Goal: Task Accomplishment & Management: Complete application form

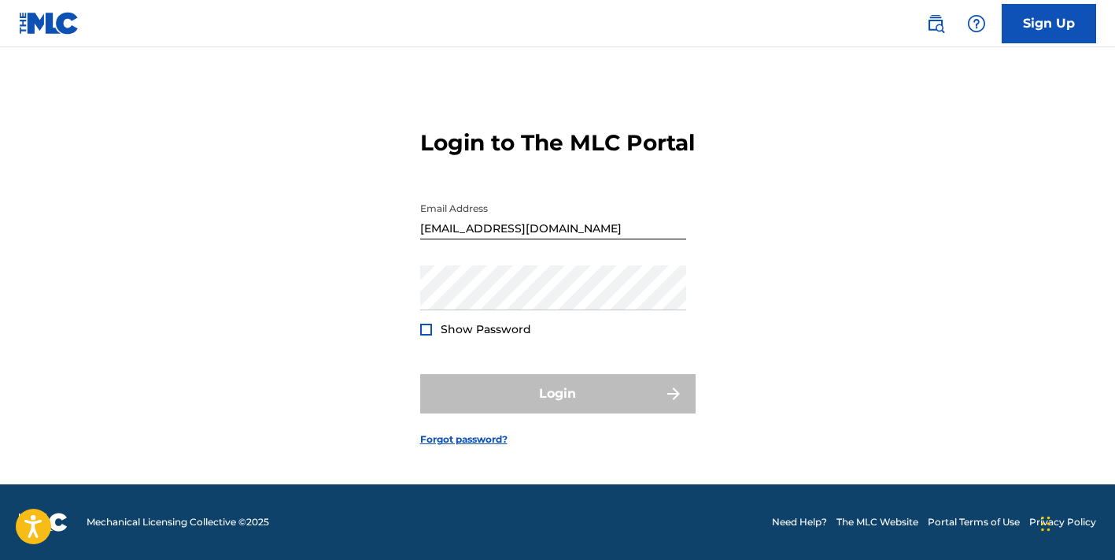
click at [578, 238] on input "[EMAIL_ADDRESS][DOMAIN_NAME]" at bounding box center [553, 216] width 266 height 45
type input "[EMAIL_ADDRESS][DOMAIN_NAME]"
click at [427, 335] on div at bounding box center [426, 329] width 12 height 12
click at [462, 446] on link "Forgot password?" at bounding box center [463, 439] width 87 height 14
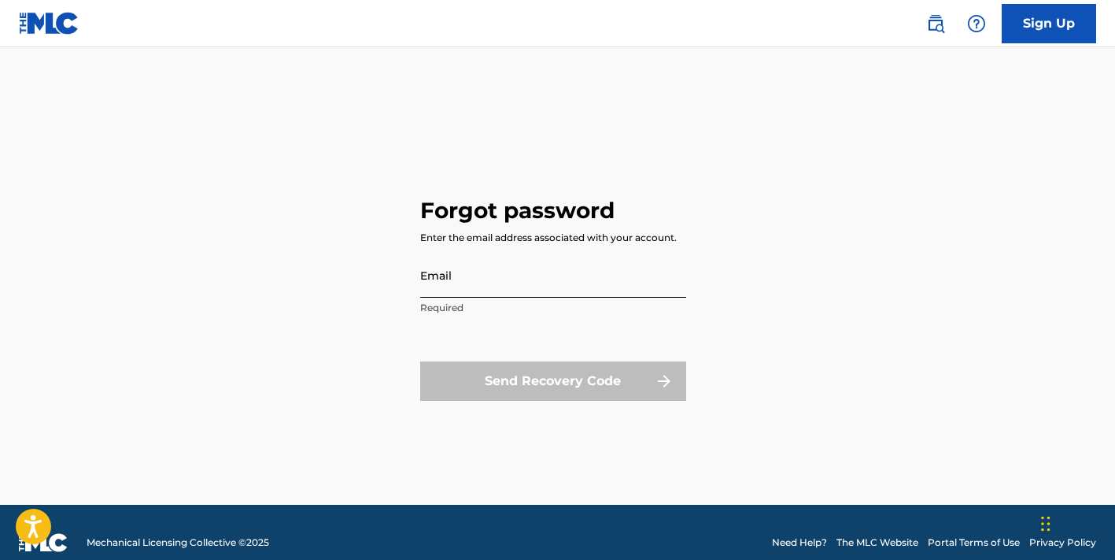
click at [489, 289] on input "Email" at bounding box center [553, 275] width 266 height 45
type input "[EMAIL_ADDRESS][DOMAIN_NAME]"
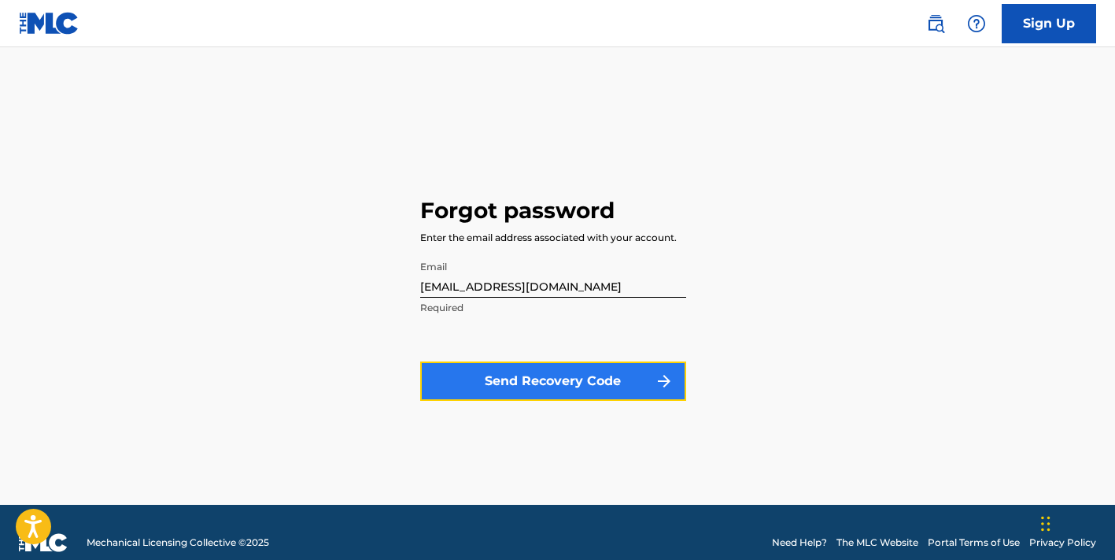
click at [626, 378] on button "Send Recovery Code" at bounding box center [553, 380] width 266 height 39
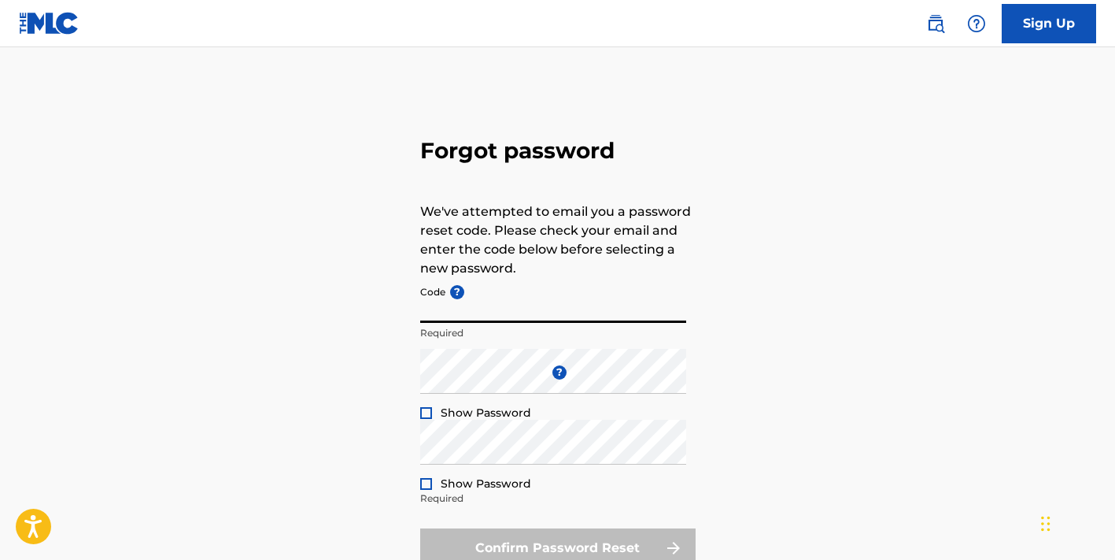
click at [434, 302] on input "Code ?" at bounding box center [553, 300] width 266 height 45
click at [478, 309] on input "Code ?" at bounding box center [553, 300] width 266 height 45
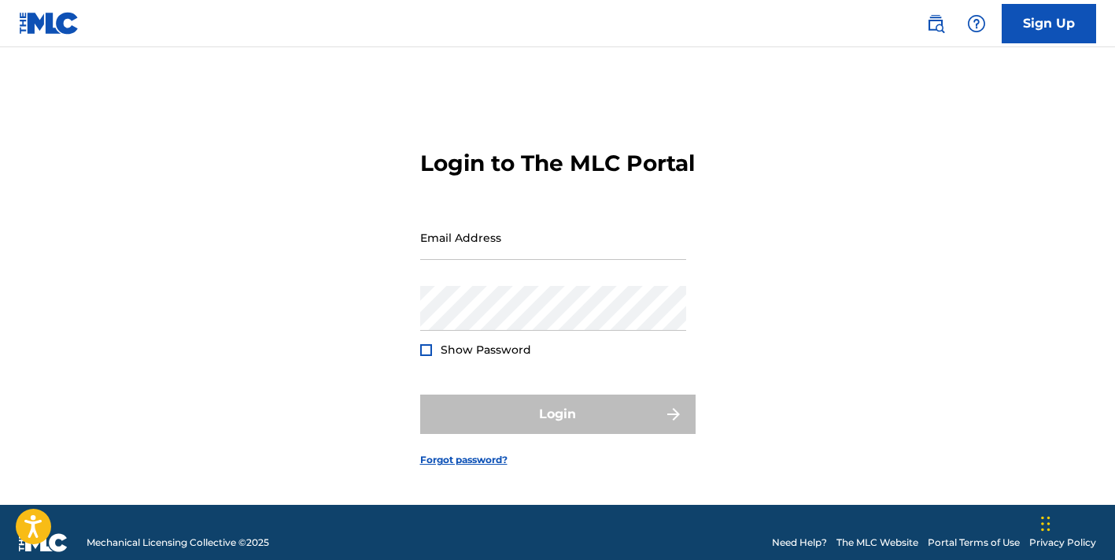
scroll to position [23, 0]
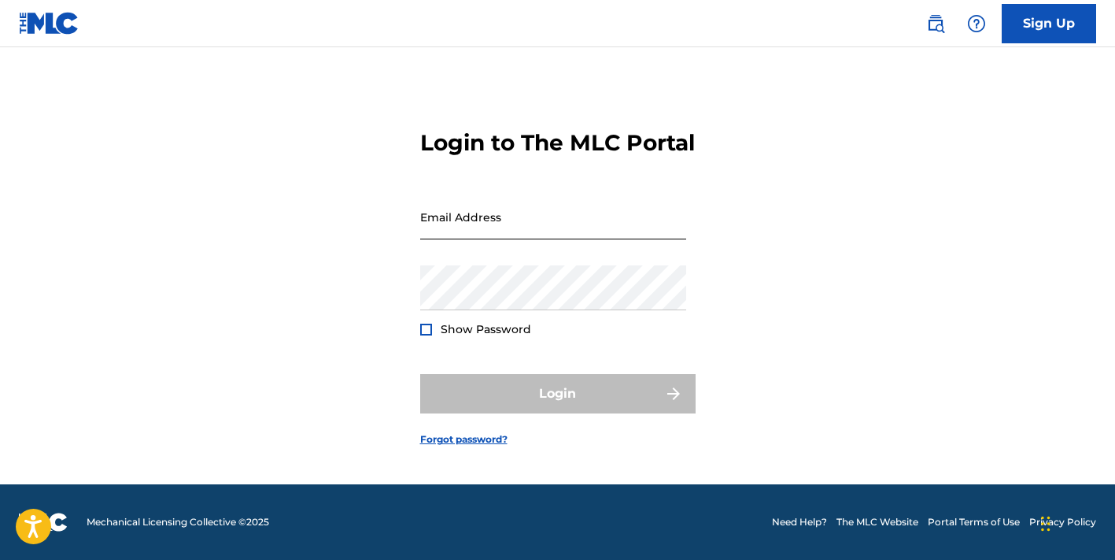
click at [451, 236] on input "Email Address" at bounding box center [553, 216] width 266 height 45
type input "[EMAIL_ADDRESS][DOMAIN_NAME]"
click at [456, 446] on link "Forgot password?" at bounding box center [463, 439] width 87 height 14
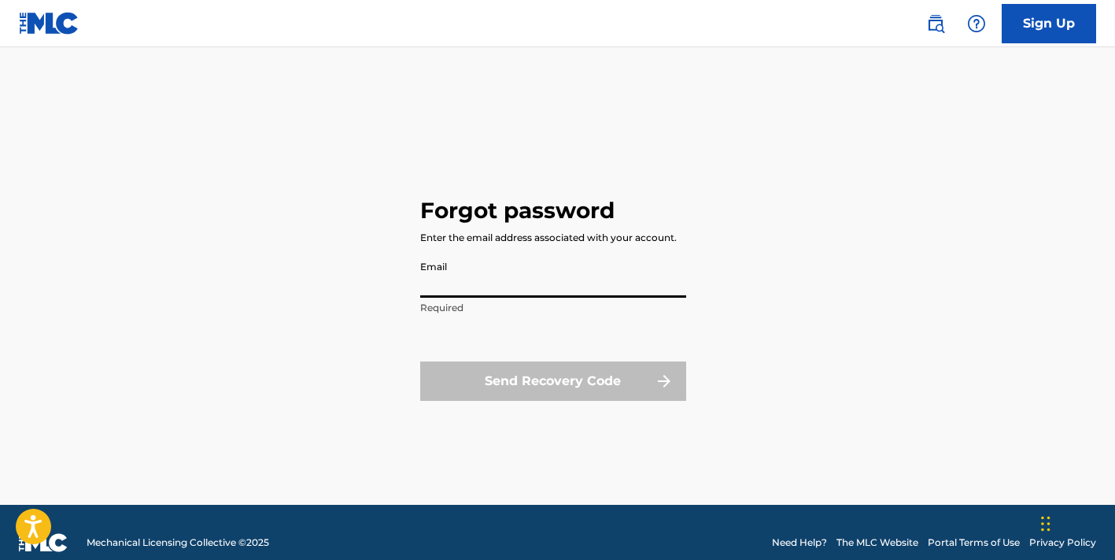
click at [456, 286] on input "Email" at bounding box center [553, 275] width 266 height 45
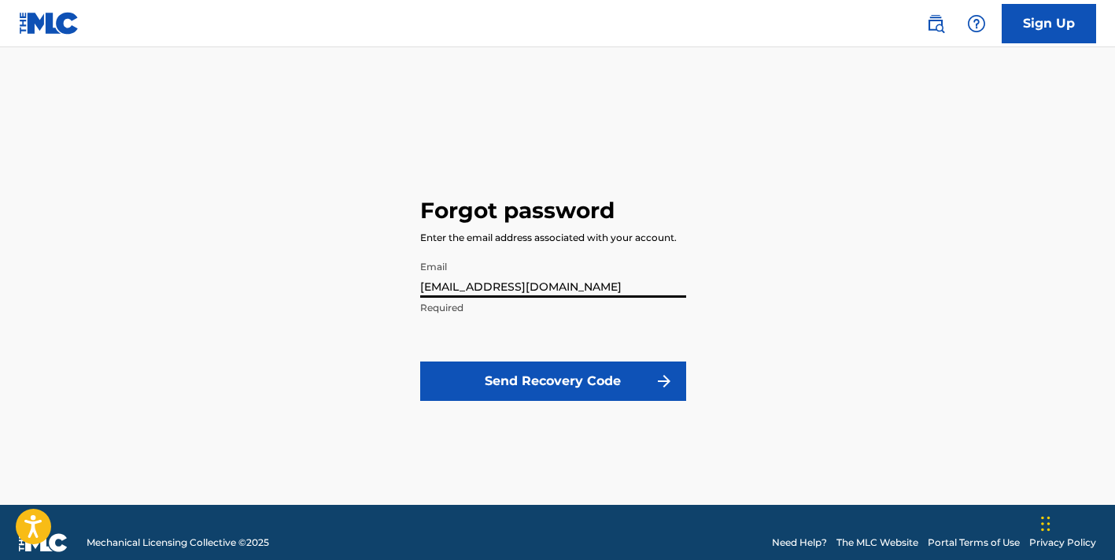
click at [460, 289] on input "[EMAIL_ADDRESS][DOMAIN_NAME]" at bounding box center [553, 275] width 266 height 45
type input "[EMAIL_ADDRESS][DOMAIN_NAME]"
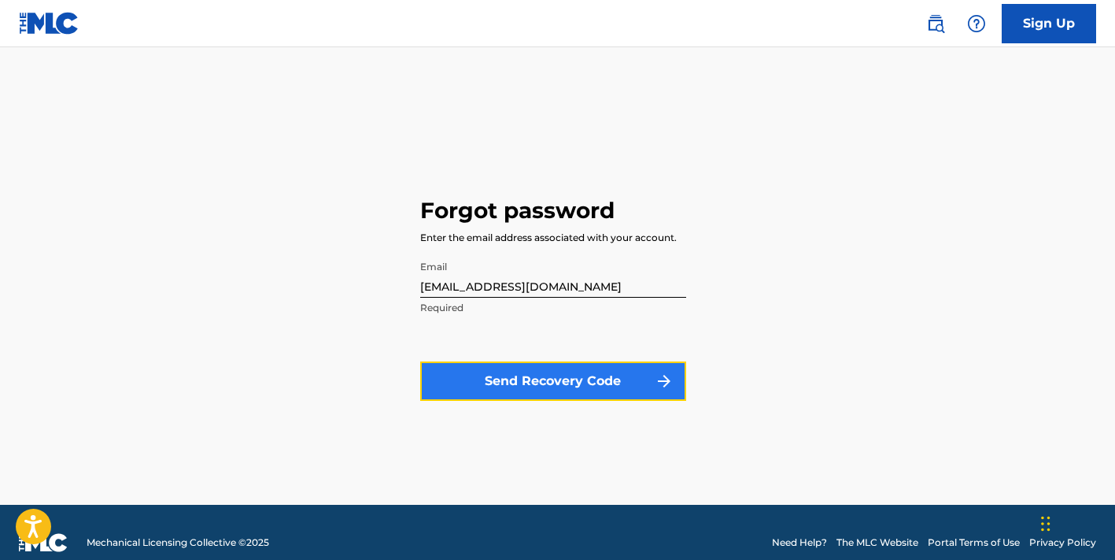
click at [585, 386] on button "Send Recovery Code" at bounding box center [553, 380] width 266 height 39
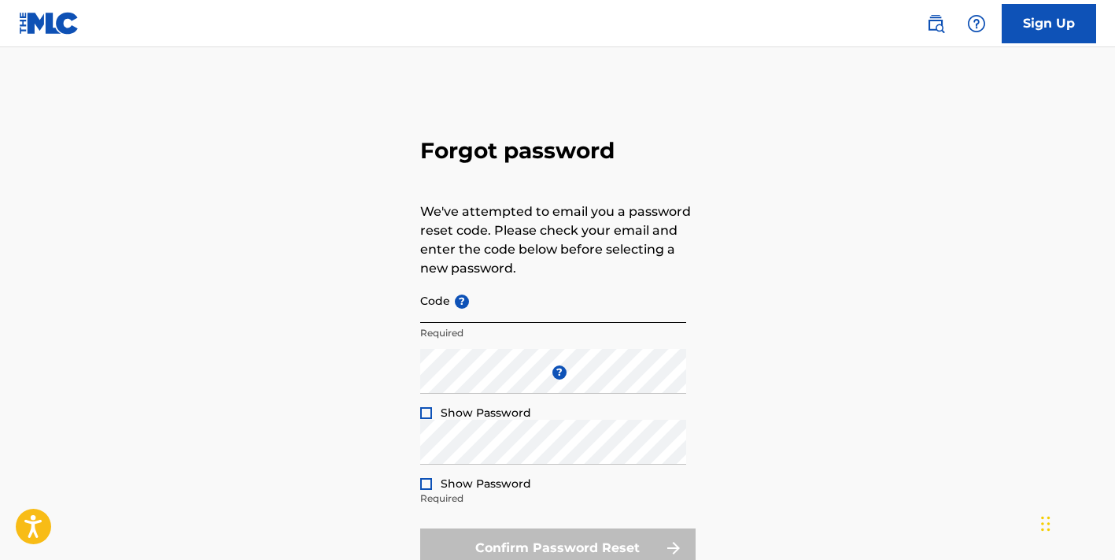
scroll to position [127, 0]
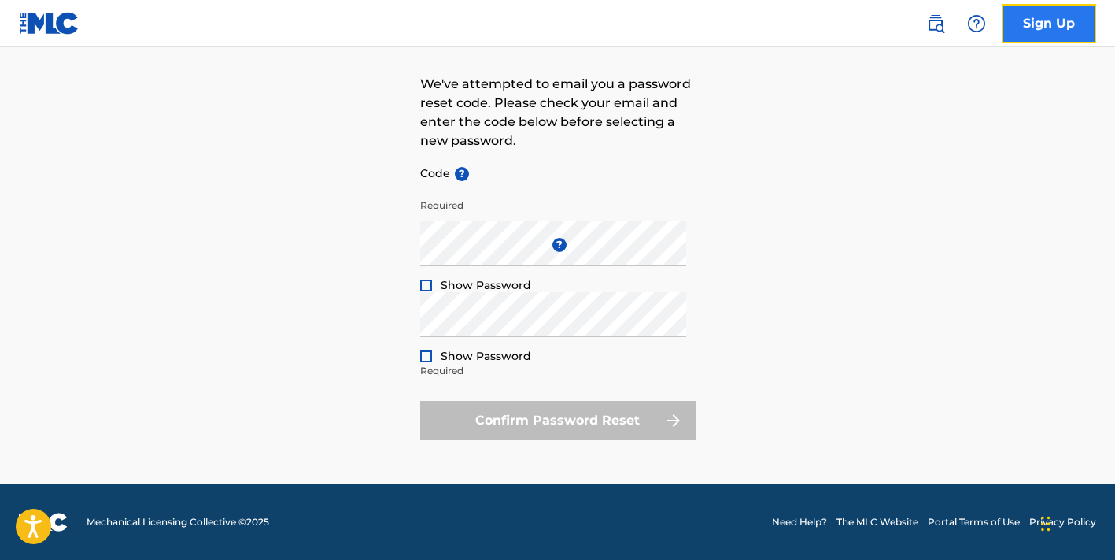
click at [1065, 31] on link "Sign Up" at bounding box center [1049, 23] width 94 height 39
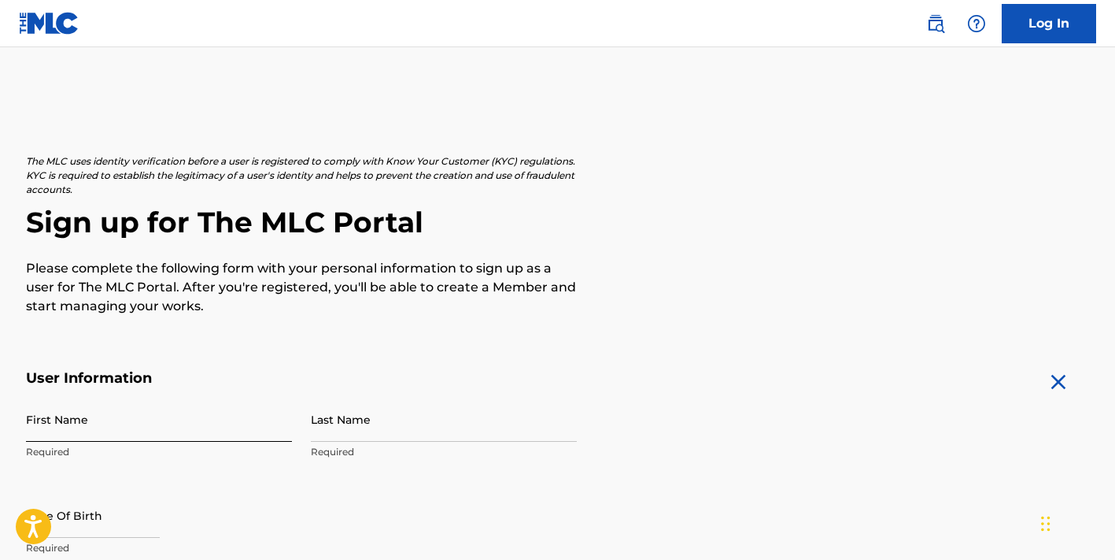
click at [56, 416] on input "First Name" at bounding box center [159, 419] width 266 height 45
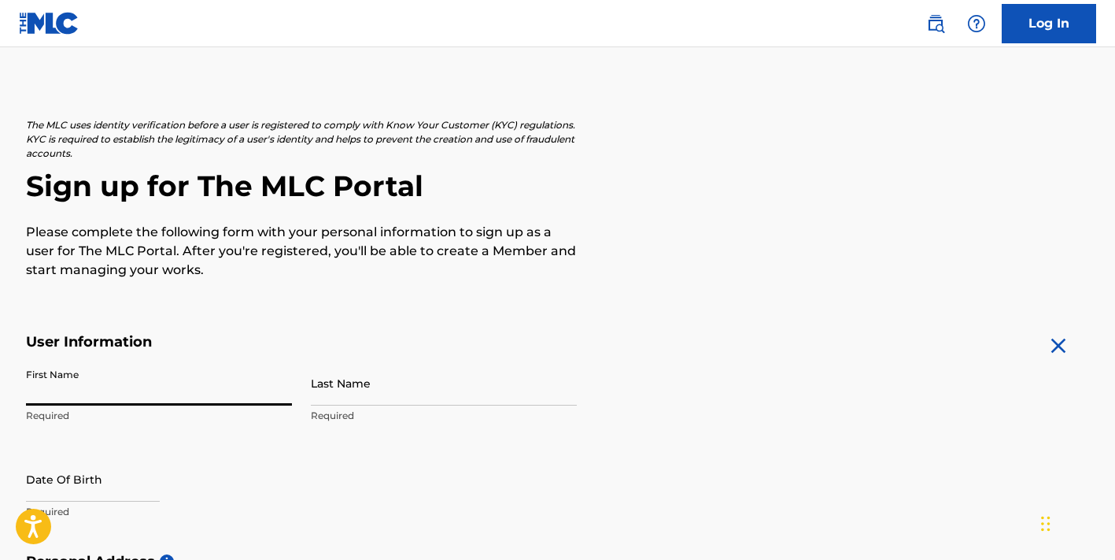
scroll to position [40, 0]
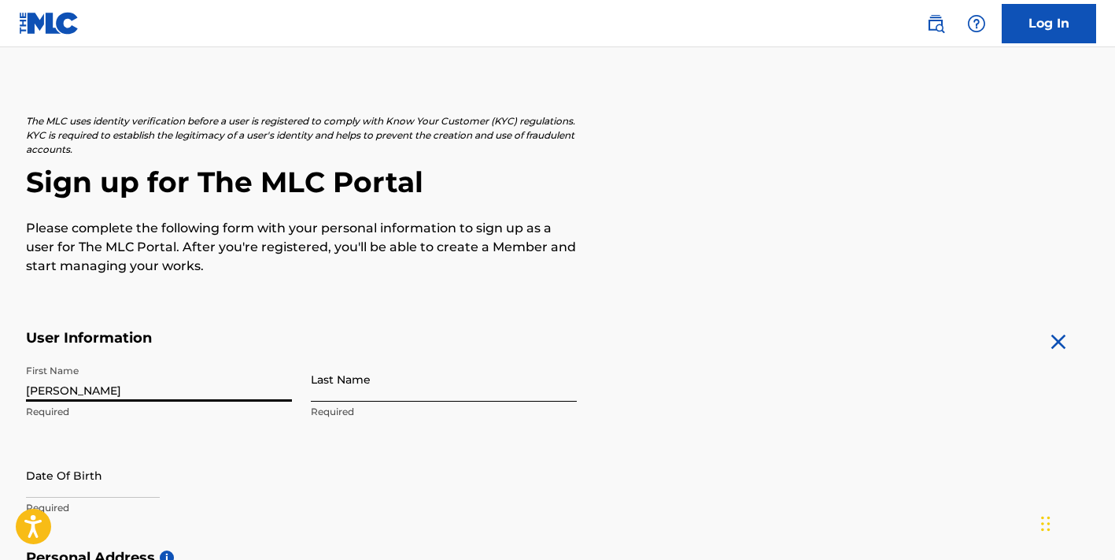
type input "[PERSON_NAME]"
click at [324, 396] on input "Last Name" at bounding box center [444, 379] width 266 height 45
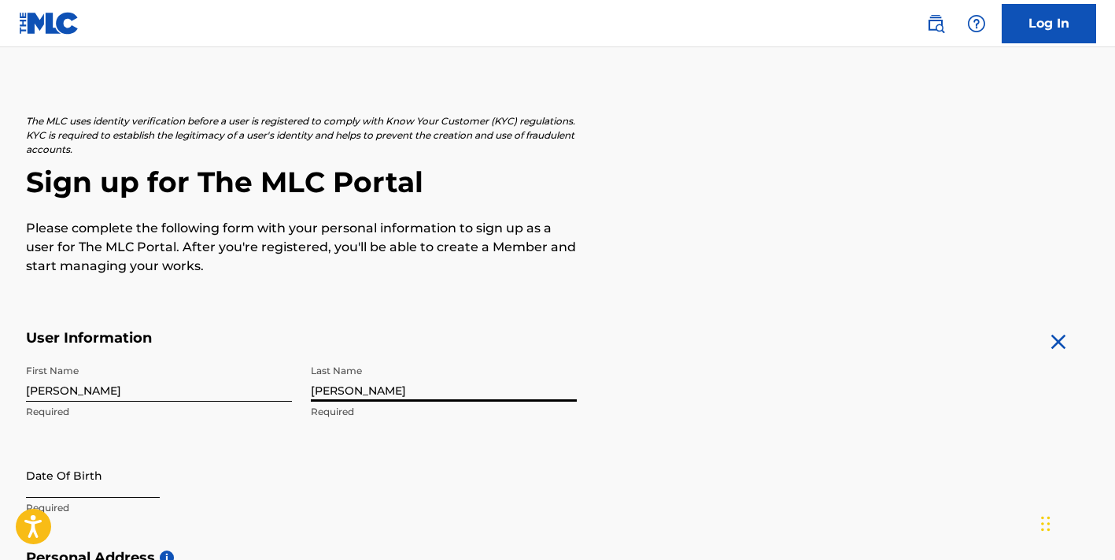
type input "[PERSON_NAME]"
select select "8"
select select "2025"
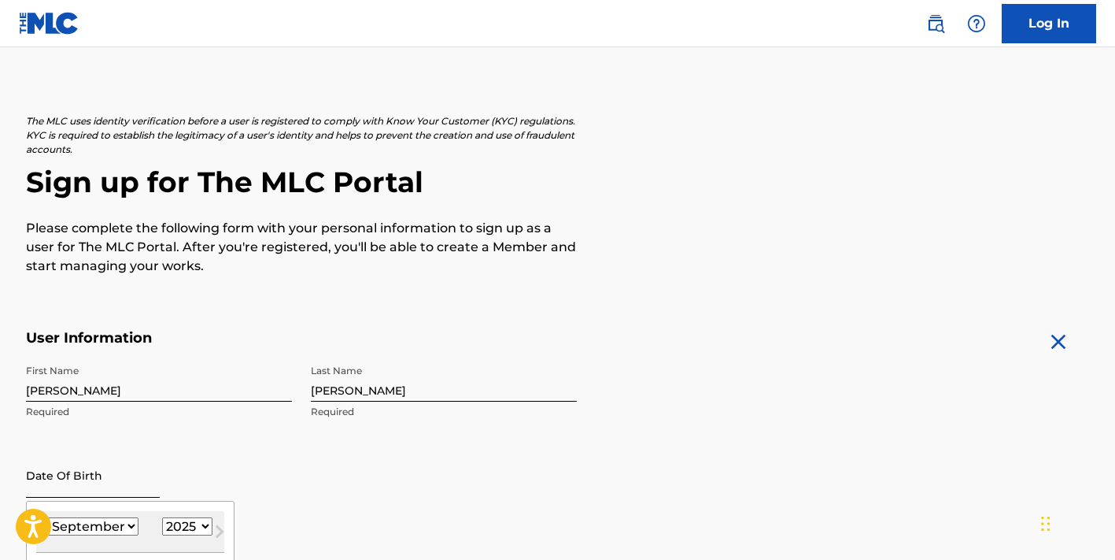
click at [113, 483] on input "text" at bounding box center [93, 475] width 134 height 45
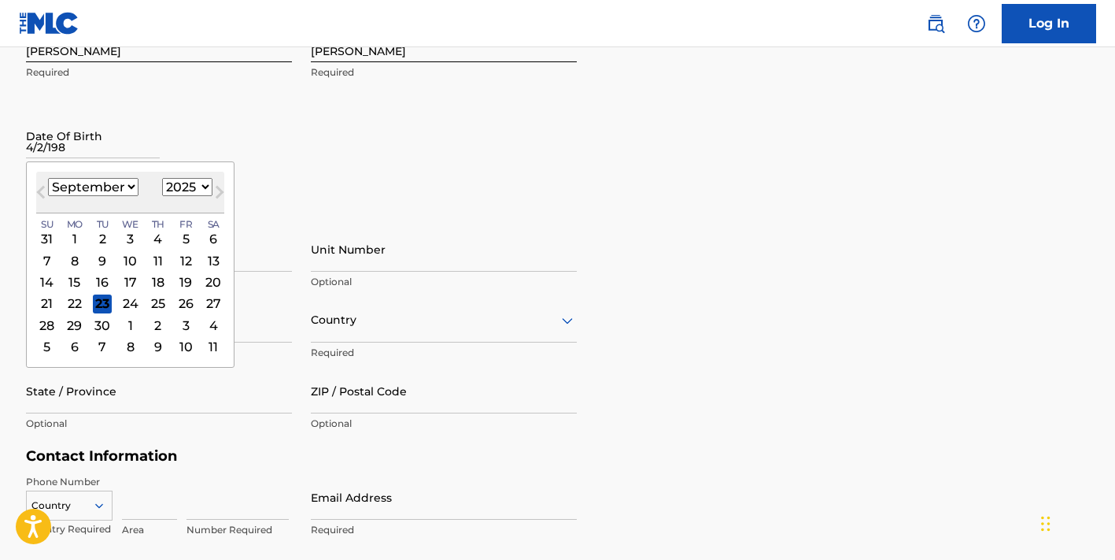
scroll to position [388, 0]
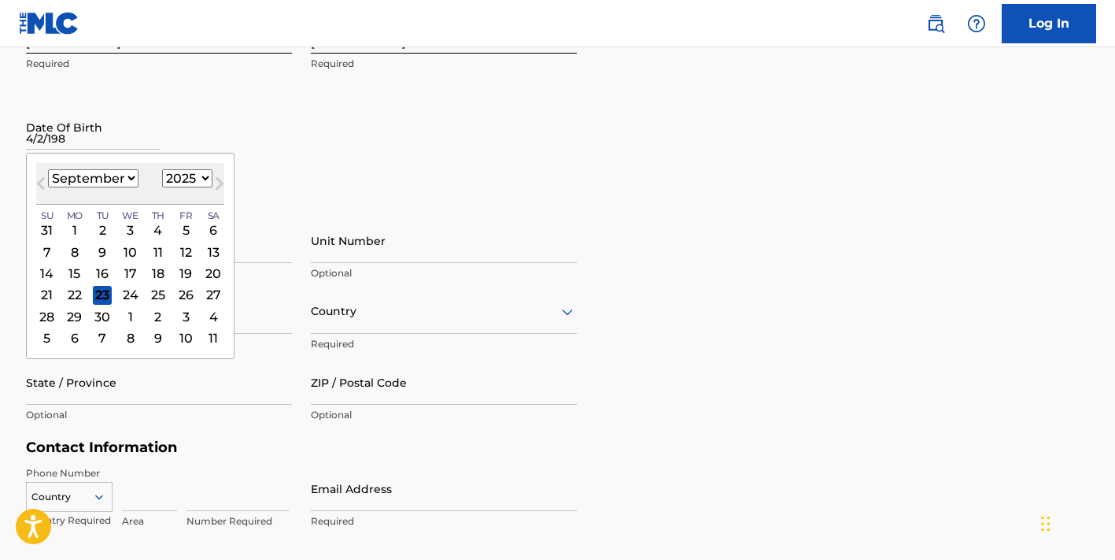
type input "4/2/198"
click at [179, 182] on select "1899 1900 1901 1902 1903 1904 1905 1906 1907 1908 1909 1910 1911 1912 1913 1914…" at bounding box center [187, 178] width 50 height 18
select select "1988"
click at [162, 169] on select "1899 1900 1901 1902 1903 1904 1905 1906 1907 1908 1909 1910 1911 1912 1913 1914…" at bounding box center [187, 178] width 50 height 18
click at [115, 176] on select "January February March April May June July August September October November De…" at bounding box center [93, 178] width 91 height 18
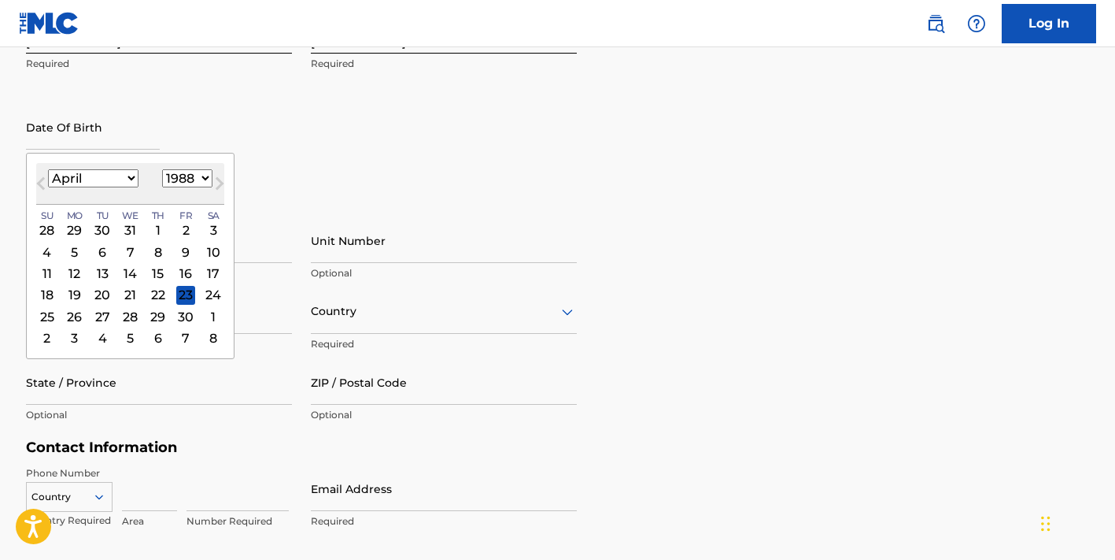
click at [48, 169] on select "January February March April May June July August September October November De…" at bounding box center [93, 178] width 91 height 18
click at [207, 180] on button "Next Month" at bounding box center [219, 186] width 25 height 25
select select "4"
click at [190, 182] on select "1899 1900 1901 1902 1903 1904 1905 1906 1907 1908 1909 1910 1911 1912 1913 1914…" at bounding box center [187, 178] width 50 height 18
select select "1986"
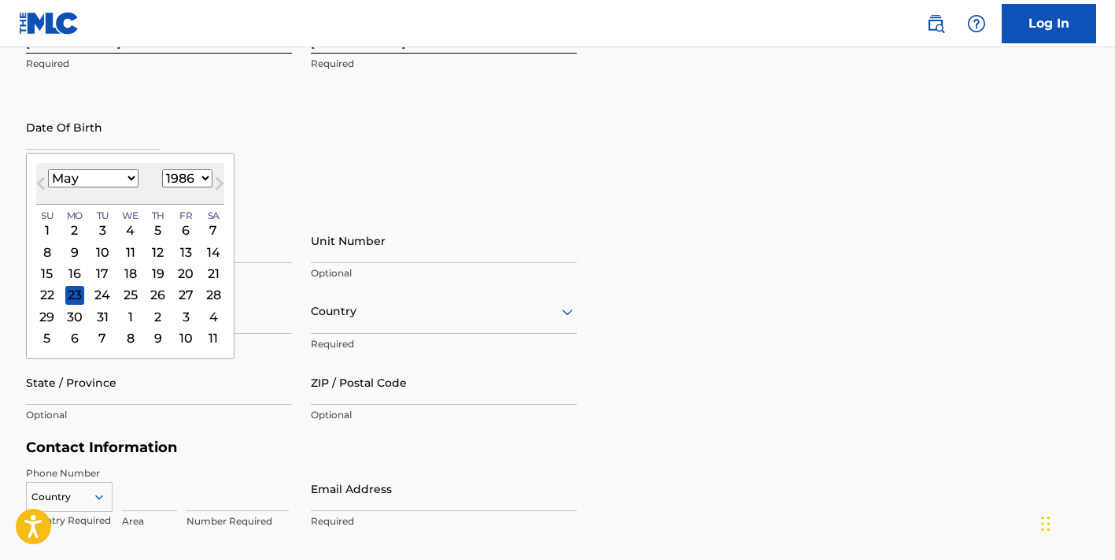
click at [162, 169] on select "1899 1900 1901 1902 1903 1904 1905 1906 1907 1908 1909 1910 1911 1912 1913 1914…" at bounding box center [187, 178] width 50 height 18
click at [119, 177] on select "January February March April May June July August September October November De…" at bounding box center [93, 178] width 91 height 18
select select "3"
click at [48, 169] on select "January February March April May June July August September October November De…" at bounding box center [93, 178] width 91 height 18
click at [131, 230] on div "2" at bounding box center [129, 229] width 19 height 19
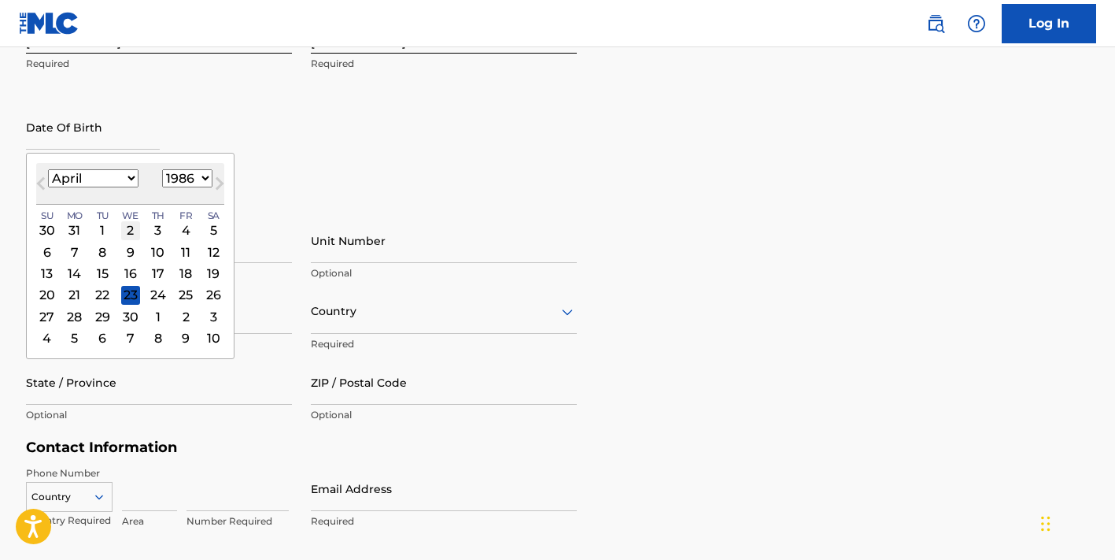
type input "[DATE]"
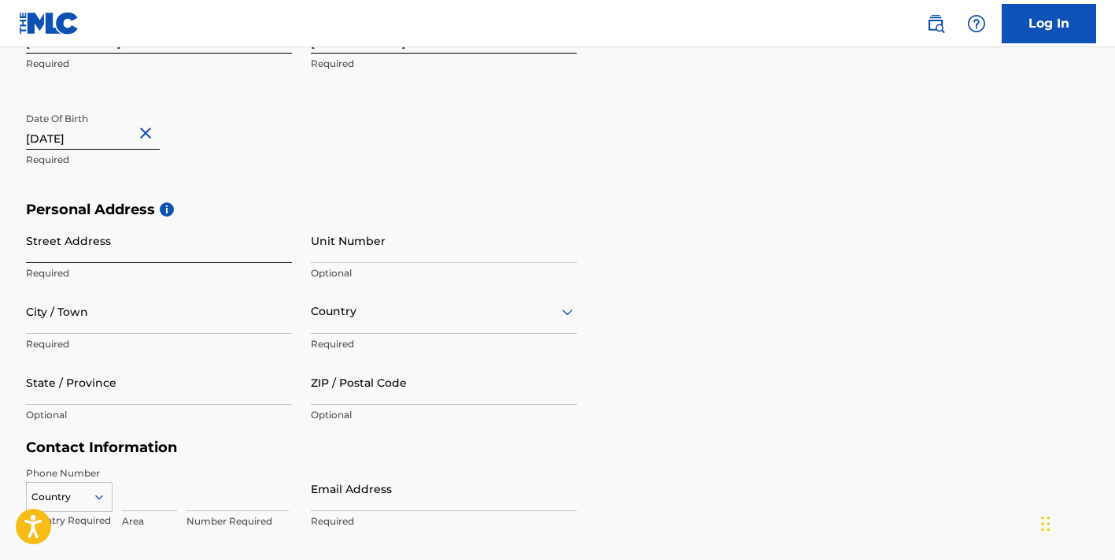
click at [80, 248] on input "Street Address" at bounding box center [159, 240] width 266 height 45
type input "1539 music"
click at [84, 330] on input "City / Town" at bounding box center [159, 311] width 266 height 45
type input "[GEOGRAPHIC_DATA]"
click at [352, 320] on div "Country" at bounding box center [444, 311] width 266 height 45
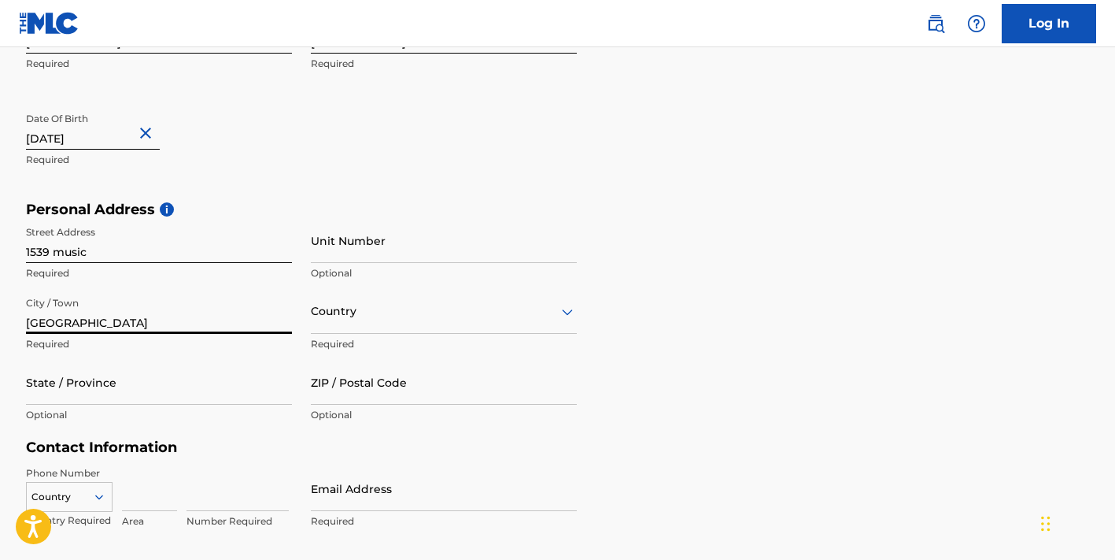
scroll to position [399, 0]
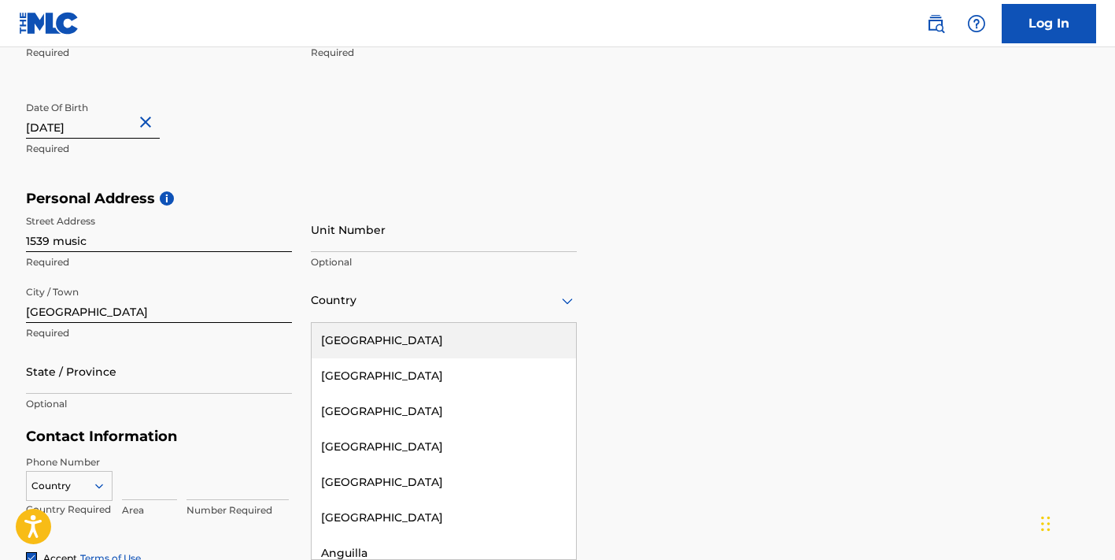
click at [356, 339] on div "[GEOGRAPHIC_DATA]" at bounding box center [444, 340] width 264 height 35
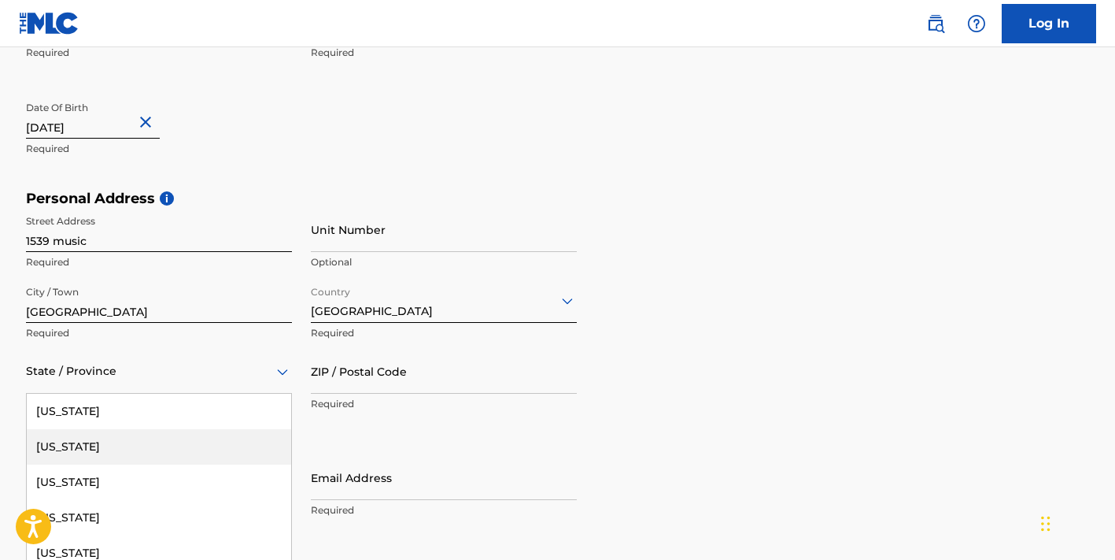
scroll to position [470, 0]
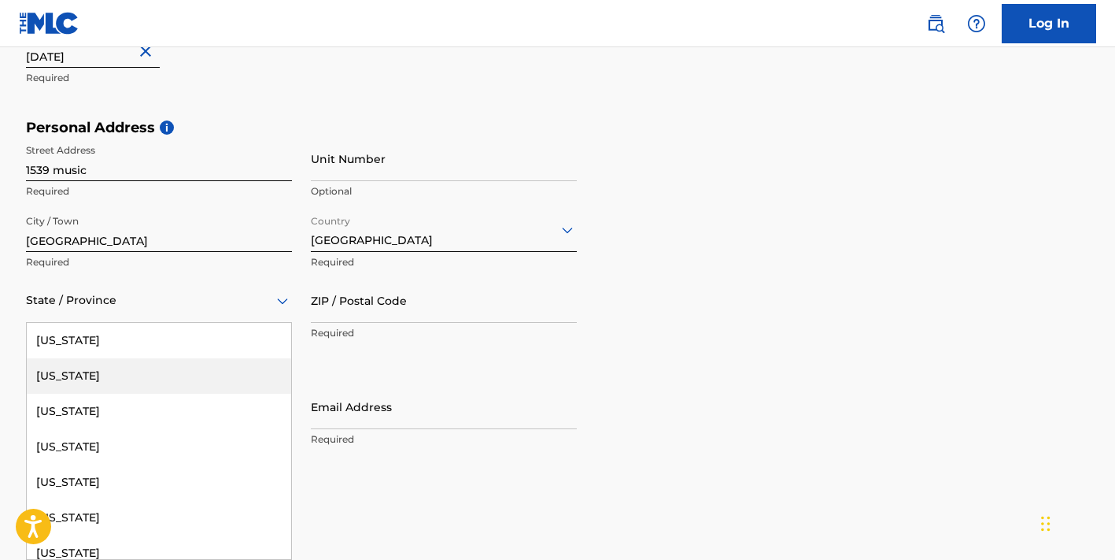
click at [100, 323] on div "[US_STATE], 2 of 57. 57 results available. Use Up and Down to choose options, p…" at bounding box center [159, 300] width 266 height 45
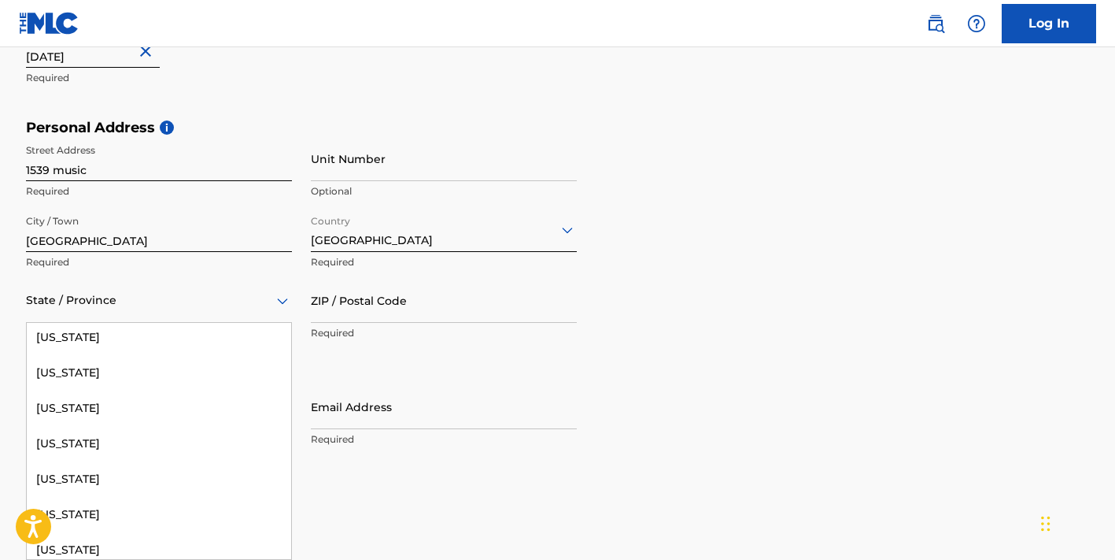
scroll to position [632, 0]
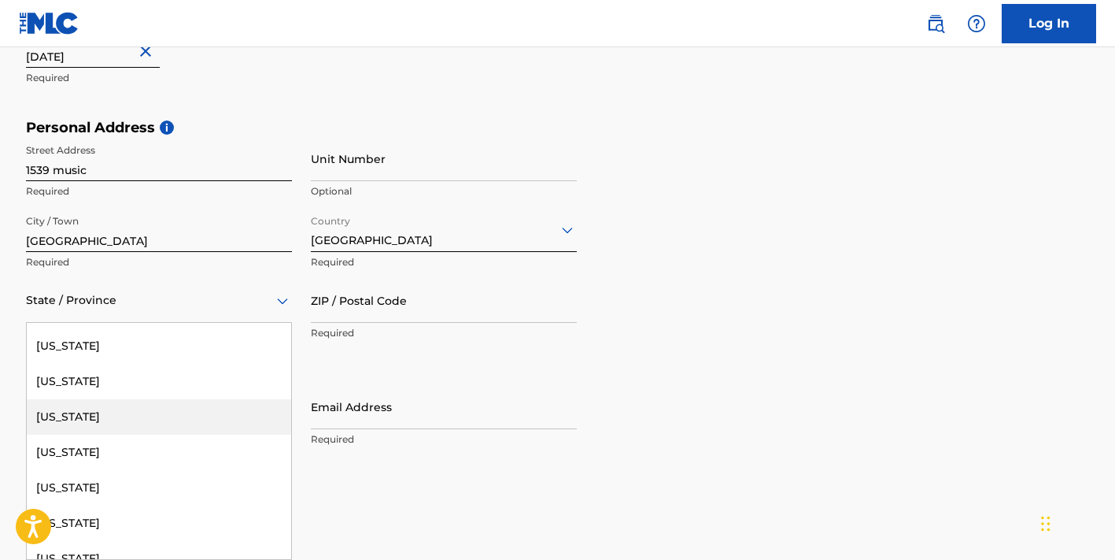
click at [100, 422] on div "[US_STATE]" at bounding box center [159, 416] width 264 height 35
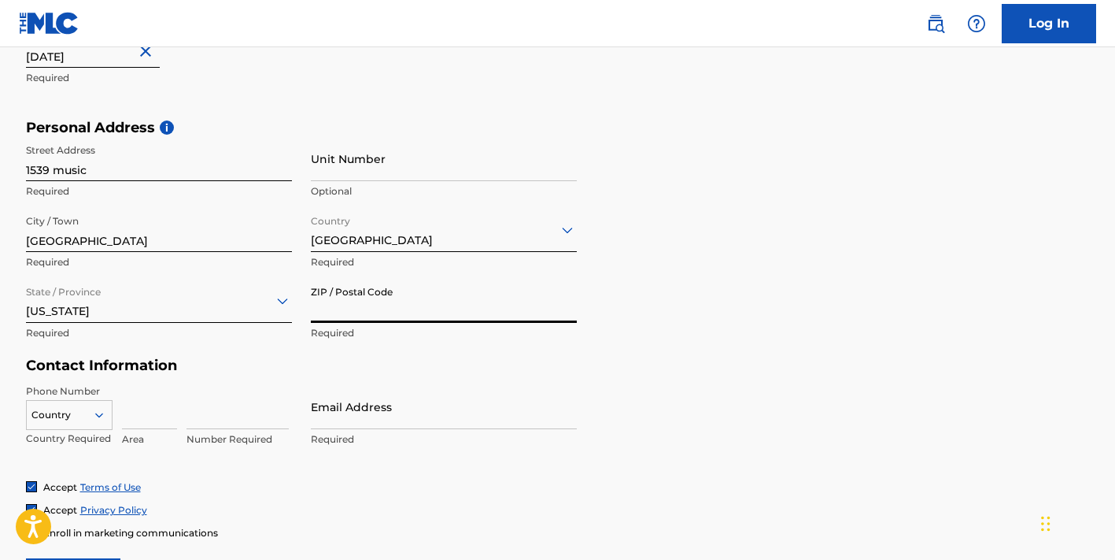
click at [349, 302] on input "ZIP / Postal Code" at bounding box center [444, 300] width 266 height 45
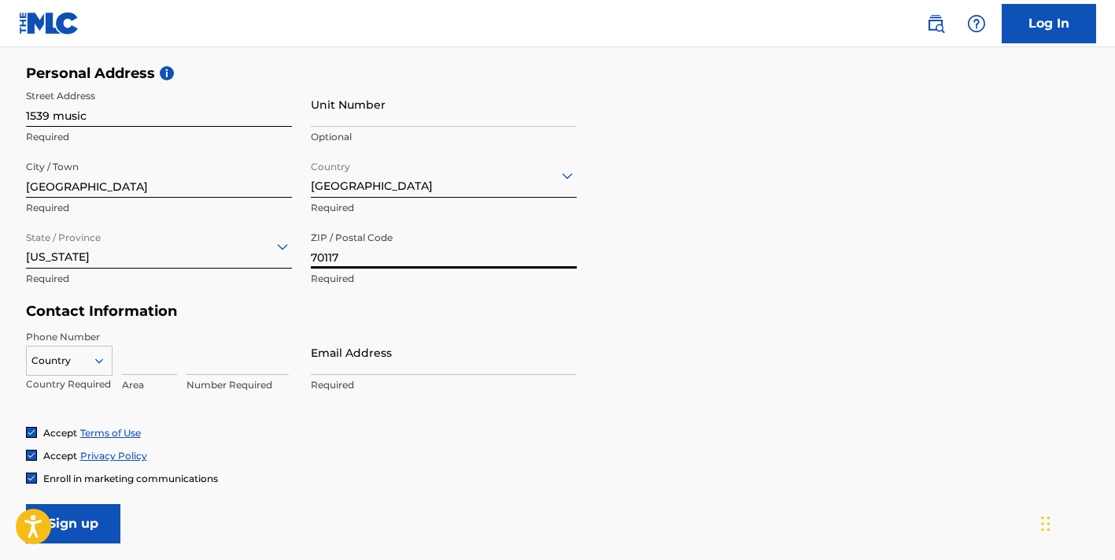
scroll to position [533, 0]
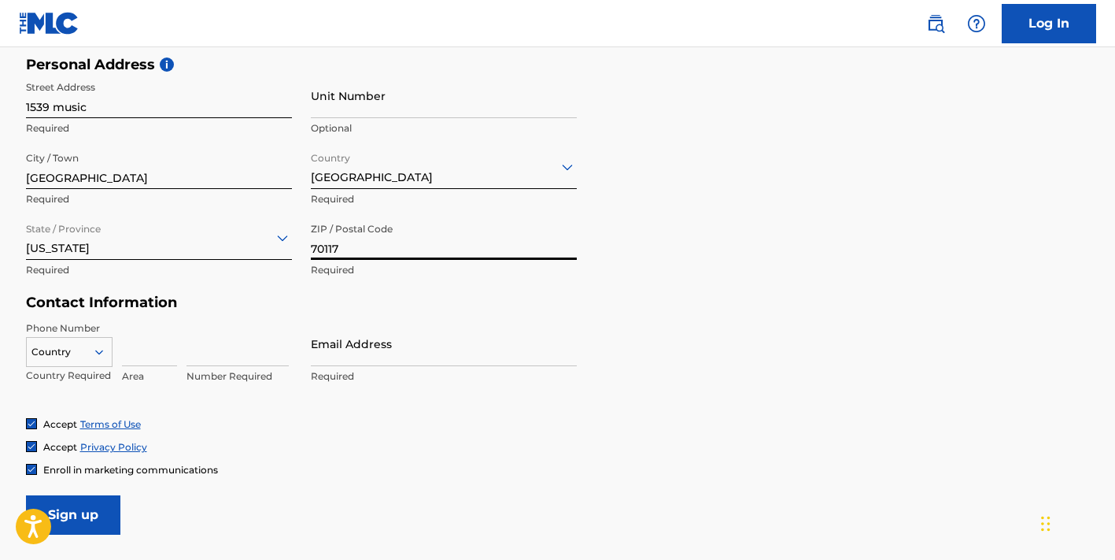
type input "70117"
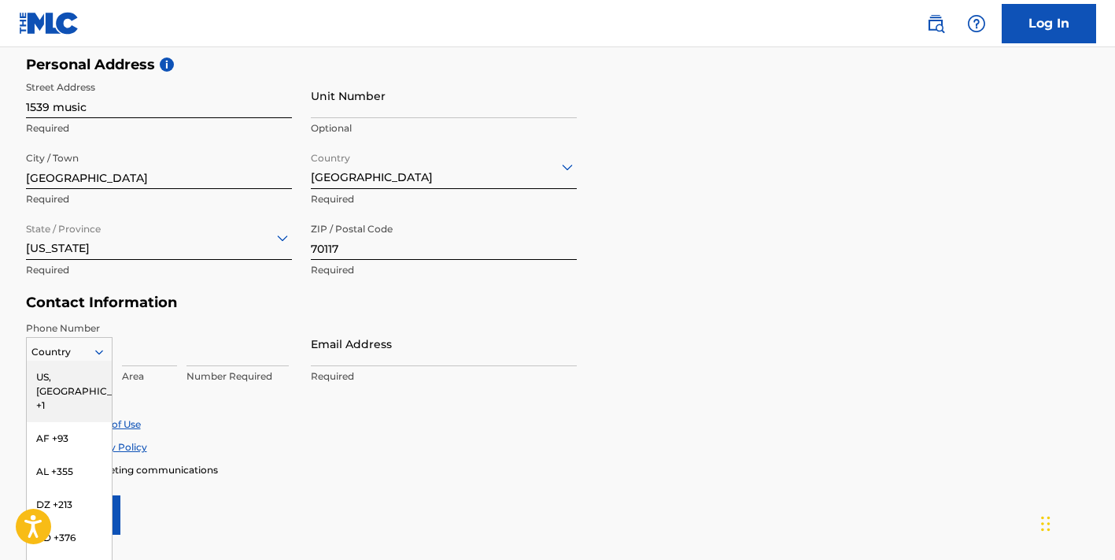
click at [76, 346] on div "US, [GEOGRAPHIC_DATA] +1, 1 of 216. 216 results available. Use Up and Down to c…" at bounding box center [69, 349] width 87 height 24
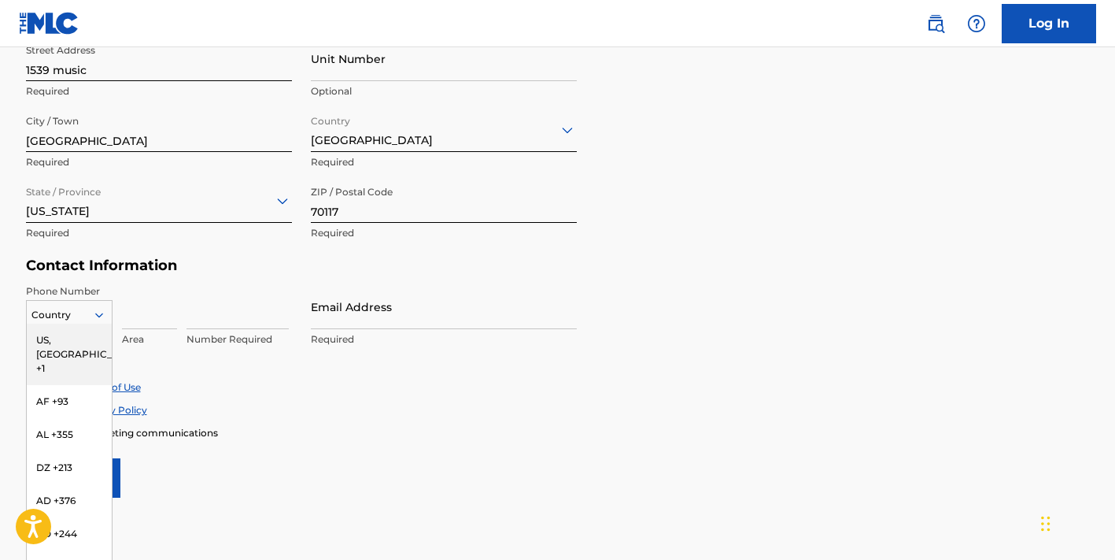
click at [76, 343] on div "US, [GEOGRAPHIC_DATA] +1" at bounding box center [69, 353] width 85 height 61
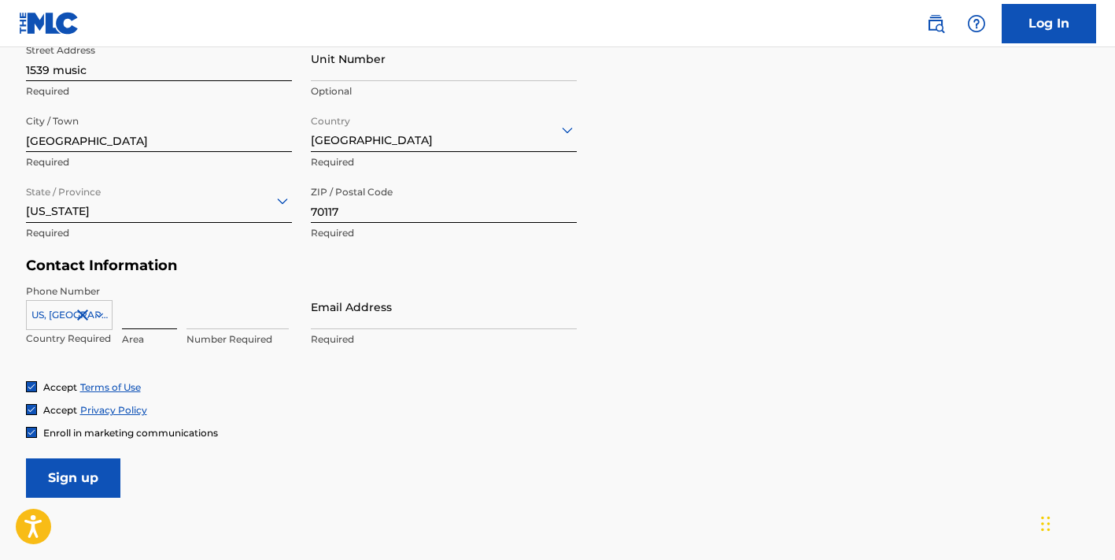
click at [133, 318] on input at bounding box center [149, 306] width 55 height 45
type input "504"
click at [205, 312] on input at bounding box center [238, 306] width 102 height 45
type input "9750281"
click at [368, 317] on input "Email Address" at bounding box center [444, 306] width 266 height 45
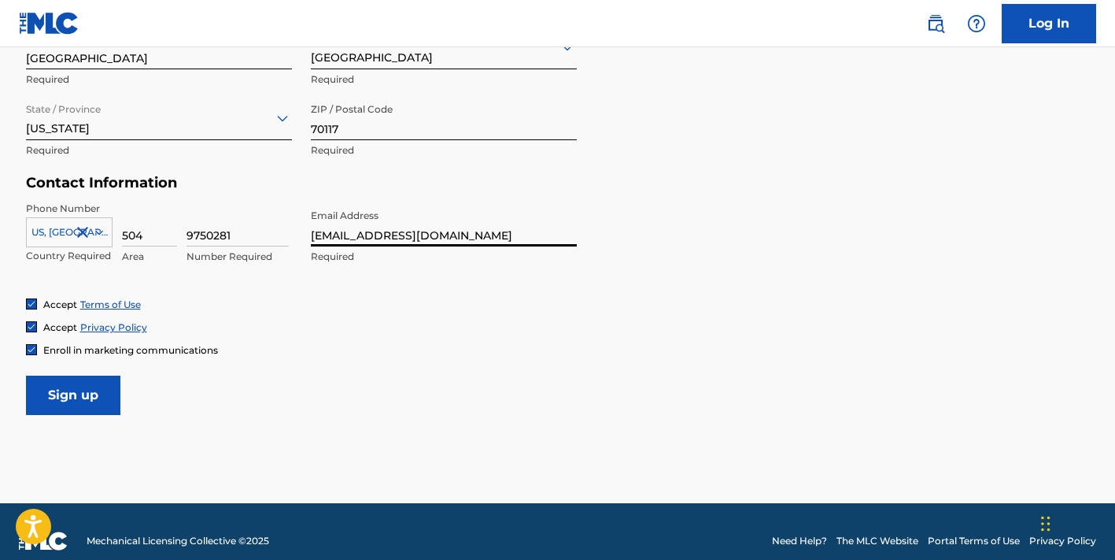
scroll to position [671, 0]
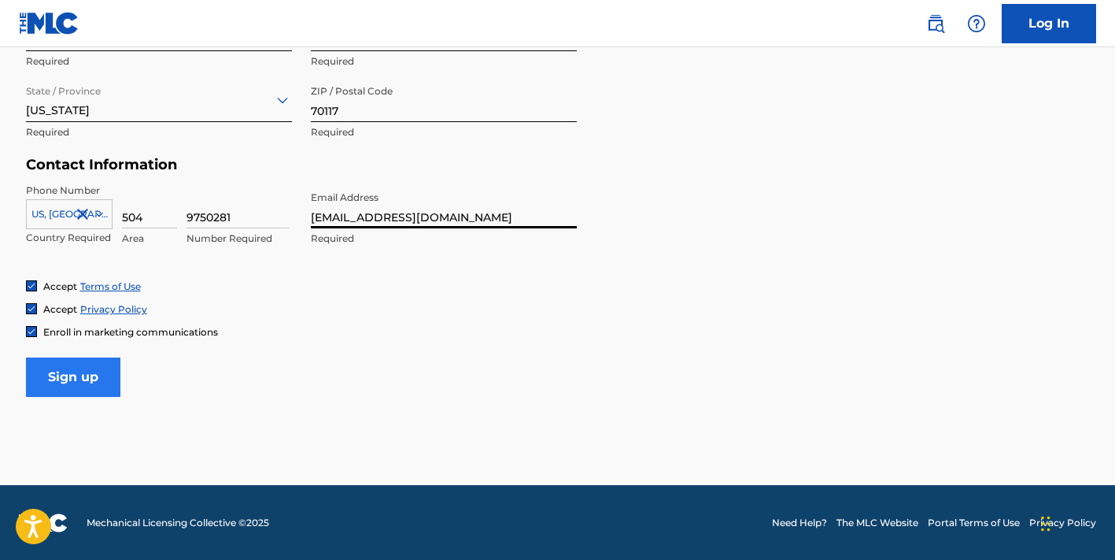
type input "[EMAIL_ADDRESS][DOMAIN_NAME]"
click at [87, 368] on input "Sign up" at bounding box center [73, 376] width 94 height 39
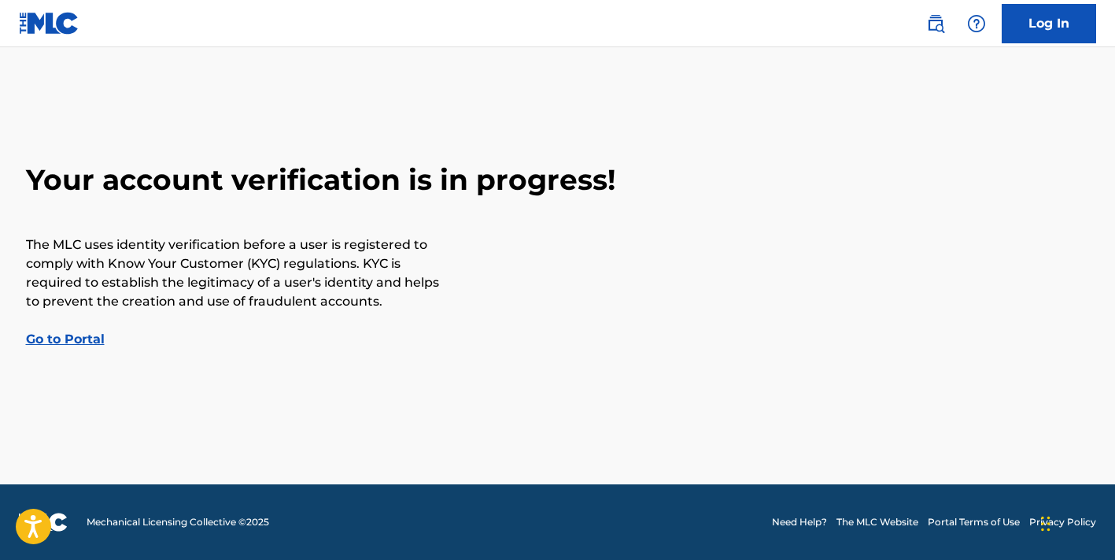
click at [85, 339] on link "Go to Portal" at bounding box center [65, 338] width 79 height 15
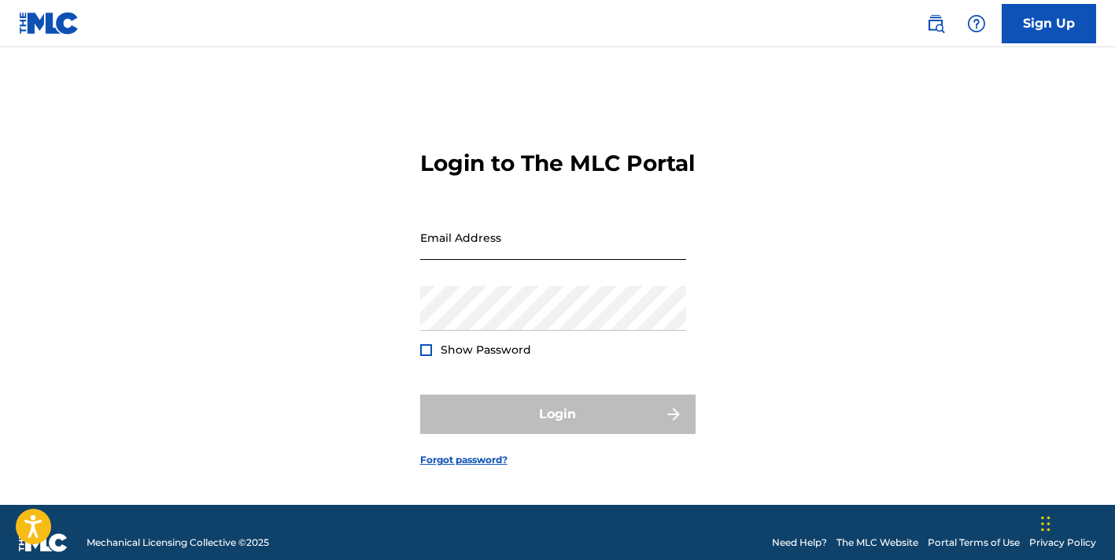
click at [488, 260] on input "Email Address" at bounding box center [553, 237] width 266 height 45
type input "[EMAIL_ADDRESS][DOMAIN_NAME]"
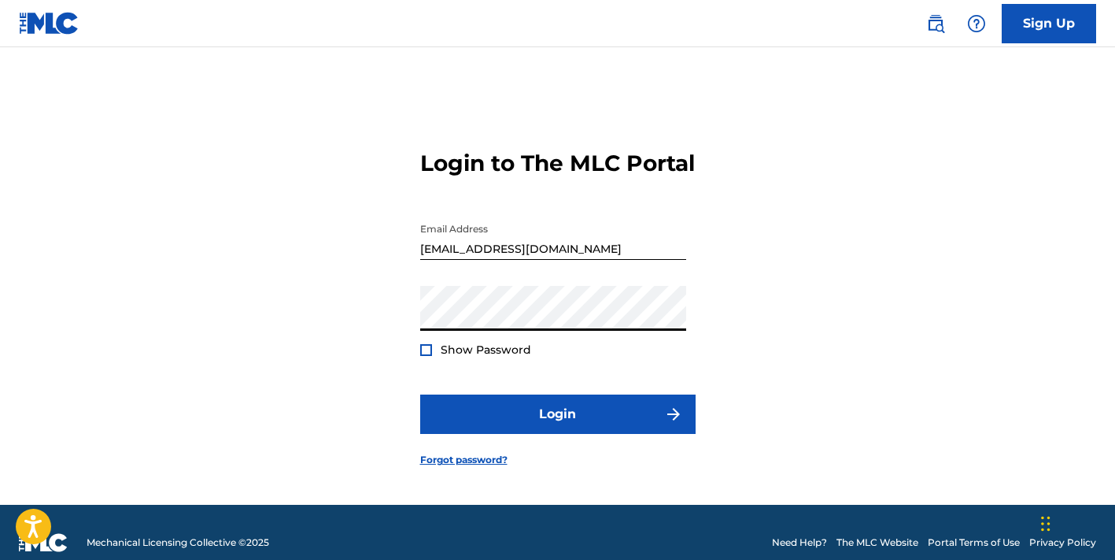
click at [424, 356] on div at bounding box center [426, 350] width 12 height 12
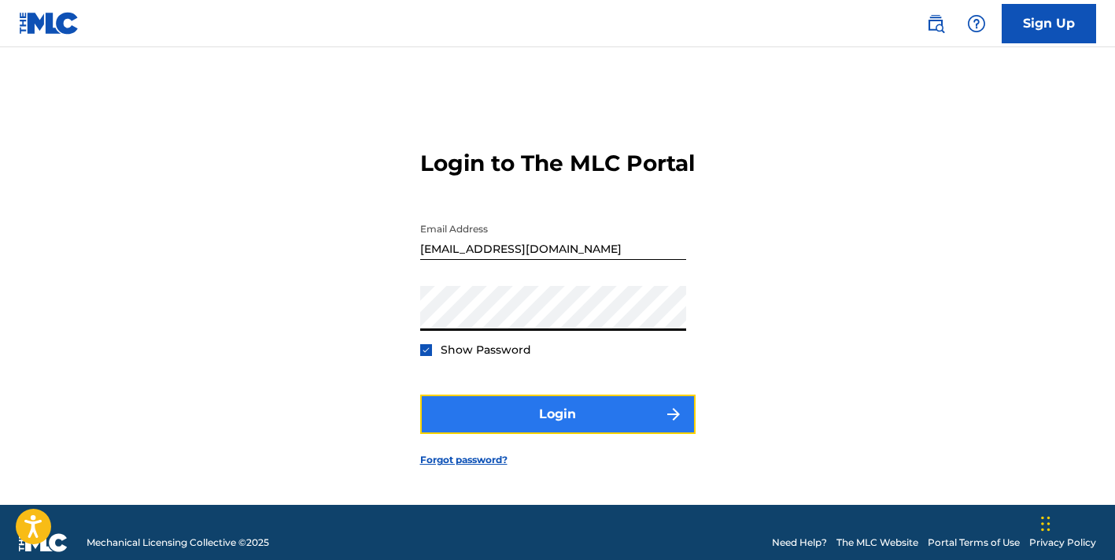
click at [485, 434] on button "Login" at bounding box center [557, 413] width 275 height 39
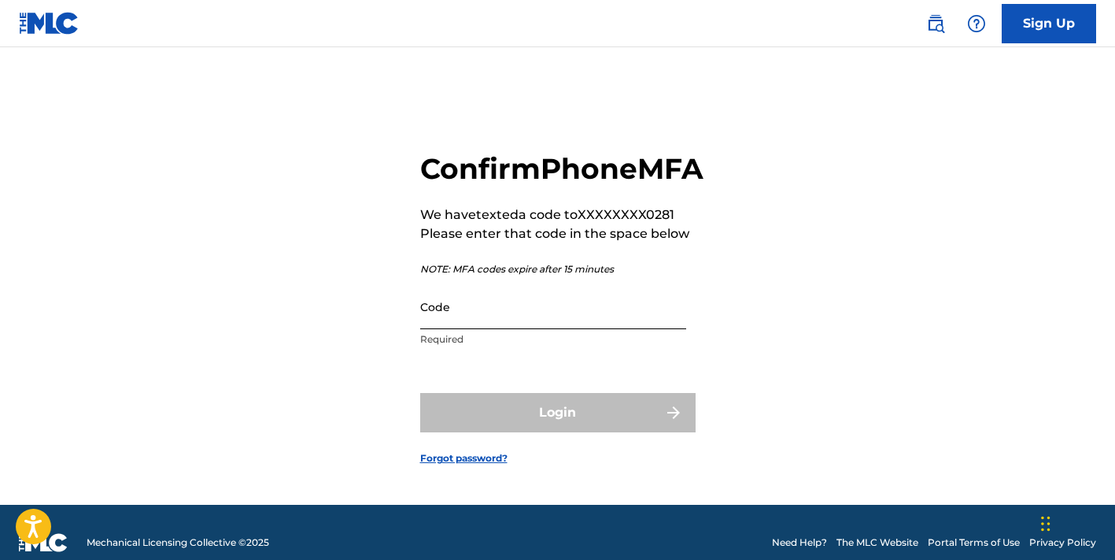
click at [453, 329] on input "Code" at bounding box center [553, 306] width 266 height 45
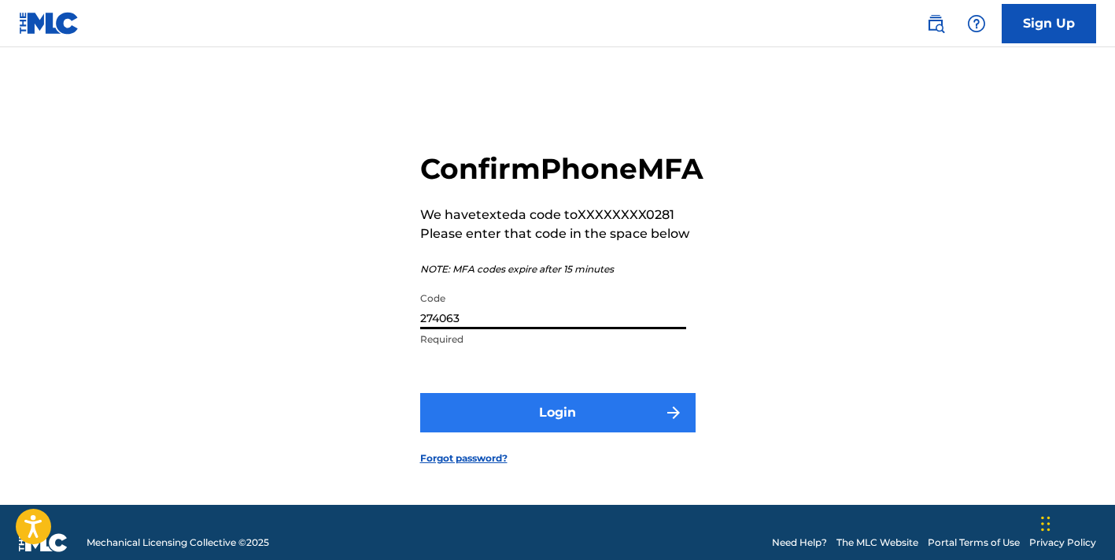
type input "274063"
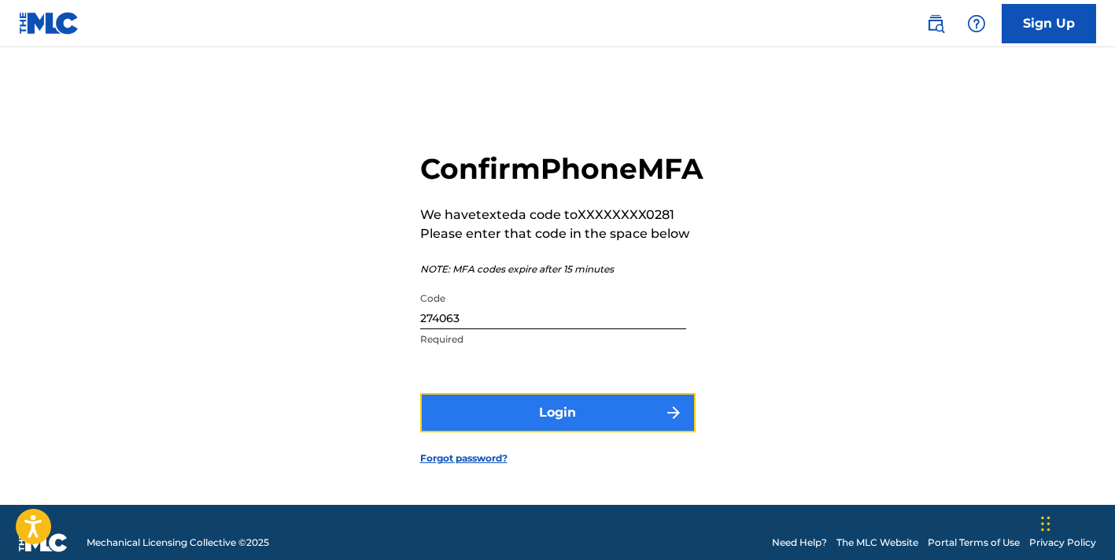
click at [619, 432] on button "Login" at bounding box center [557, 412] width 275 height 39
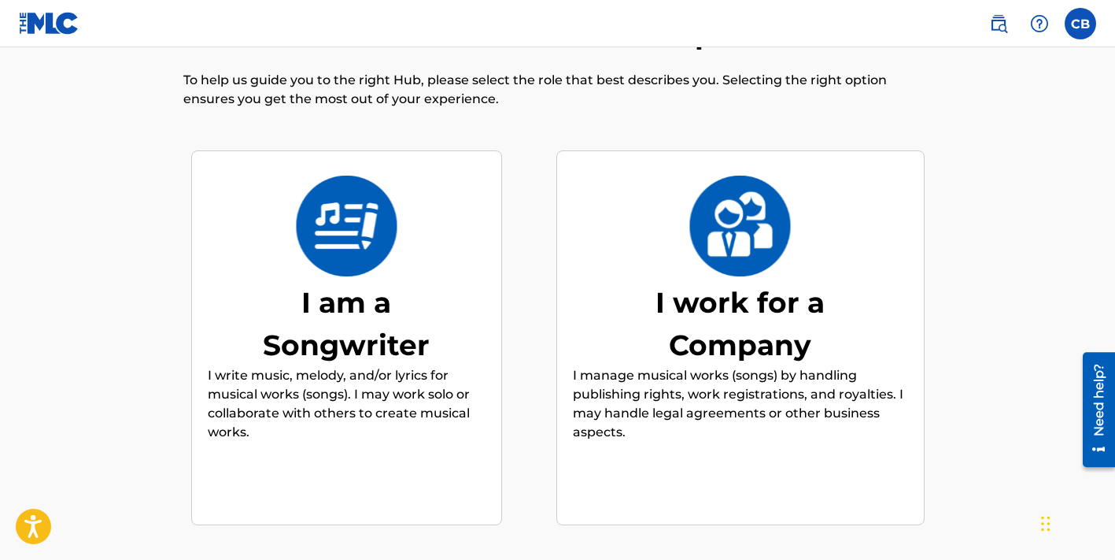
click at [323, 289] on div "I am a Songwriter" at bounding box center [346, 323] width 236 height 85
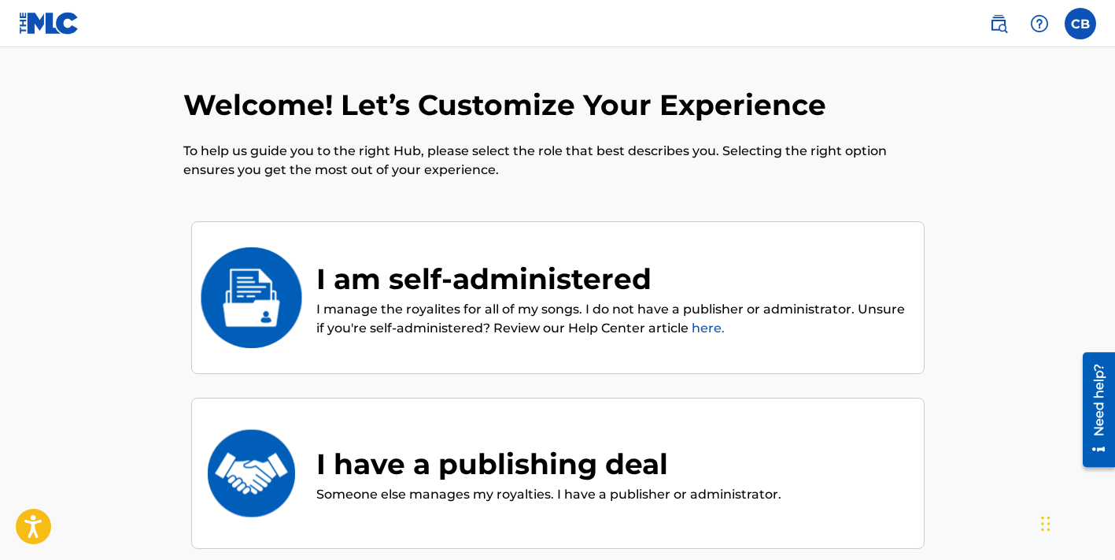
click at [523, 303] on p "I manage the royalites for all of my songs. I do not have a publisher or admini…" at bounding box center [612, 319] width 592 height 38
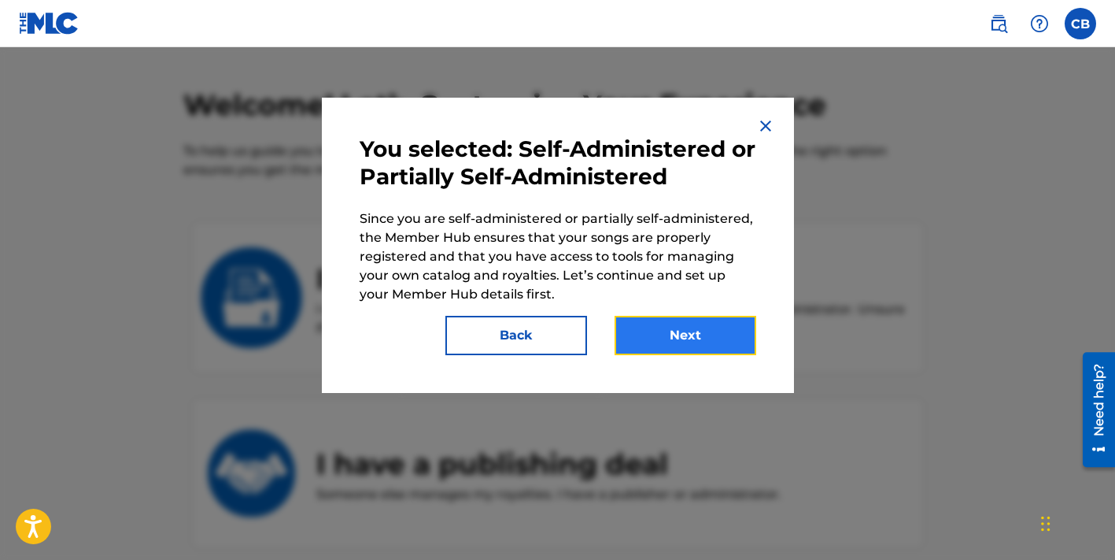
click at [684, 338] on button "Next" at bounding box center [686, 335] width 142 height 39
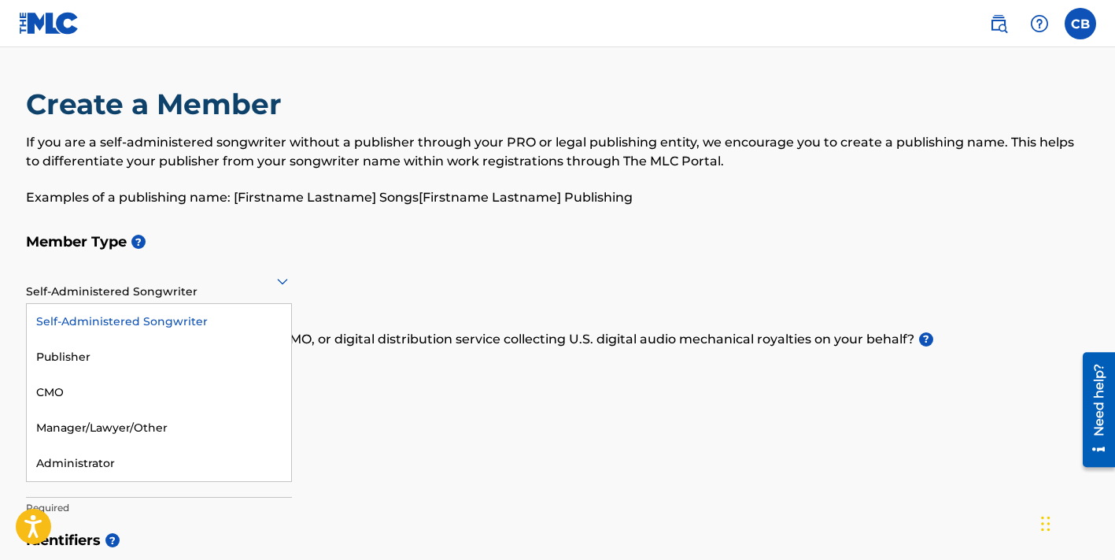
click at [285, 280] on icon at bounding box center [282, 282] width 11 height 6
click at [127, 324] on div "Self-Administered Songwriter" at bounding box center [159, 321] width 264 height 35
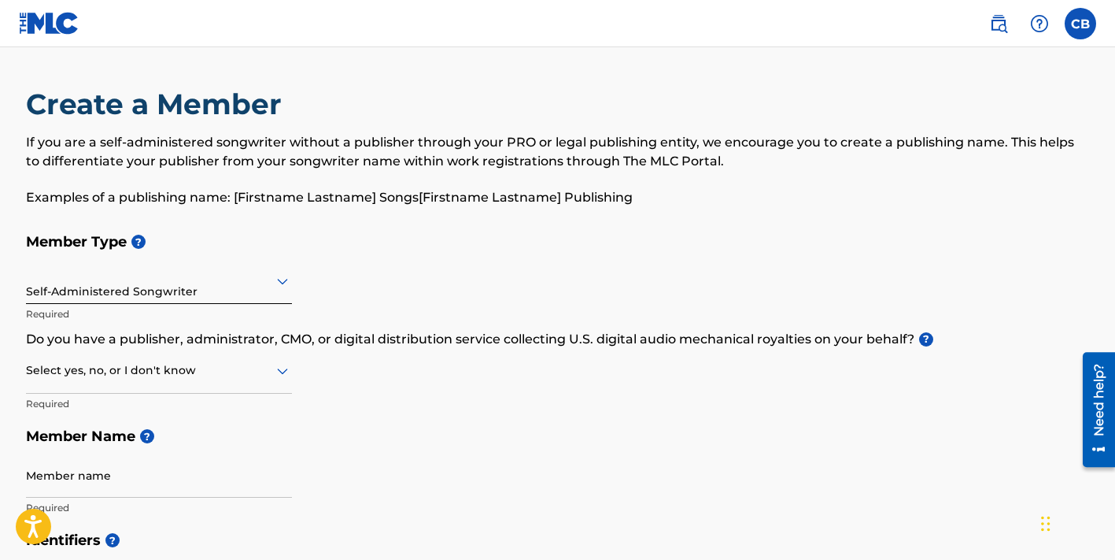
click at [280, 366] on icon at bounding box center [282, 370] width 19 height 19
click at [50, 441] on div "No" at bounding box center [159, 446] width 264 height 35
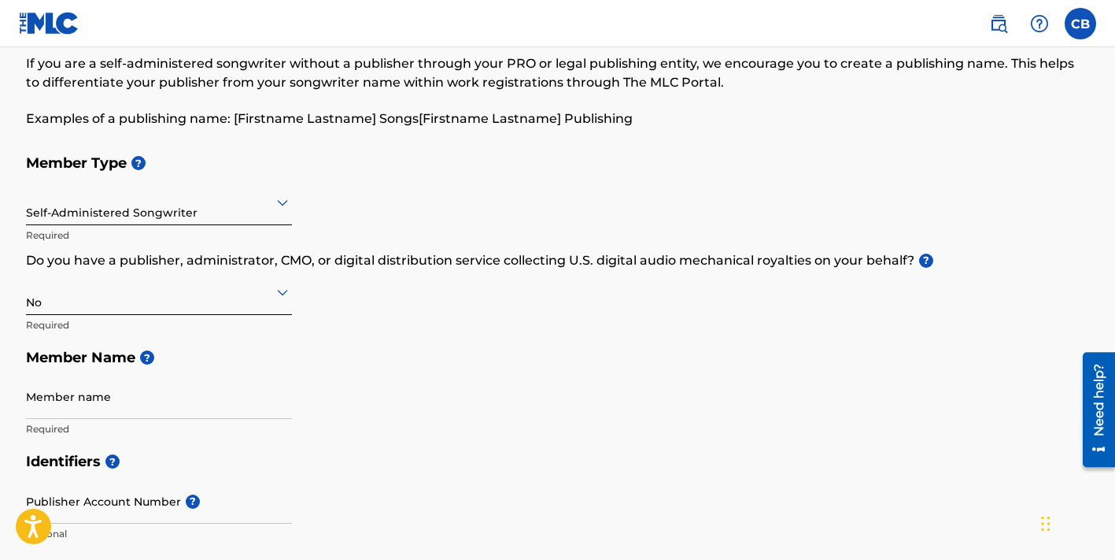
scroll to position [85, 0]
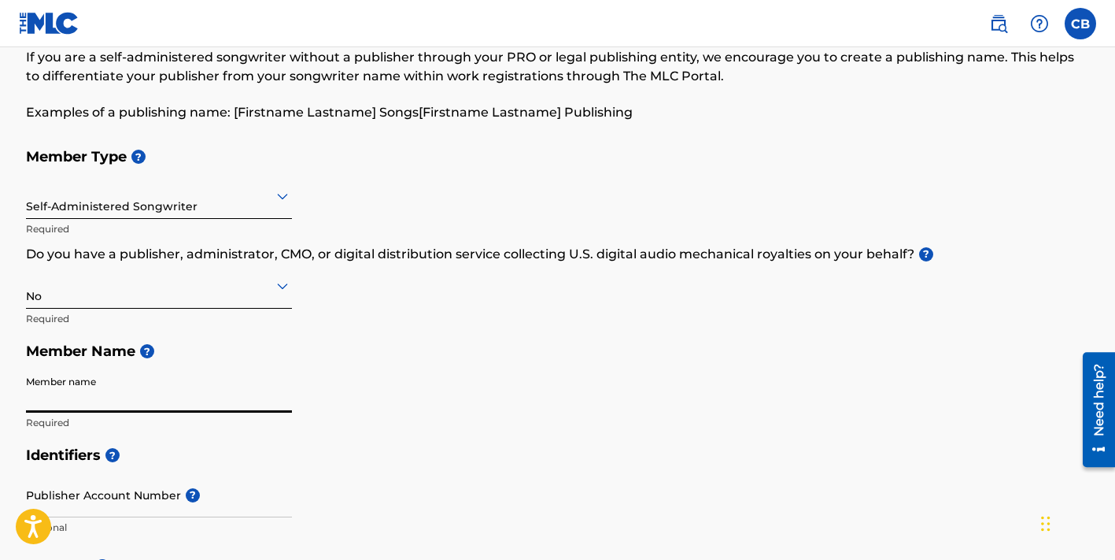
click at [61, 394] on input "Member name" at bounding box center [159, 390] width 266 height 45
type input "D"
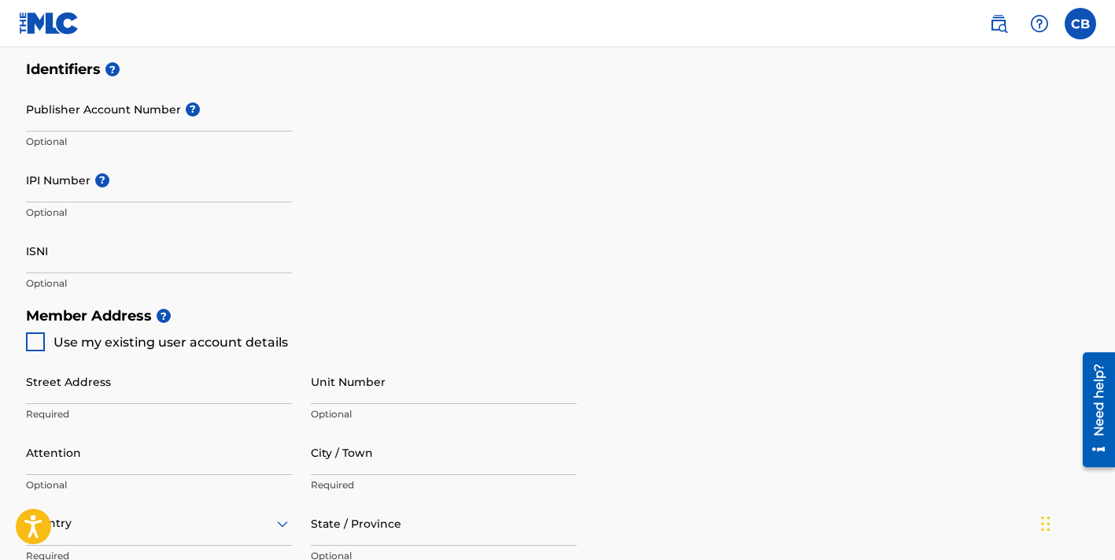
scroll to position [498, 0]
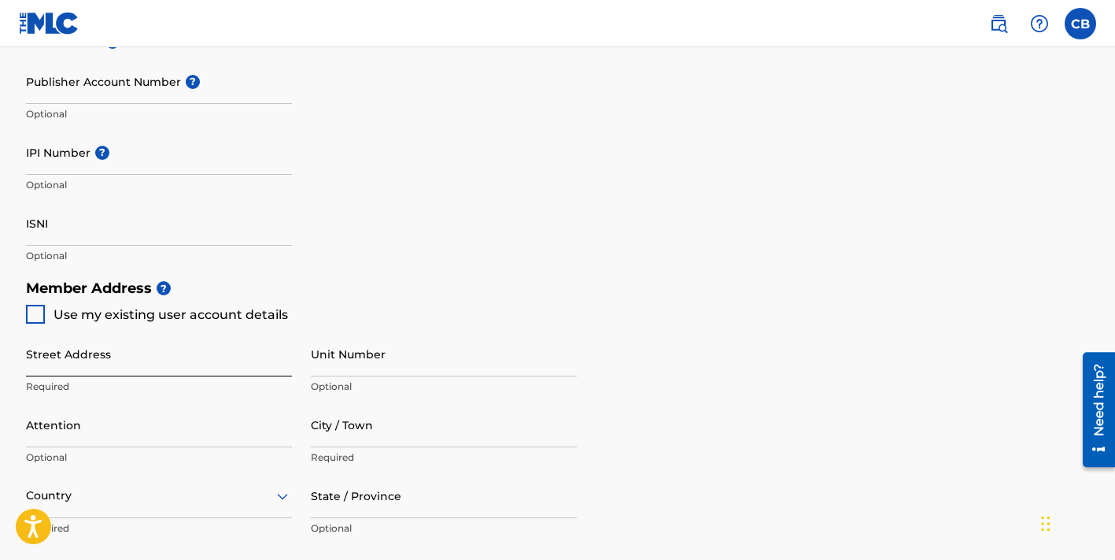
type input "[PERSON_NAME]"
click at [38, 368] on input "Street Address" at bounding box center [159, 353] width 266 height 45
type input "1539 music"
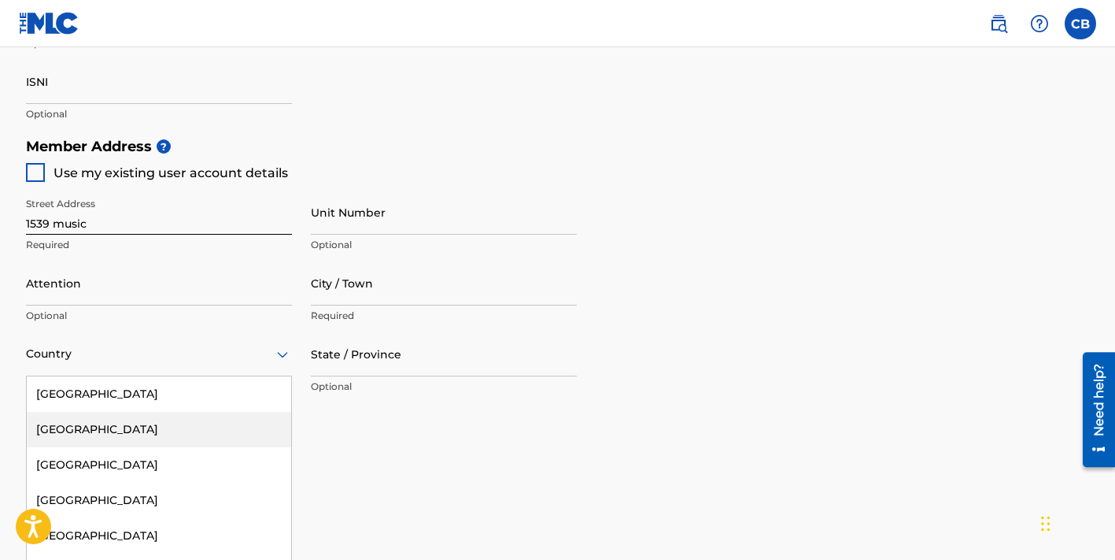
scroll to position [693, 0]
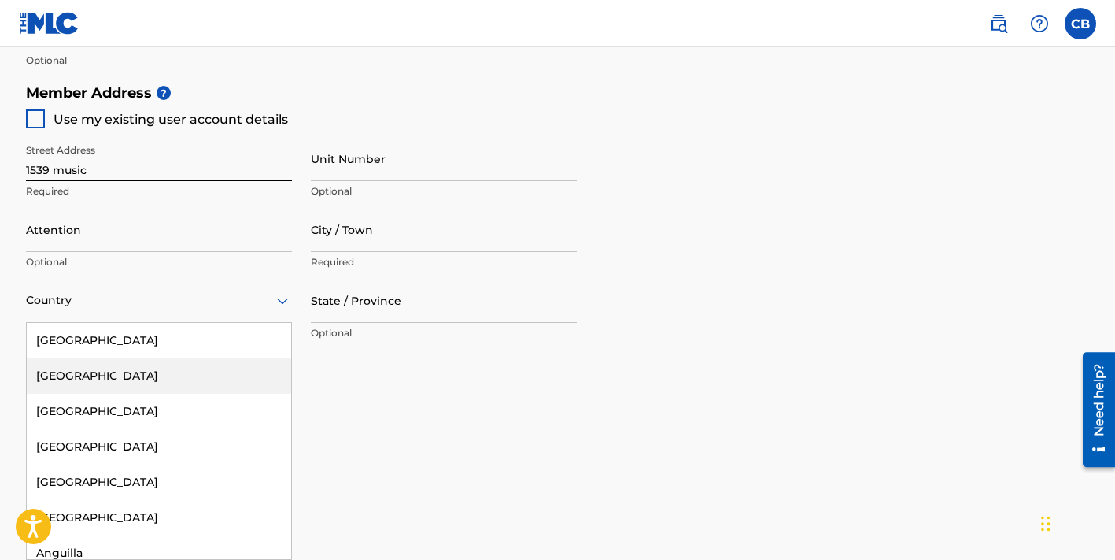
click at [57, 323] on div "[GEOGRAPHIC_DATA], 2 of 223. 223 results available. Use Up and Down to choose o…" at bounding box center [159, 300] width 266 height 45
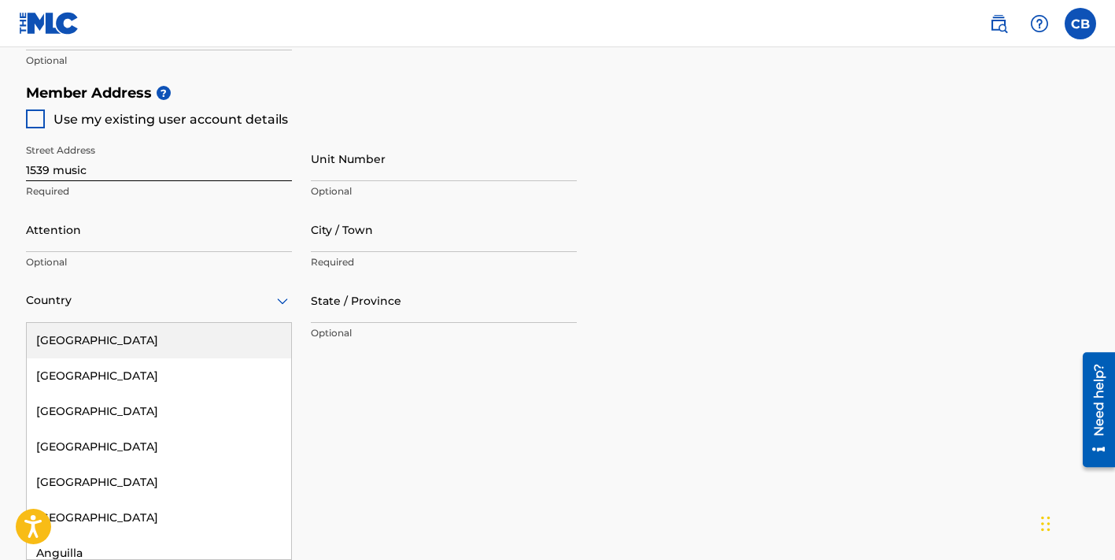
click at [72, 337] on div "[GEOGRAPHIC_DATA]" at bounding box center [159, 340] width 264 height 35
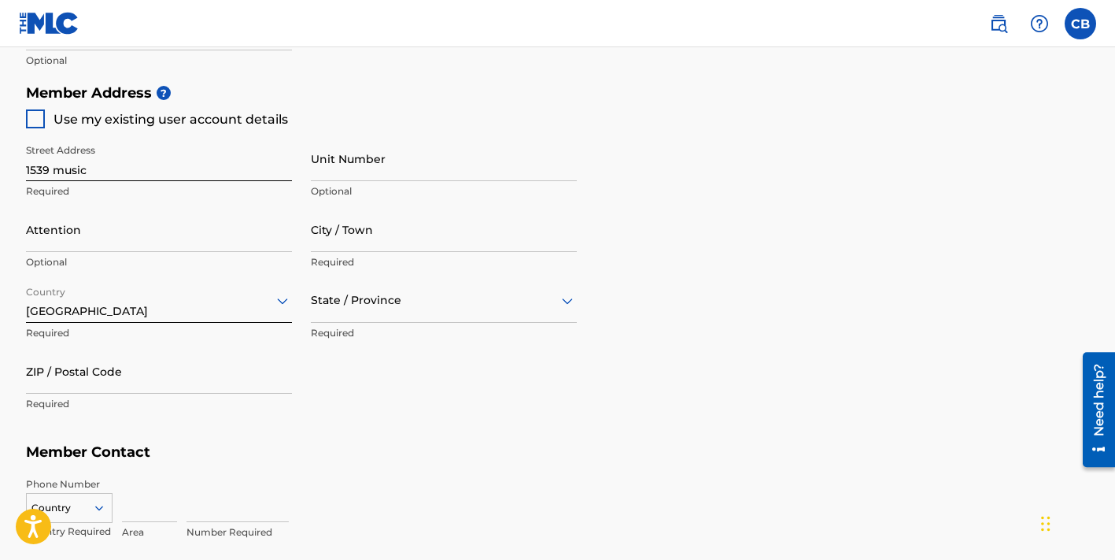
click at [349, 301] on div at bounding box center [444, 300] width 266 height 20
click at [357, 474] on div "[US_STATE]" at bounding box center [444, 475] width 264 height 35
click at [117, 376] on input "ZIP / Postal Code" at bounding box center [159, 371] width 266 height 45
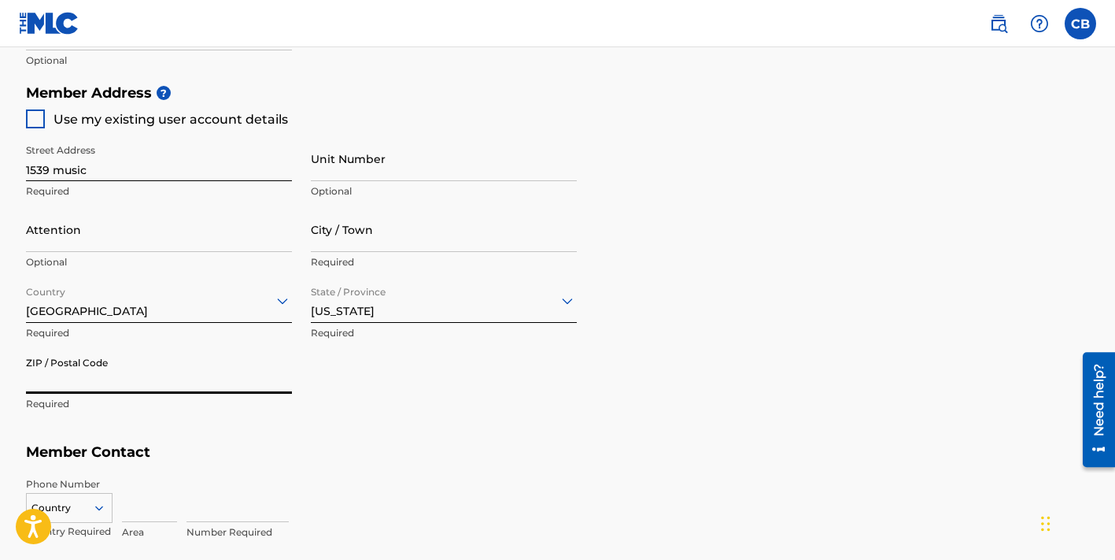
type input "70117"
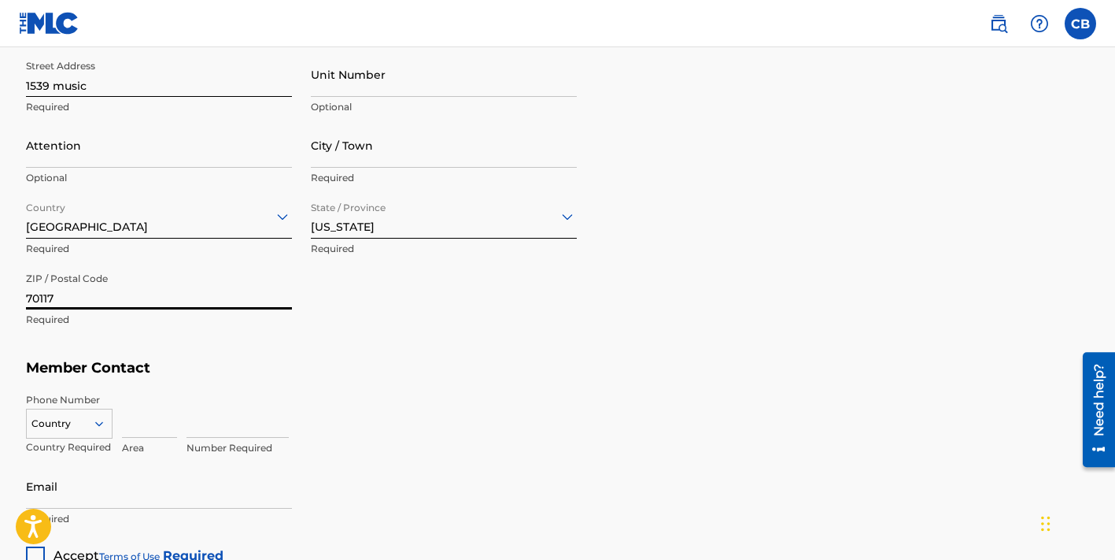
scroll to position [814, 0]
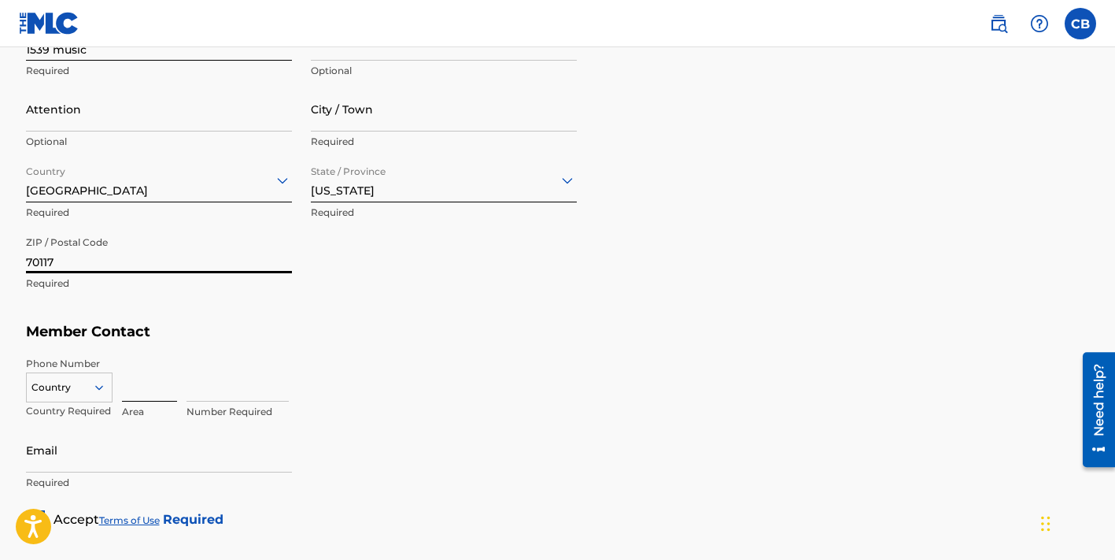
click at [134, 391] on input at bounding box center [149, 379] width 55 height 45
type input "504"
click at [201, 393] on input at bounding box center [238, 379] width 102 height 45
type input "9750281"
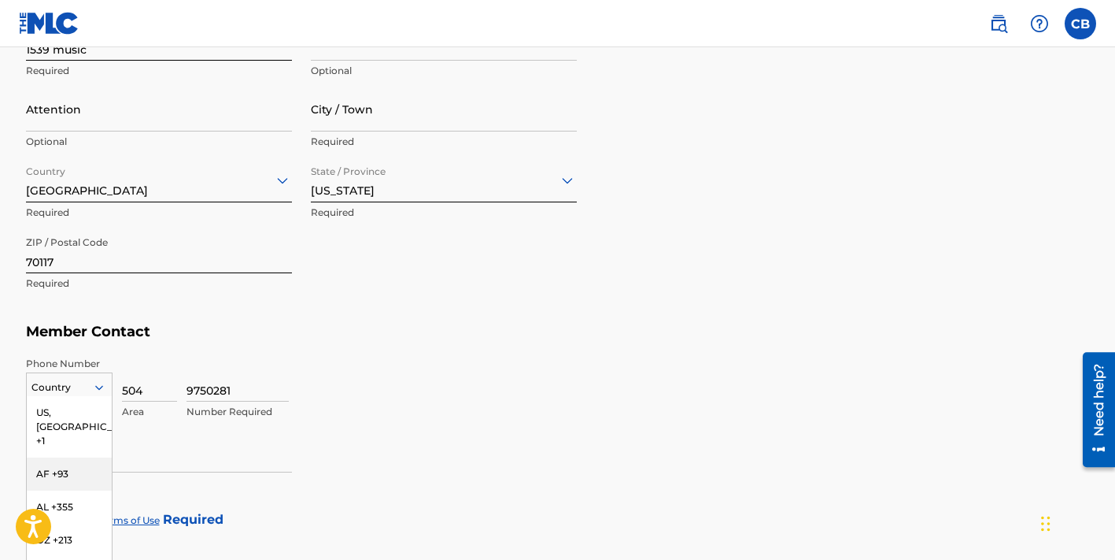
scroll to position [886, 0]
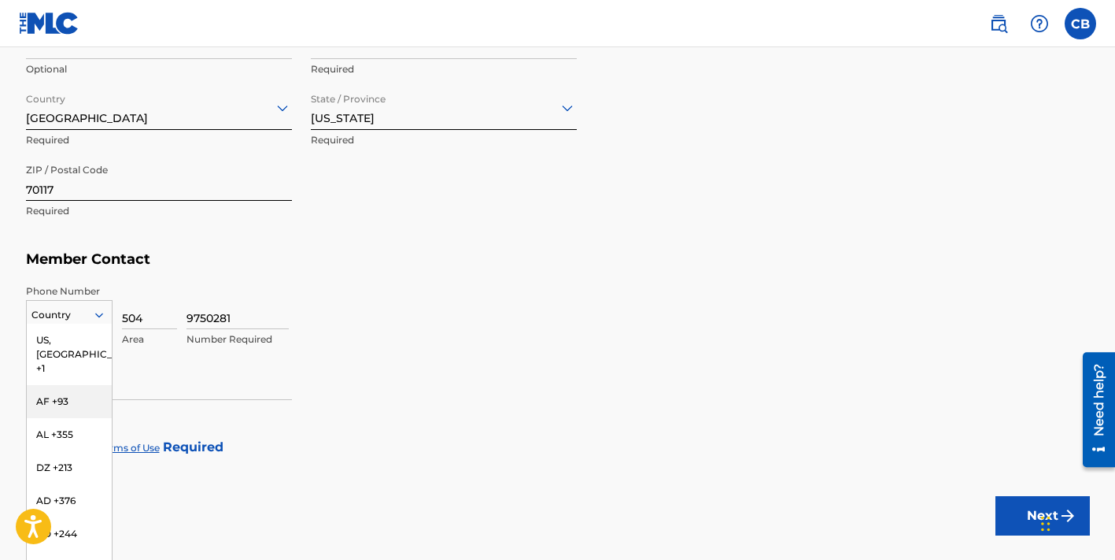
click at [84, 323] on div "AF +93, 2 of 216. 216 results available. Use Up and Down to choose options, pre…" at bounding box center [69, 312] width 87 height 24
click at [75, 344] on div "US, [GEOGRAPHIC_DATA] +1" at bounding box center [69, 353] width 85 height 61
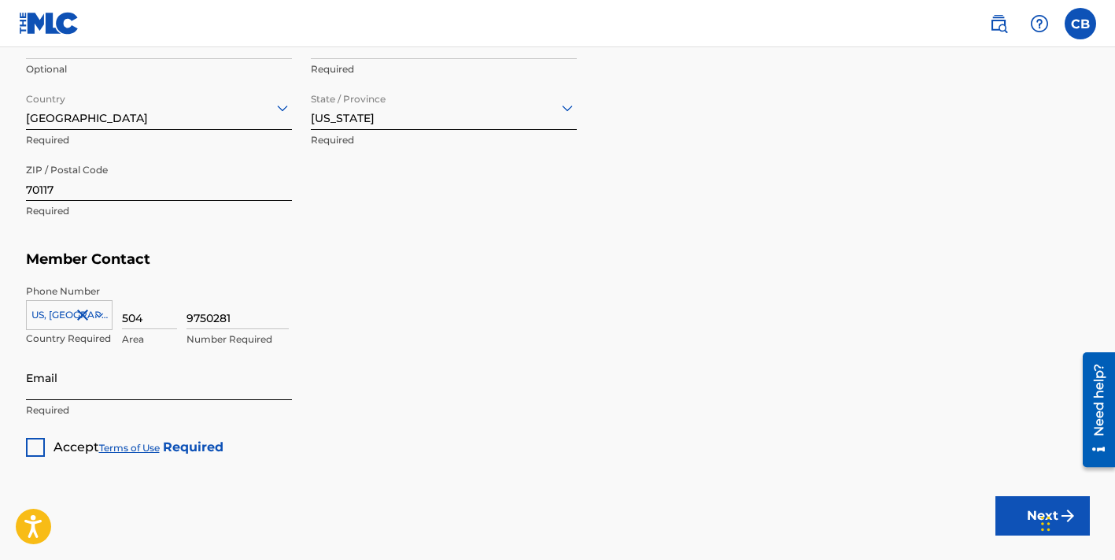
click at [43, 389] on input "Email" at bounding box center [159, 377] width 266 height 45
type input "[EMAIL_ADDRESS][DOMAIN_NAME]"
click at [35, 447] on div at bounding box center [35, 447] width 19 height 19
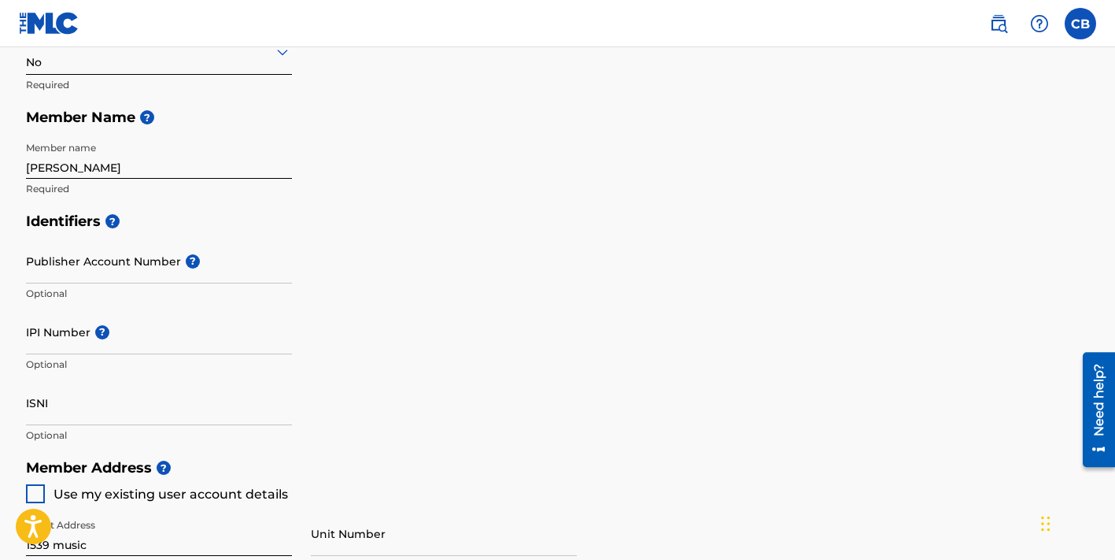
scroll to position [976, 0]
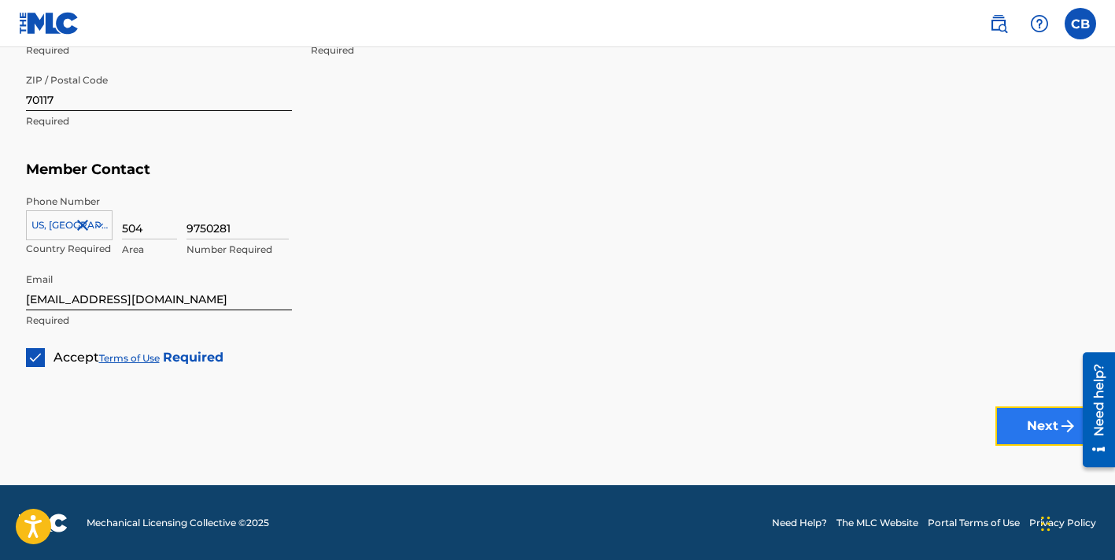
click at [1011, 414] on button "Next" at bounding box center [1043, 425] width 94 height 39
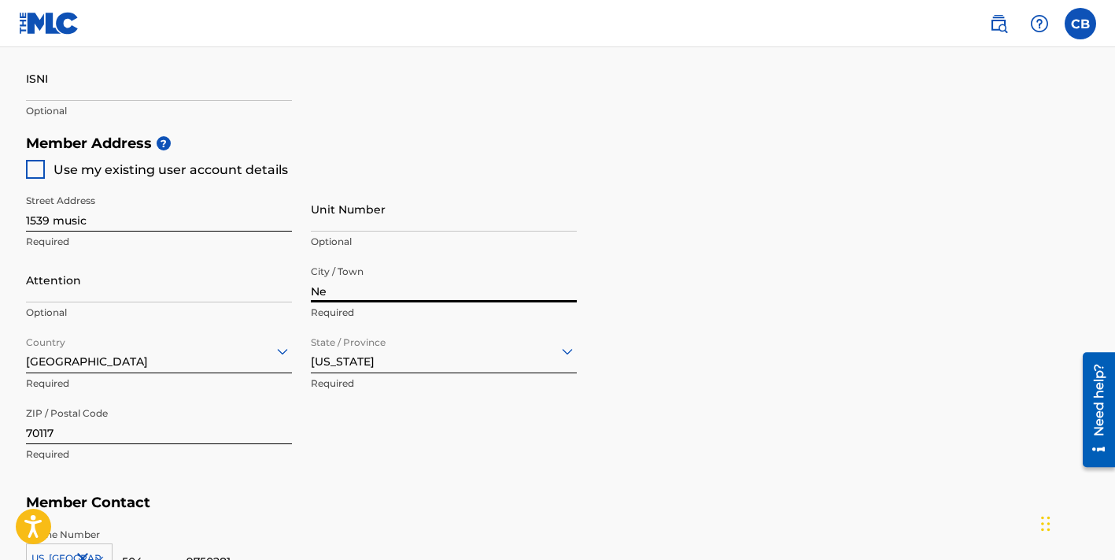
type input "[GEOGRAPHIC_DATA]"
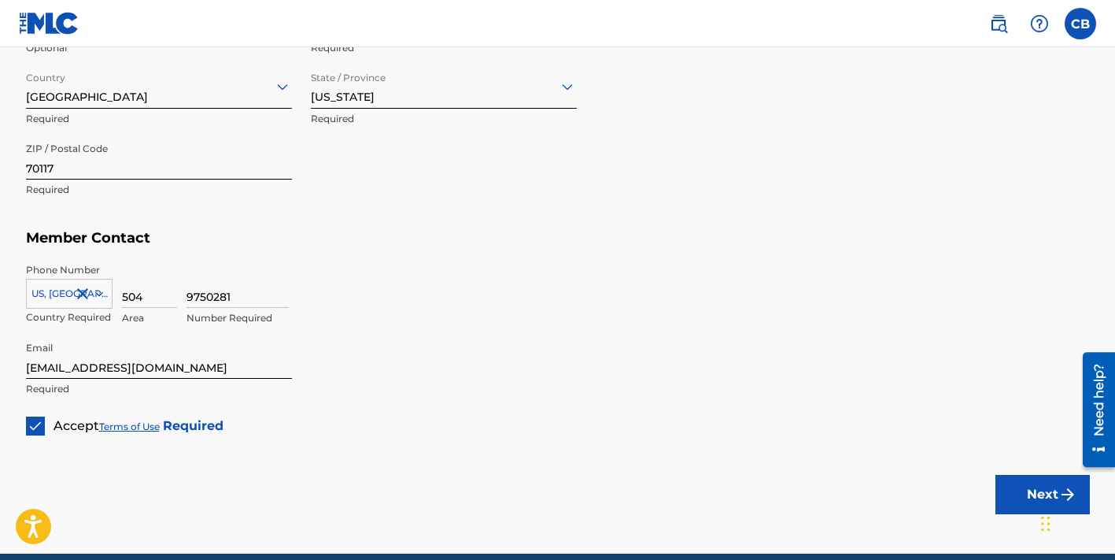
scroll to position [976, 0]
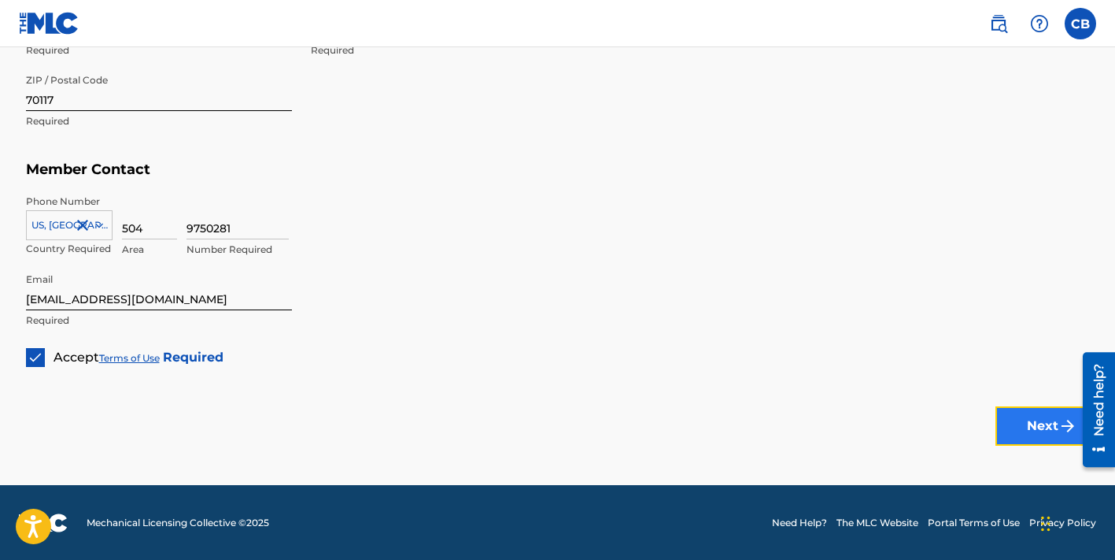
click at [1056, 424] on button "Next" at bounding box center [1043, 425] width 94 height 39
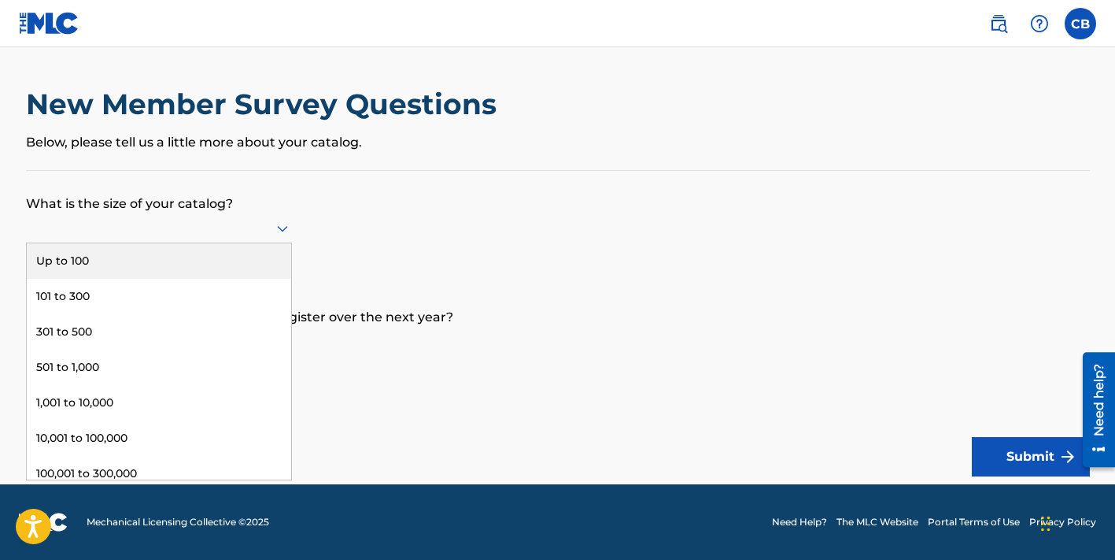
click at [109, 233] on div at bounding box center [159, 228] width 266 height 20
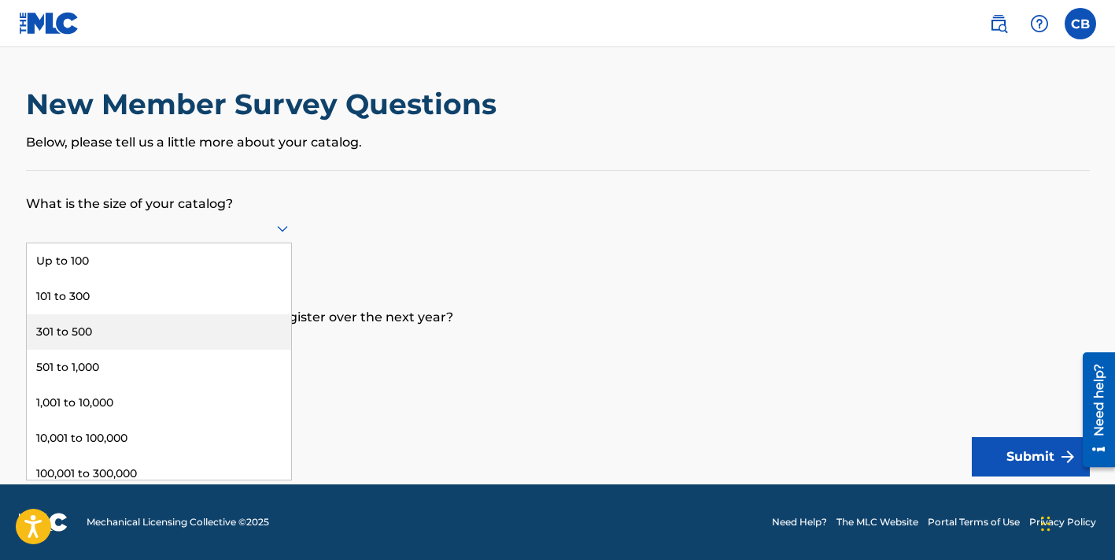
click at [79, 327] on div "301 to 500" at bounding box center [159, 331] width 264 height 35
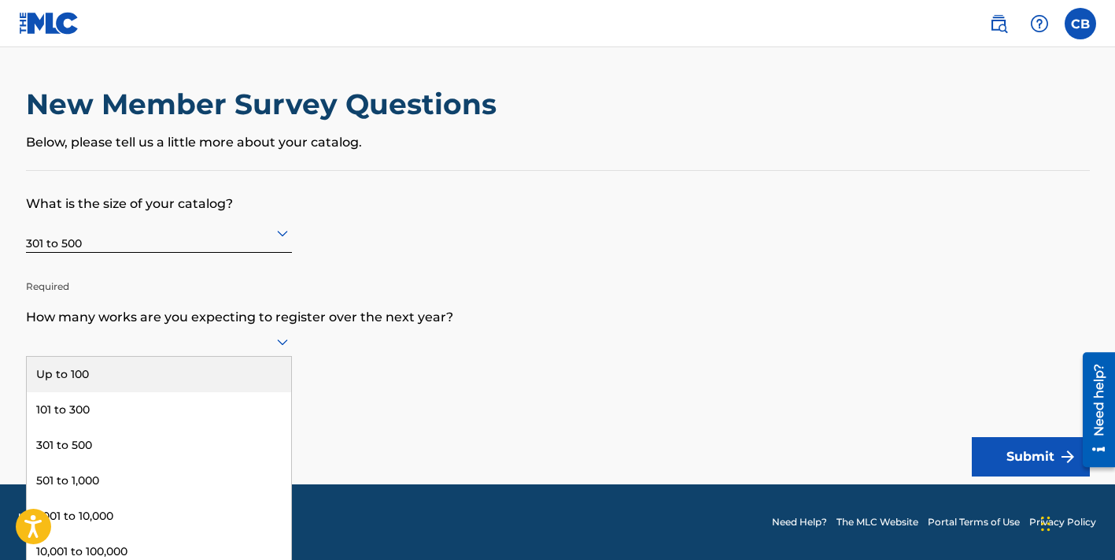
scroll to position [1, 0]
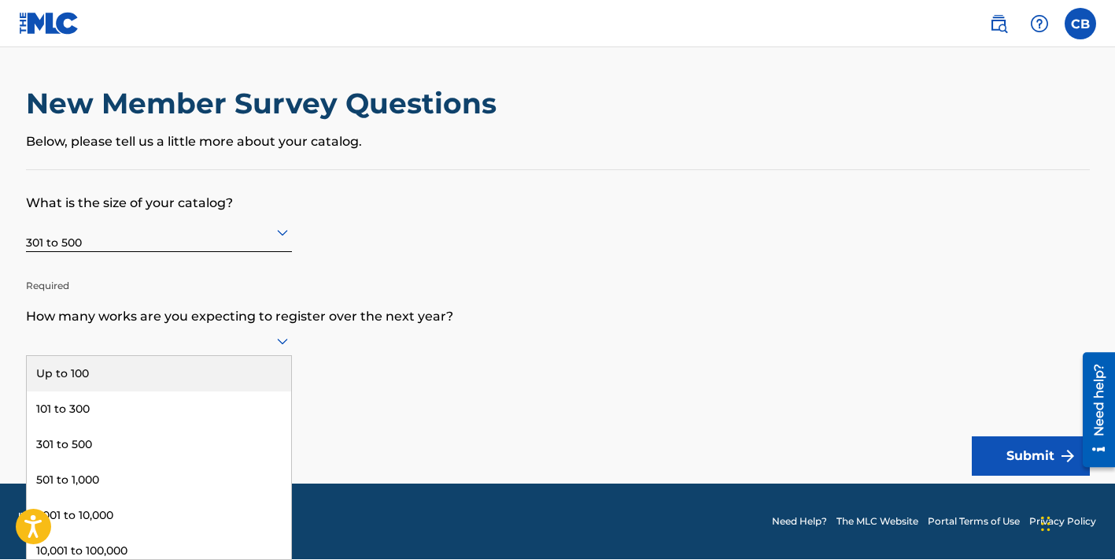
click at [279, 339] on icon at bounding box center [282, 341] width 11 height 6
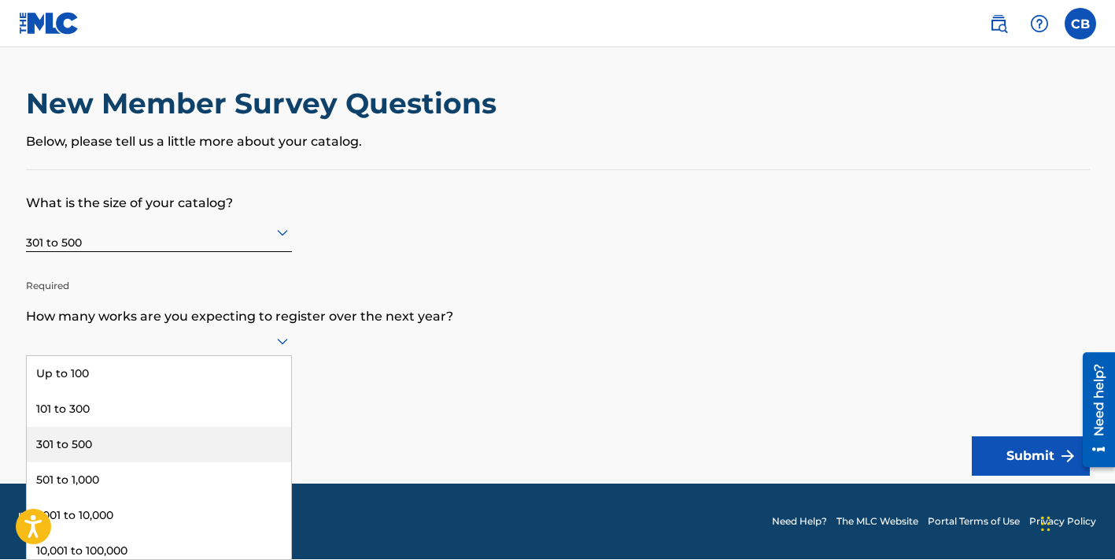
click at [91, 449] on div "301 to 500" at bounding box center [159, 444] width 264 height 35
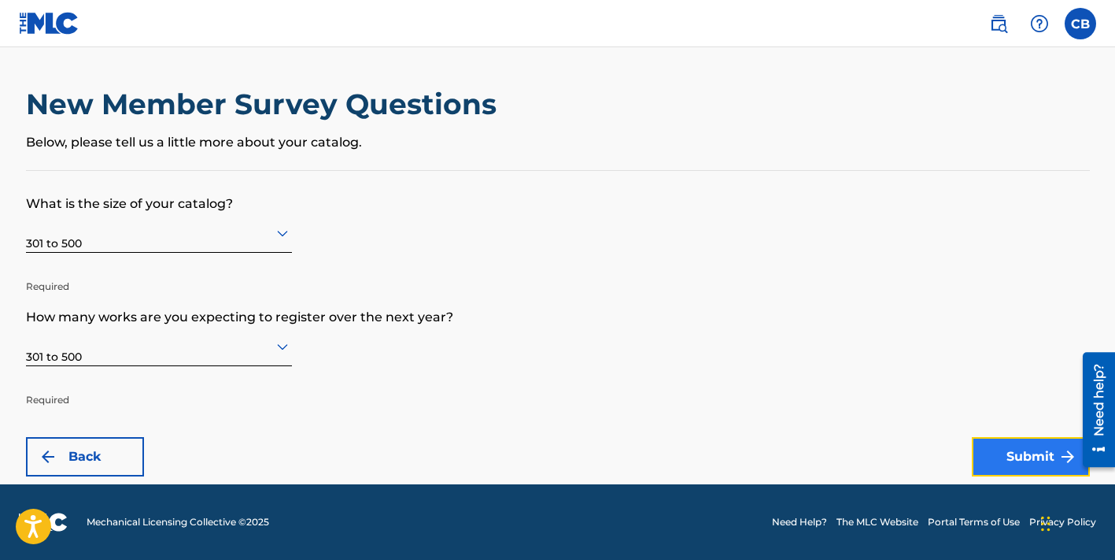
click at [1000, 452] on button "Submit" at bounding box center [1031, 456] width 118 height 39
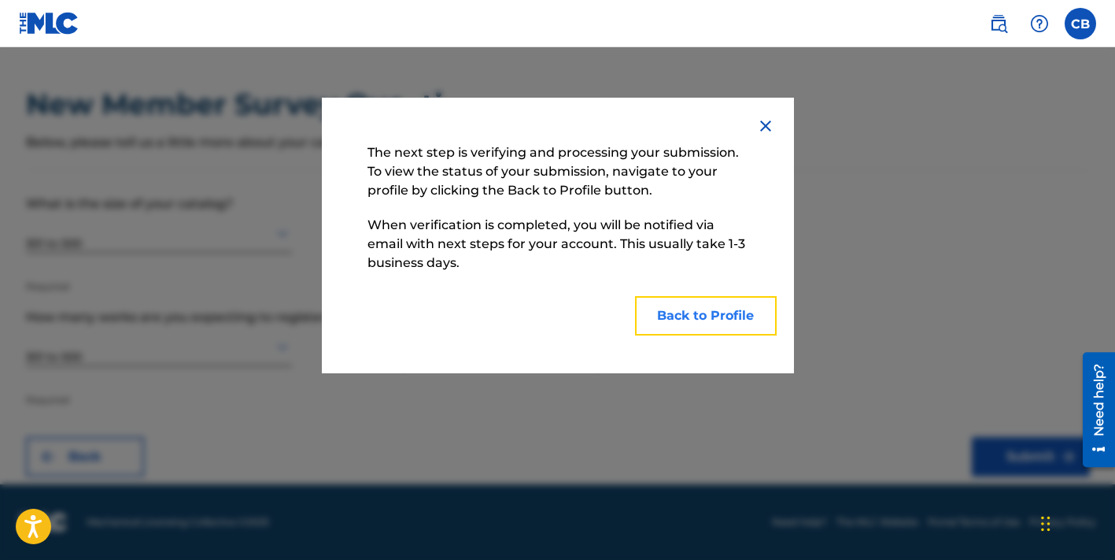
click at [695, 313] on button "Back to Profile" at bounding box center [706, 315] width 142 height 39
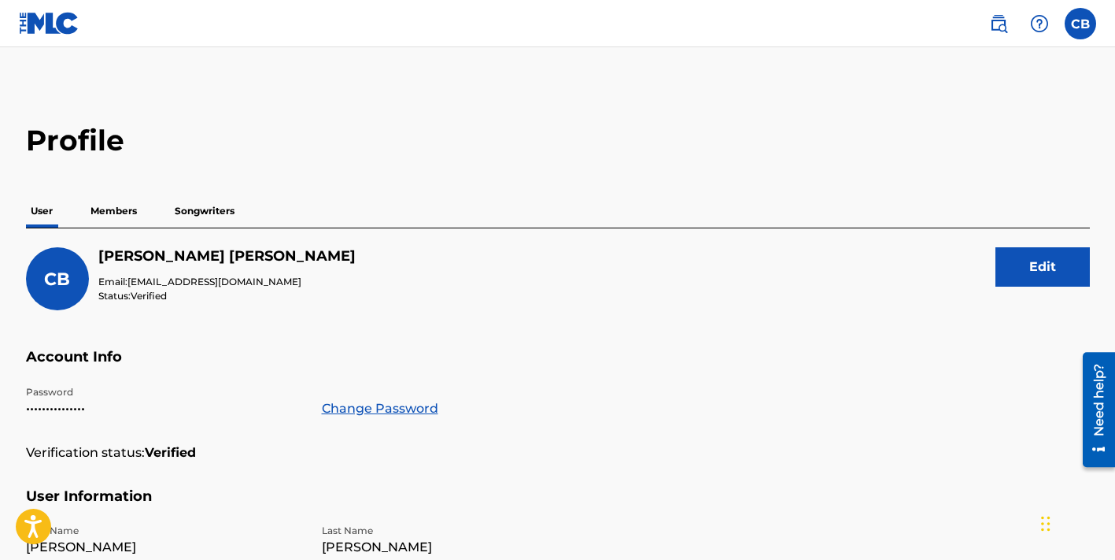
click at [131, 212] on p "Members" at bounding box center [114, 210] width 56 height 33
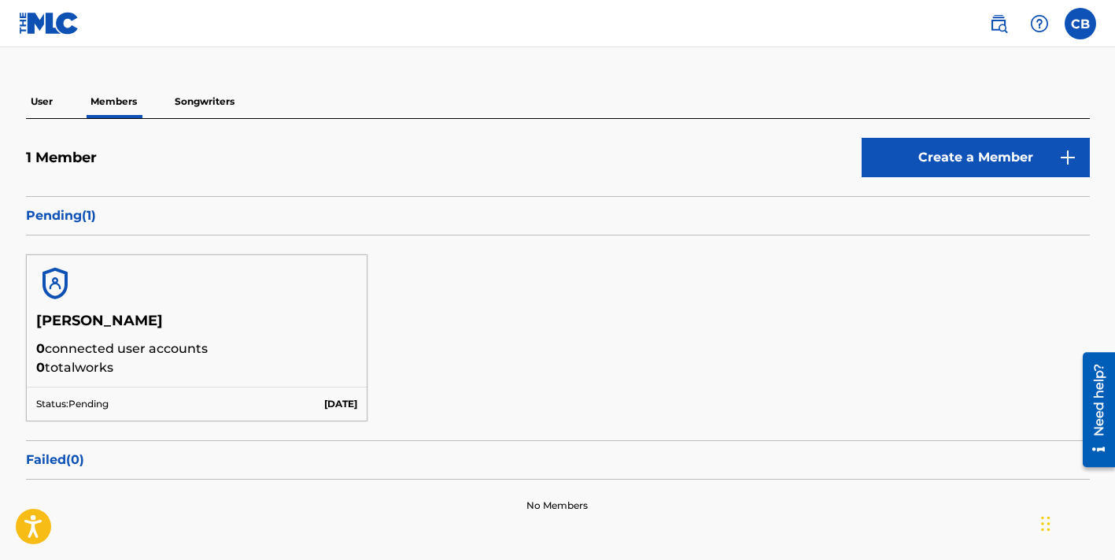
scroll to position [115, 0]
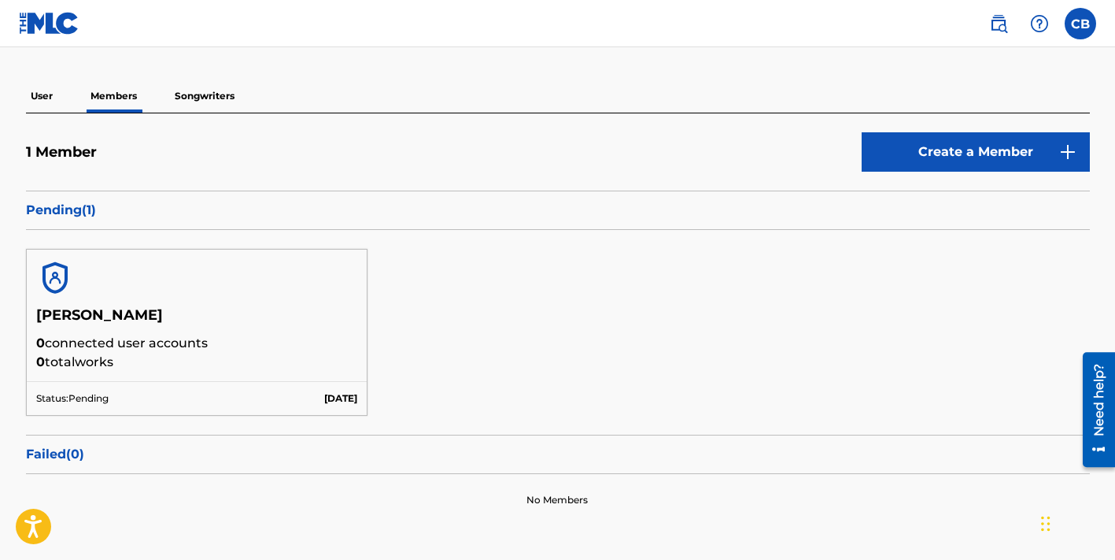
click at [211, 93] on p "Songwriters" at bounding box center [204, 95] width 69 height 33
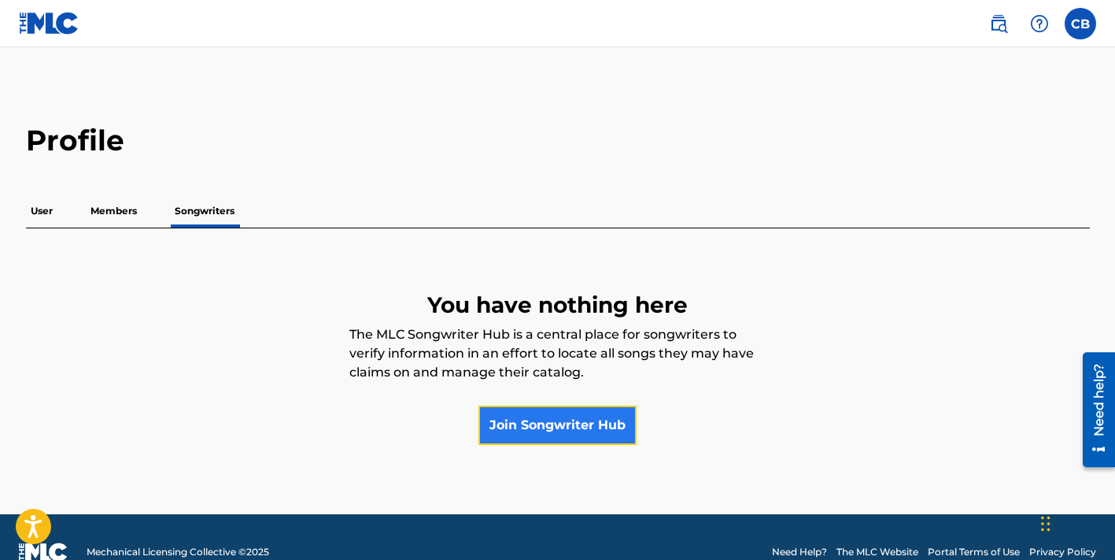
click at [567, 428] on link "Join Songwriter Hub" at bounding box center [558, 424] width 158 height 39
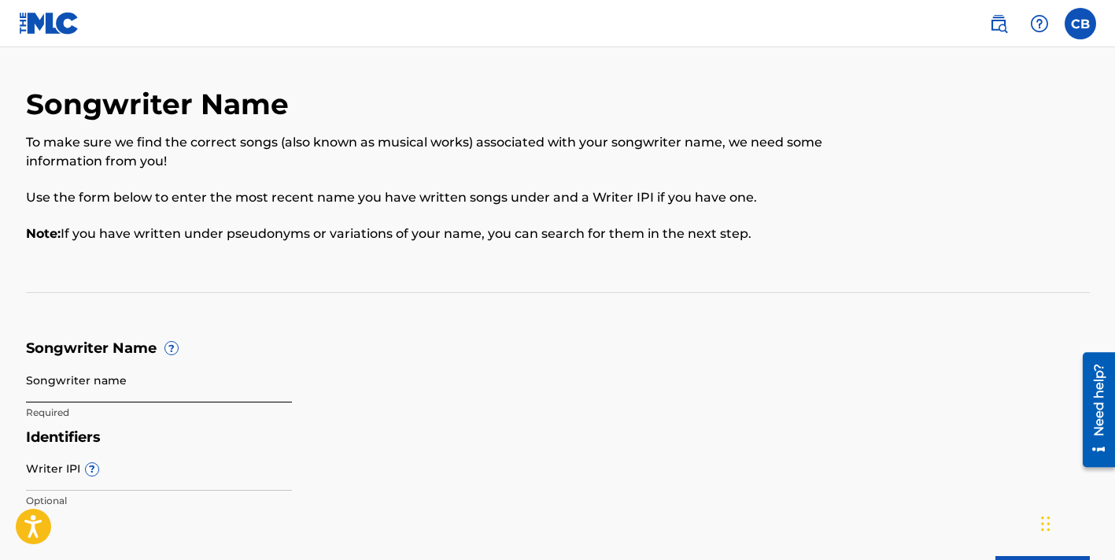
click at [64, 383] on input "Songwriter name" at bounding box center [159, 379] width 266 height 45
type input "[PERSON_NAME]"
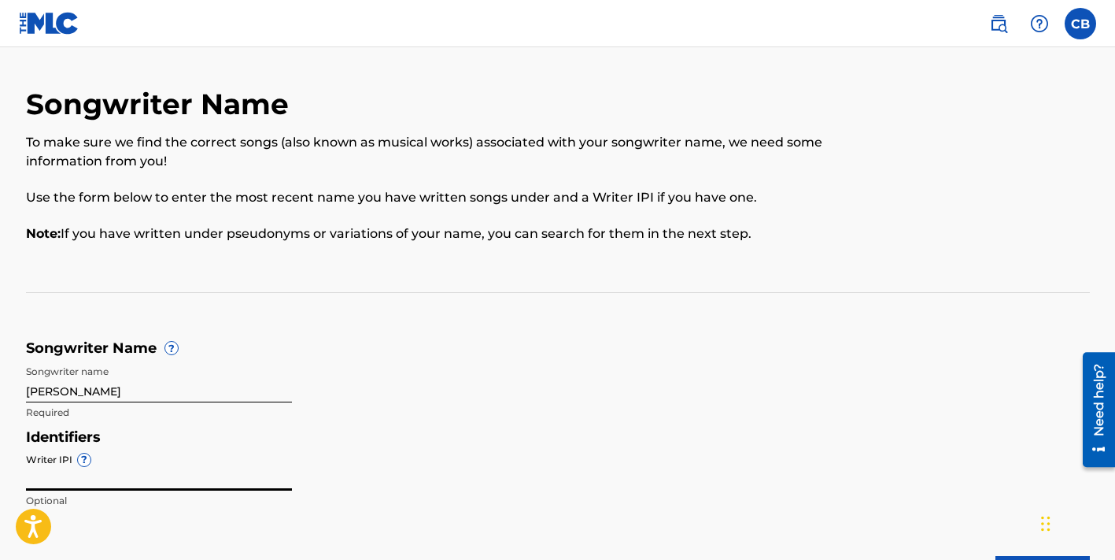
click at [42, 468] on input "Writer IPI ?" at bounding box center [159, 467] width 266 height 45
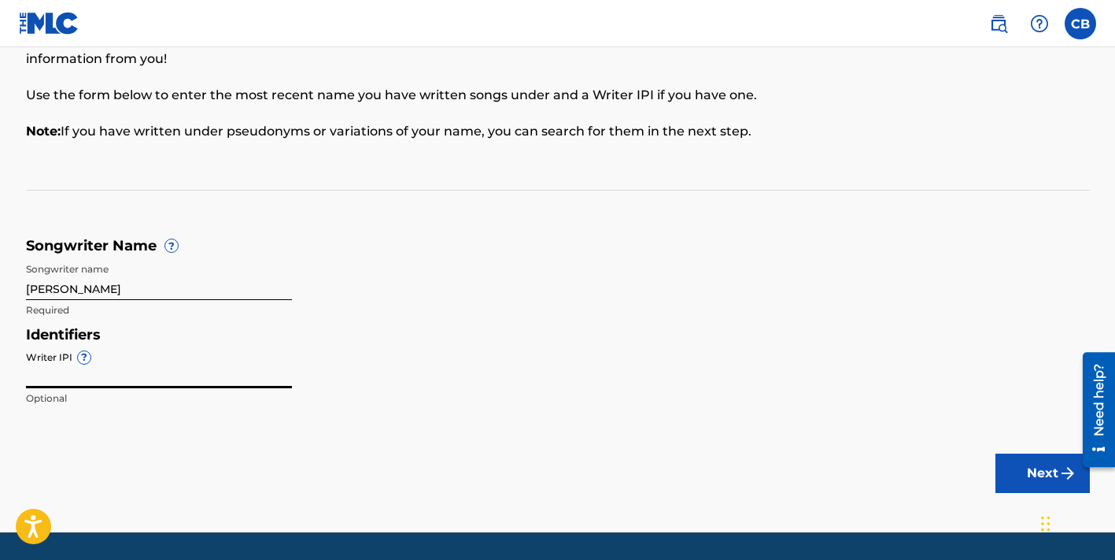
scroll to position [126, 0]
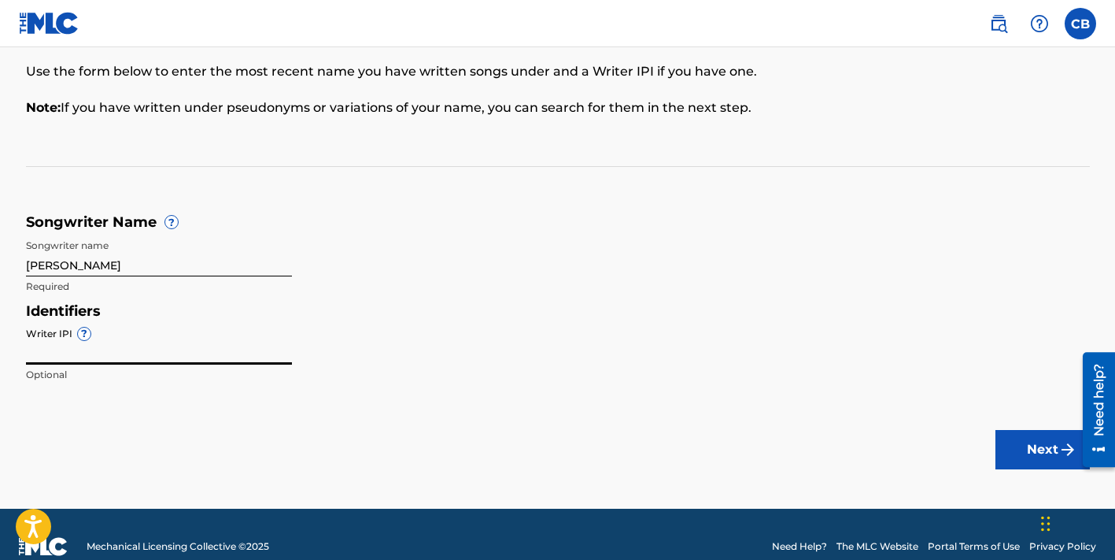
click at [66, 355] on input "Writer IPI ?" at bounding box center [159, 342] width 266 height 45
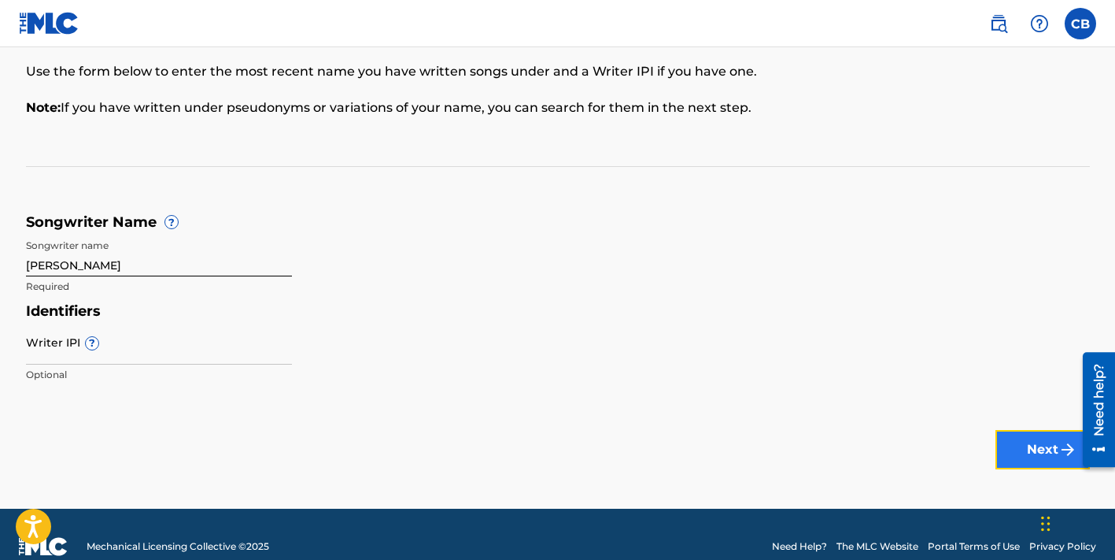
click at [1033, 452] on button "Next" at bounding box center [1043, 449] width 94 height 39
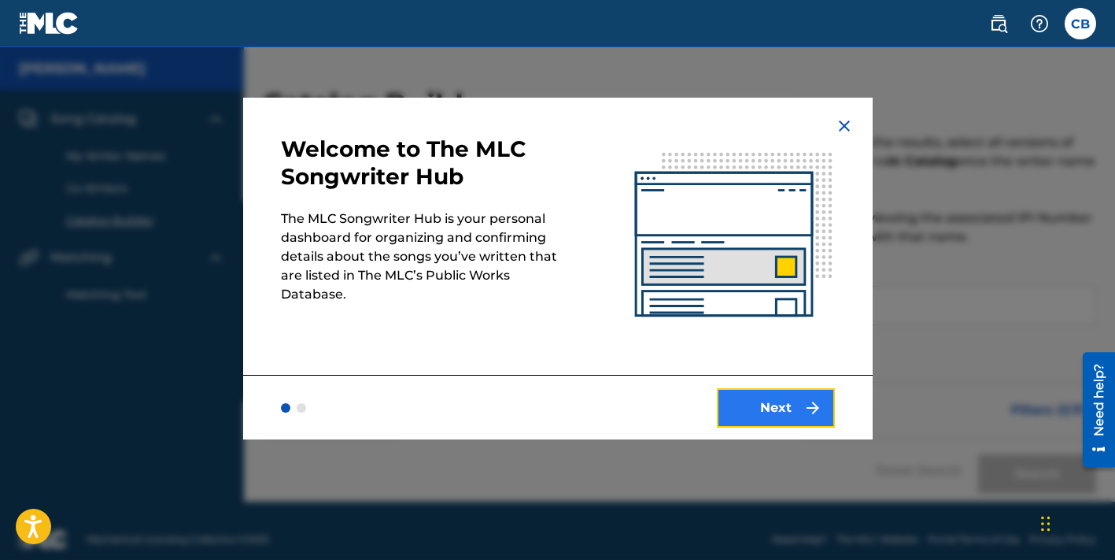
click at [769, 410] on button "Next" at bounding box center [776, 407] width 118 height 39
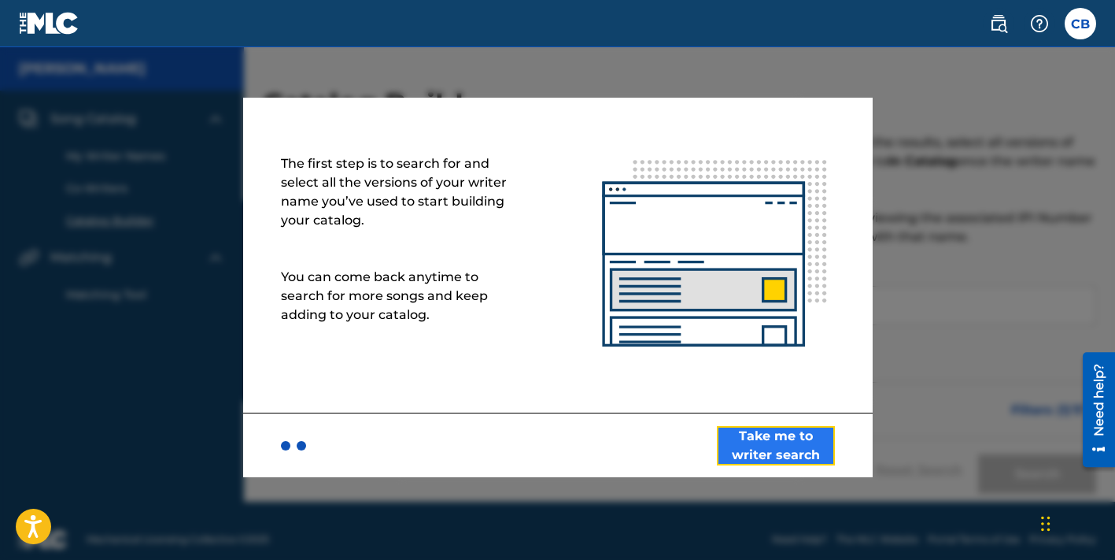
click at [755, 441] on button "Take me to writer search" at bounding box center [776, 445] width 118 height 39
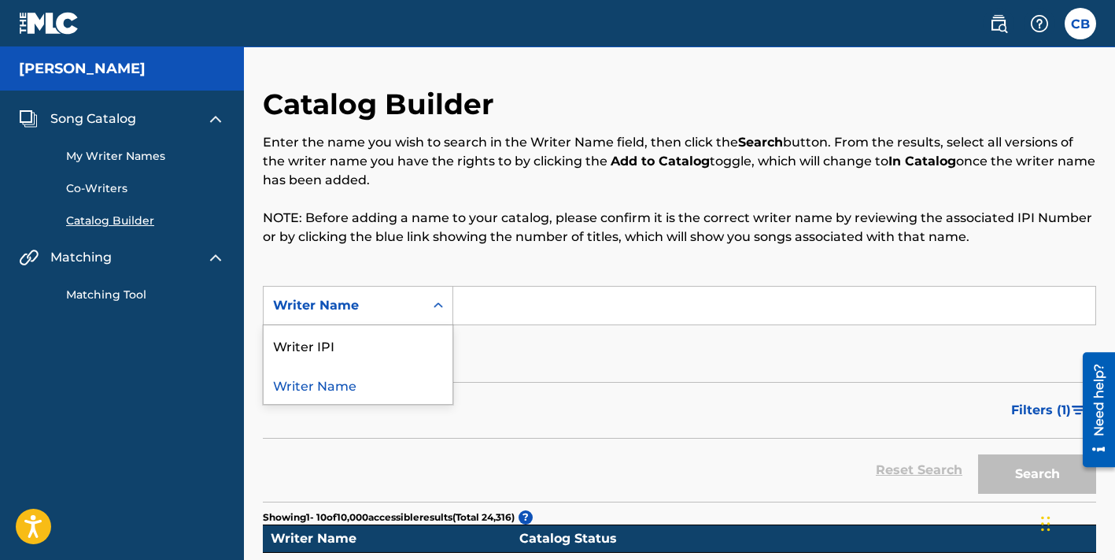
click at [389, 300] on div "Writer Name" at bounding box center [344, 305] width 142 height 19
click at [336, 351] on div "Writer IPI" at bounding box center [358, 344] width 189 height 39
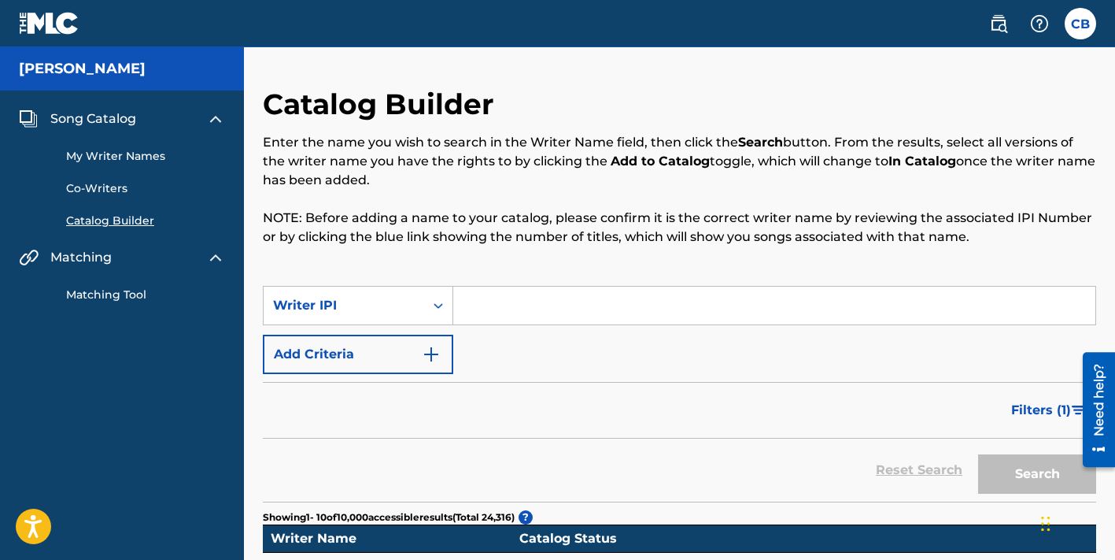
click at [471, 304] on input "Search Form" at bounding box center [774, 305] width 642 height 38
type input "8"
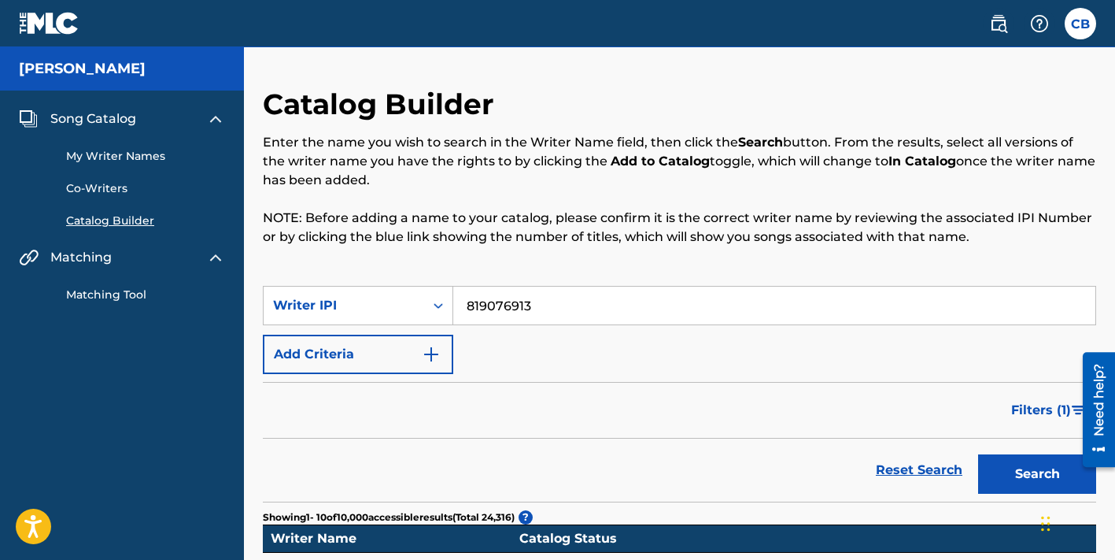
type input "819076913"
click at [978, 454] on button "Search" at bounding box center [1037, 473] width 118 height 39
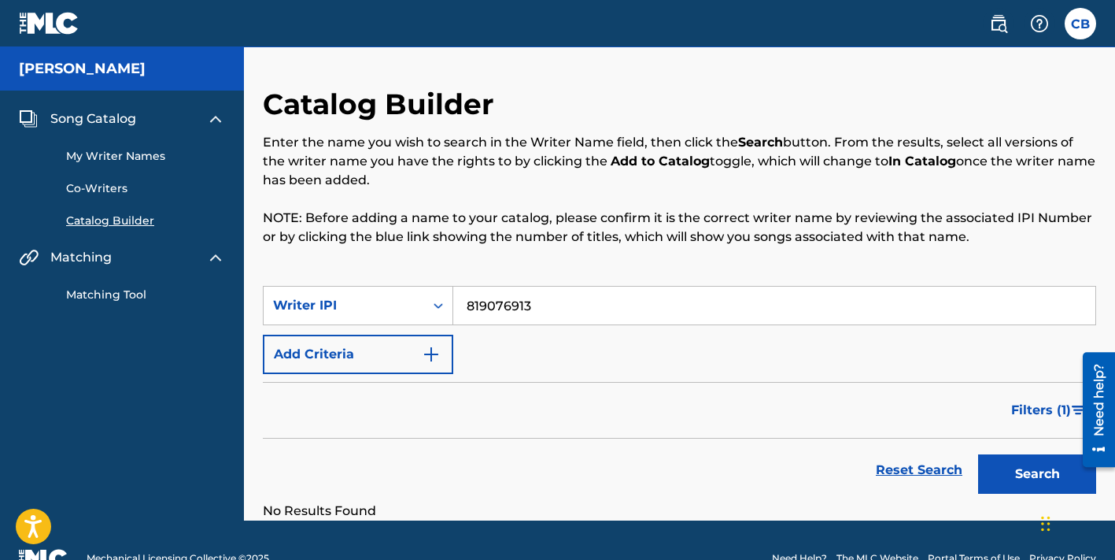
scroll to position [36, 0]
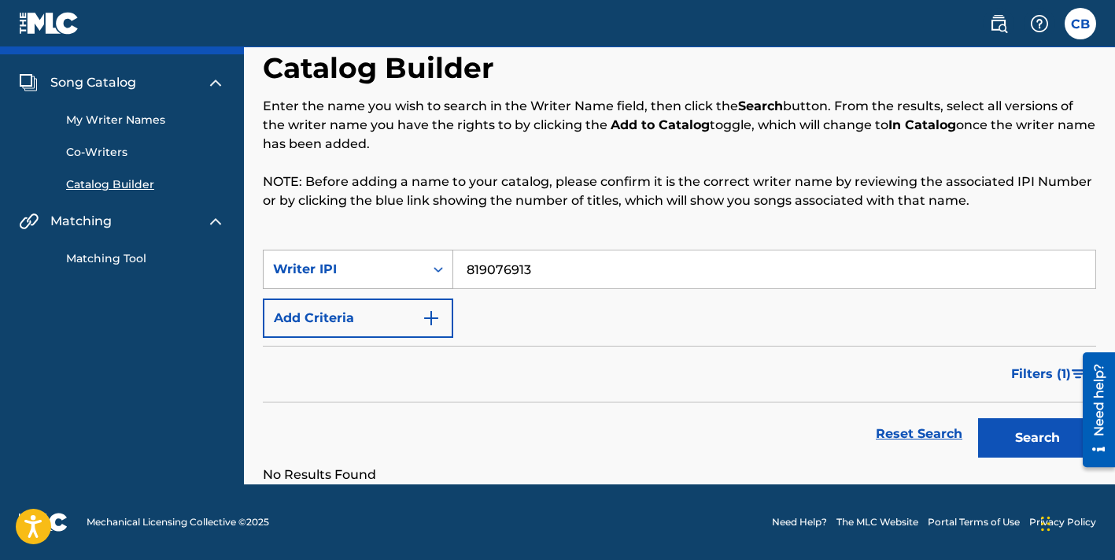
click at [436, 273] on icon "Search Form" at bounding box center [439, 269] width 16 height 16
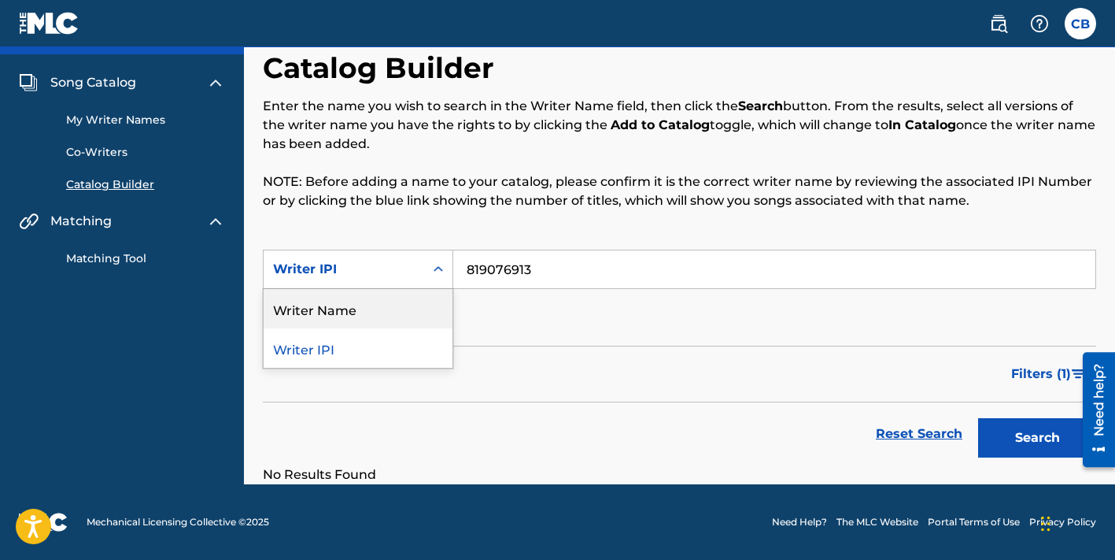
click at [356, 313] on div "Writer Name" at bounding box center [358, 308] width 189 height 39
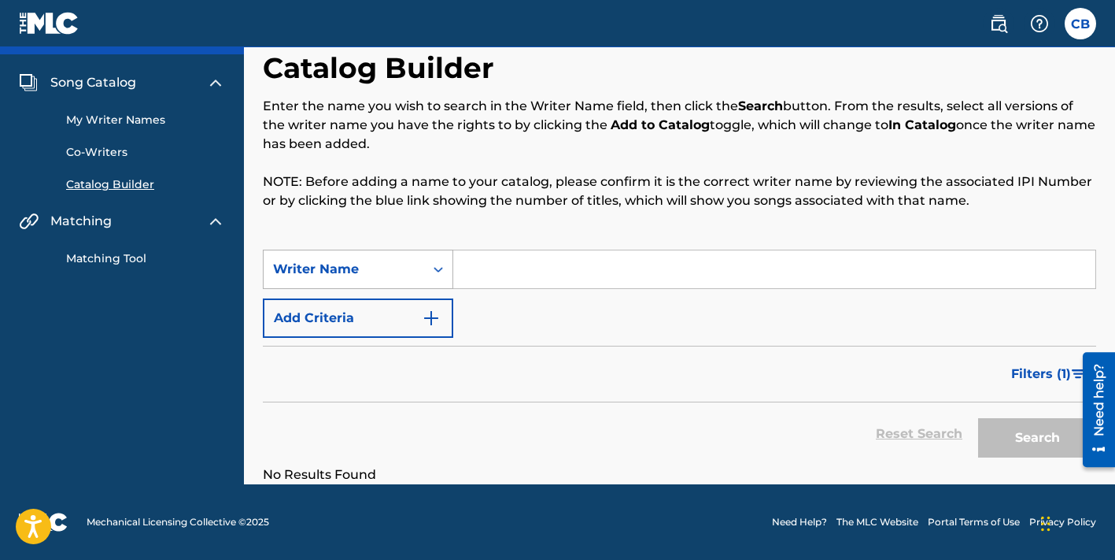
click at [432, 270] on icon "Search Form" at bounding box center [439, 269] width 16 height 16
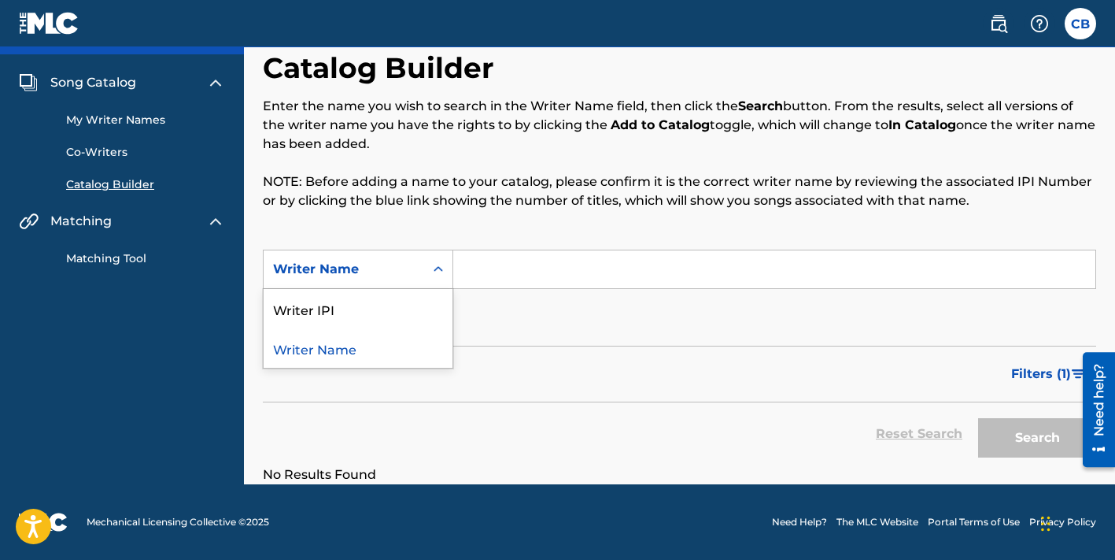
click at [432, 270] on icon "Search Form" at bounding box center [439, 269] width 16 height 16
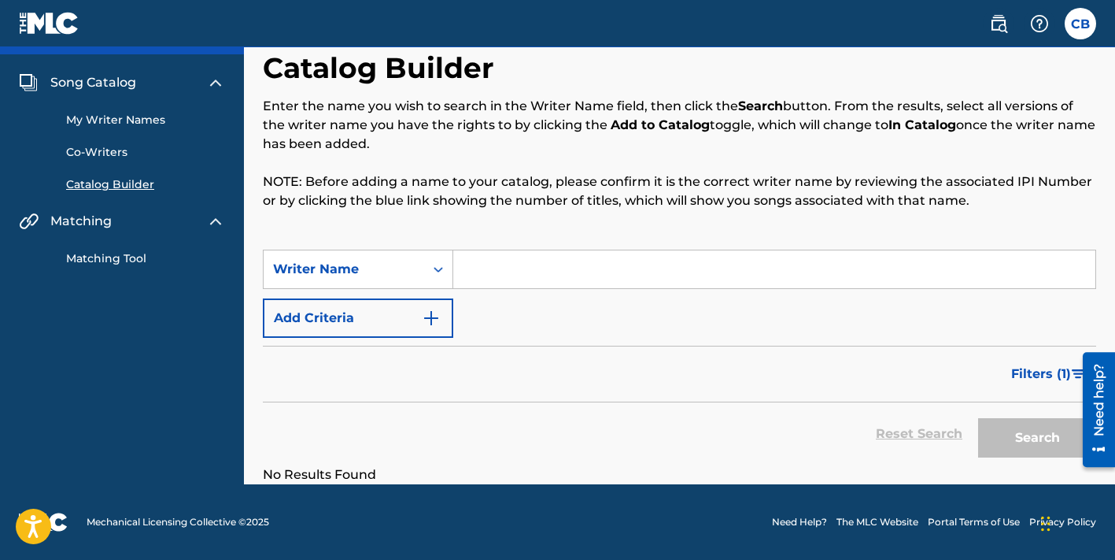
click at [468, 268] on input "Search Form" at bounding box center [774, 269] width 642 height 38
type input "c"
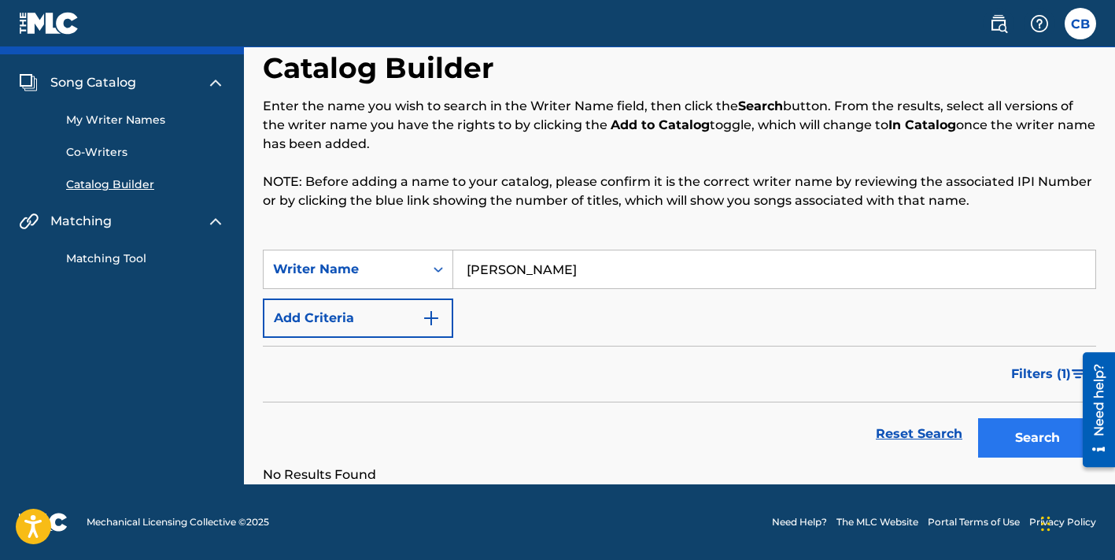
type input "[PERSON_NAME]"
click at [1054, 444] on button "Search" at bounding box center [1037, 437] width 118 height 39
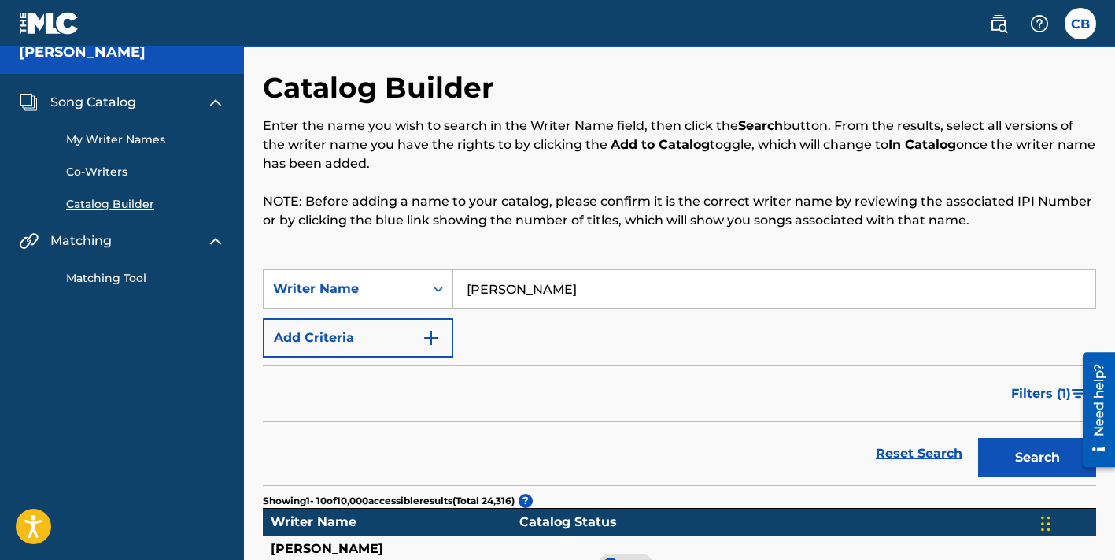
scroll to position [0, 0]
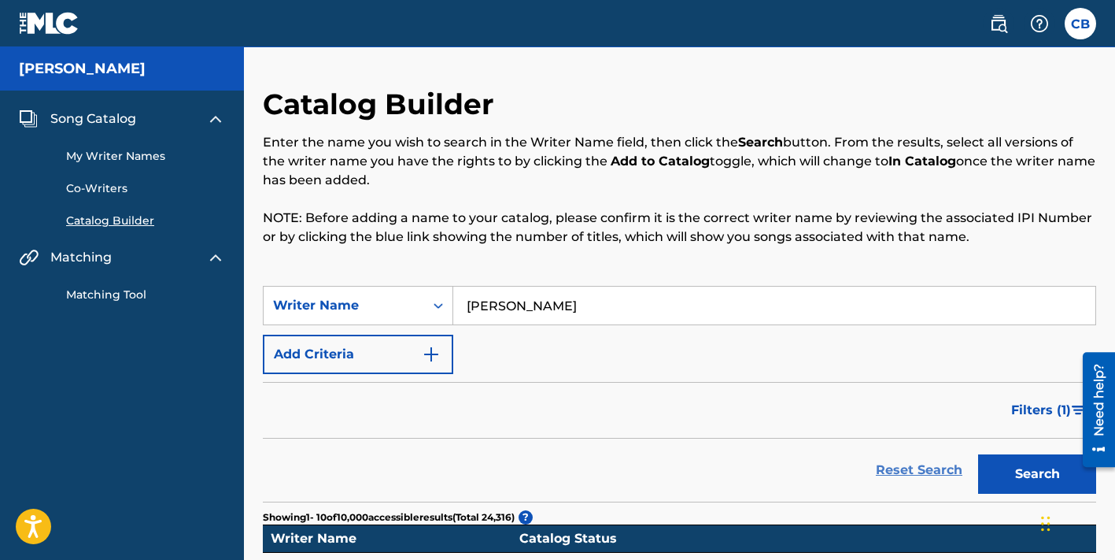
click at [921, 466] on link "Reset Search" at bounding box center [919, 470] width 102 height 35
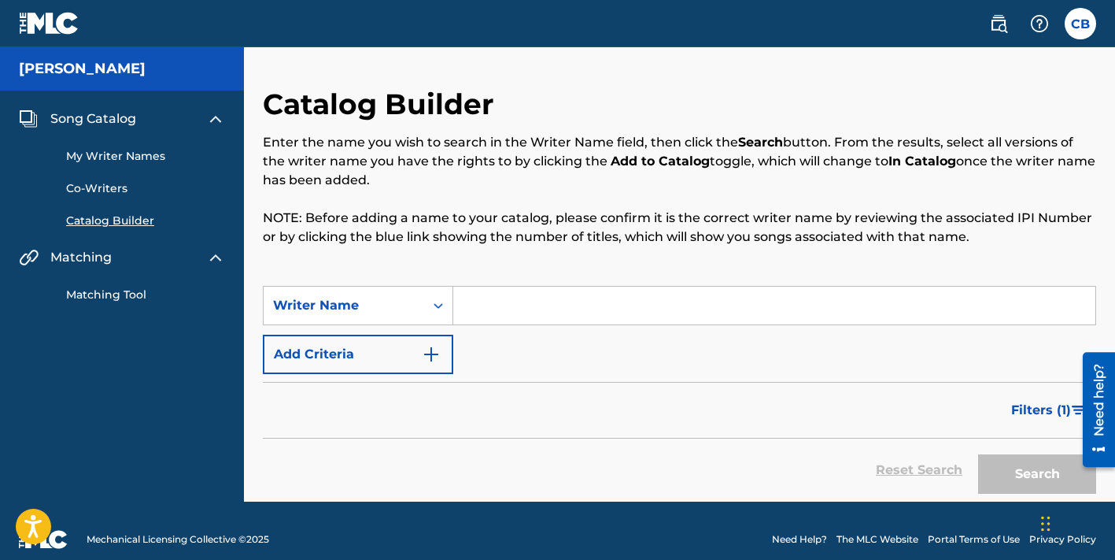
click at [133, 157] on link "My Writer Names" at bounding box center [145, 156] width 159 height 17
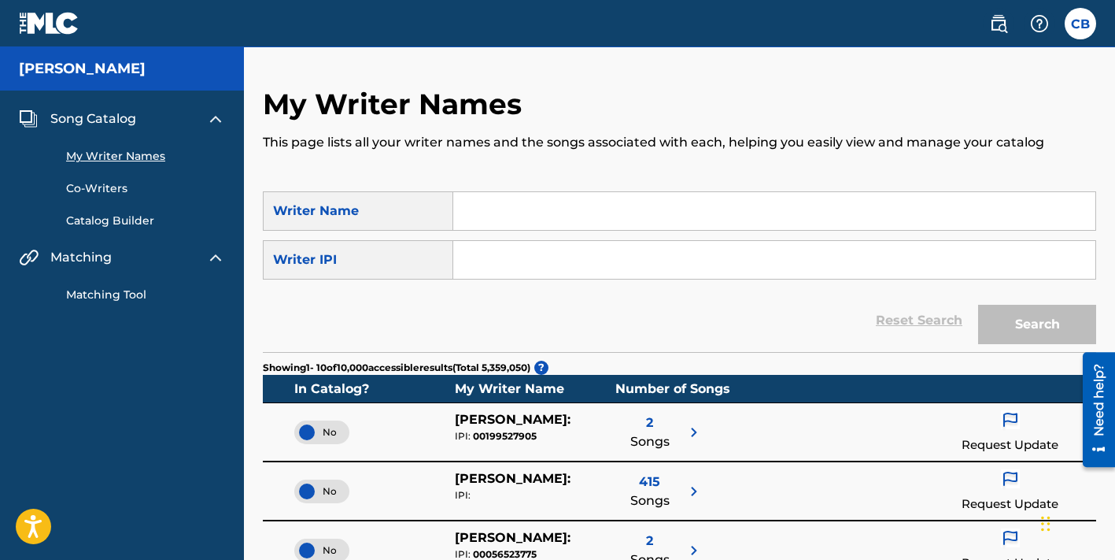
click at [482, 216] on input "Search Form" at bounding box center [774, 211] width 642 height 38
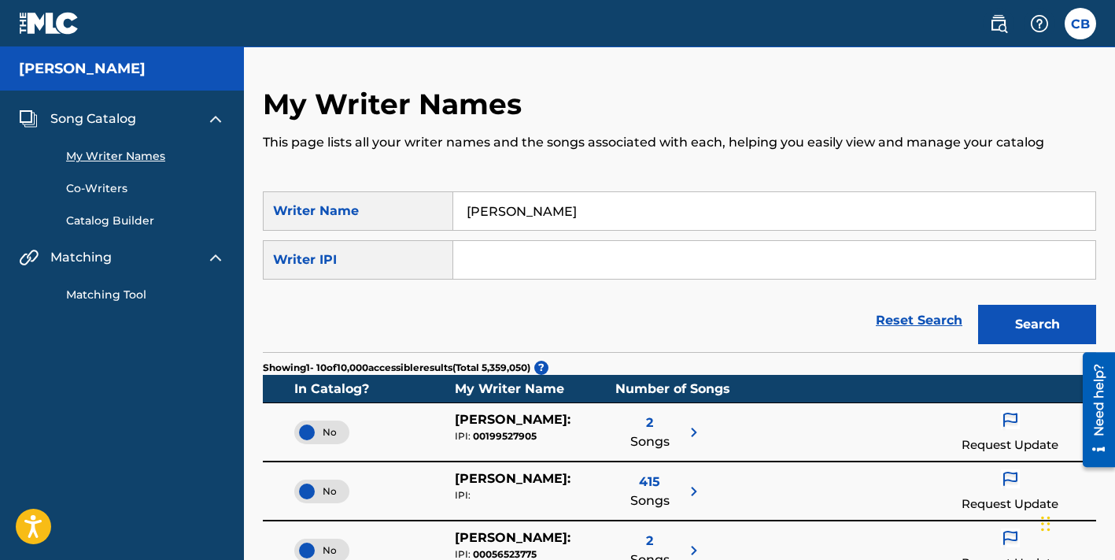
type input "[PERSON_NAME]"
click at [978, 305] on button "Search" at bounding box center [1037, 324] width 118 height 39
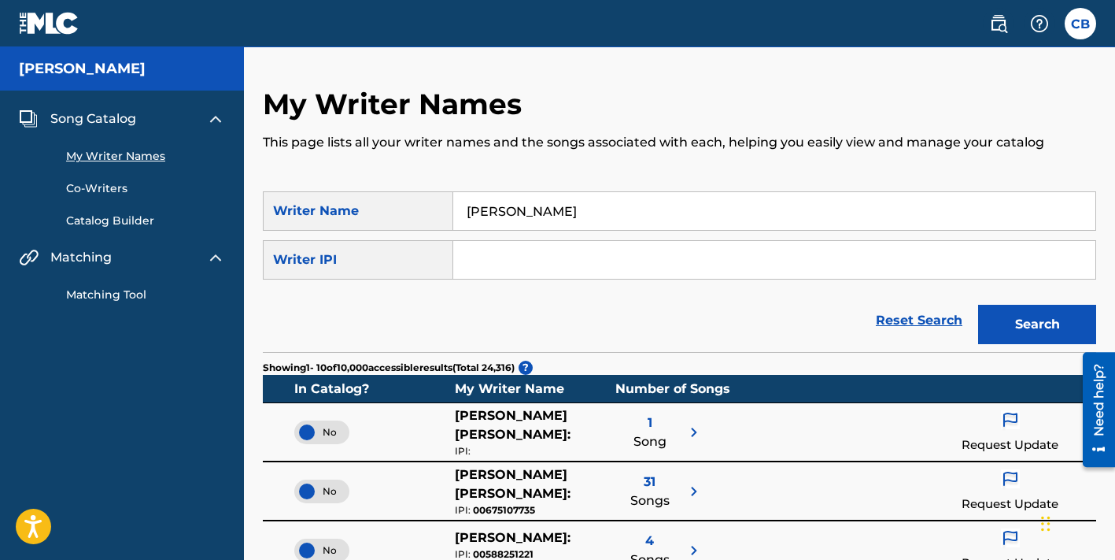
click at [521, 271] on input "Search Form" at bounding box center [774, 260] width 642 height 38
type input ")"
type input "00819076913"
click at [978, 305] on button "Search" at bounding box center [1037, 324] width 118 height 39
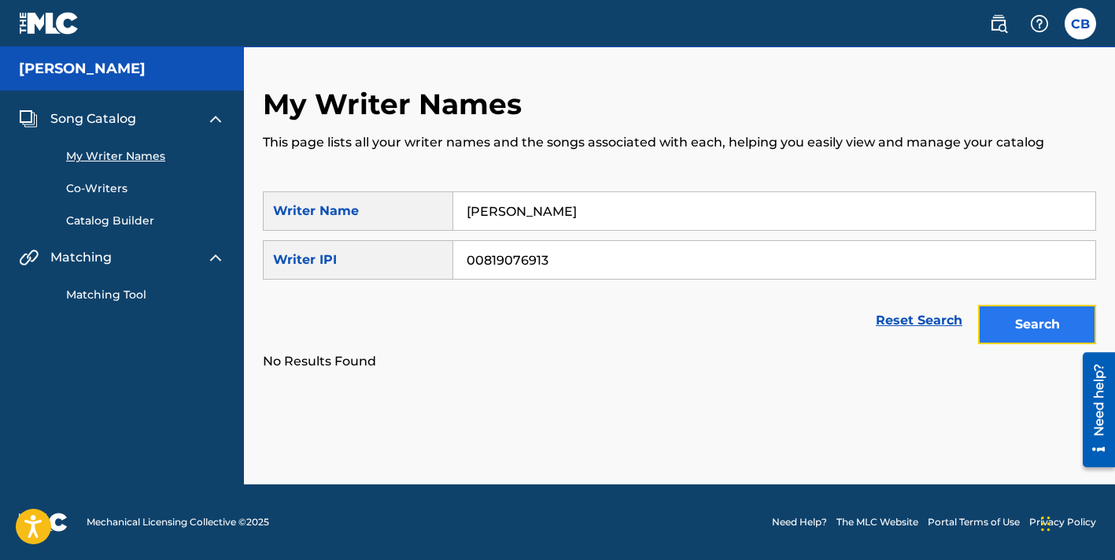
click at [1009, 323] on button "Search" at bounding box center [1037, 324] width 118 height 39
click at [621, 216] on input "[PERSON_NAME]" at bounding box center [774, 211] width 642 height 38
type input "[PERSON_NAME] [PERSON_NAME]"
click at [1039, 320] on button "Search" at bounding box center [1037, 324] width 118 height 39
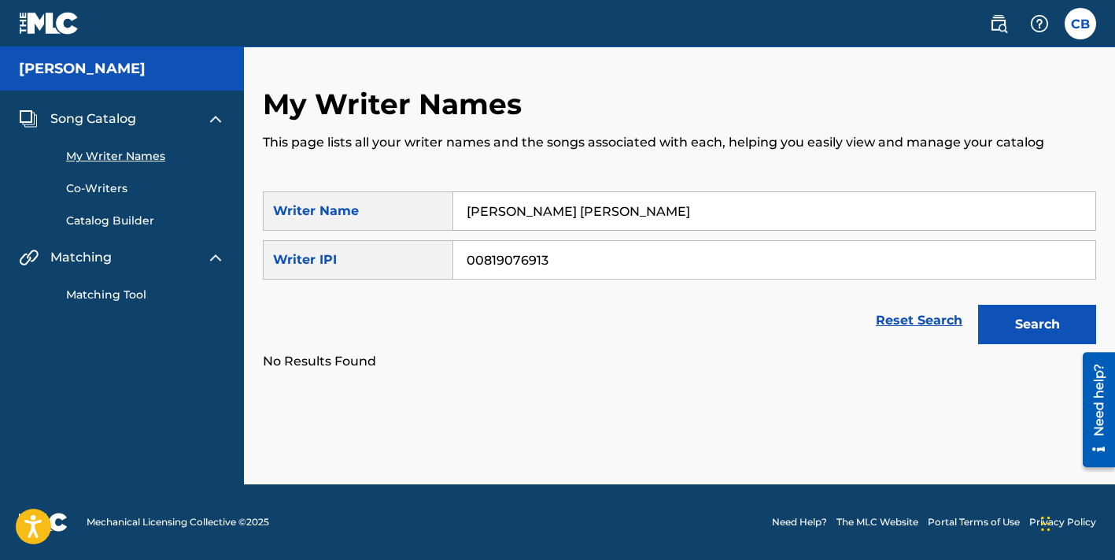
click at [481, 260] on input "00819076913" at bounding box center [774, 260] width 642 height 38
type input "819076913"
click at [1066, 316] on button "Search" at bounding box center [1037, 324] width 118 height 39
click at [640, 212] on input "[PERSON_NAME] [PERSON_NAME]" at bounding box center [774, 211] width 642 height 38
type input "C"
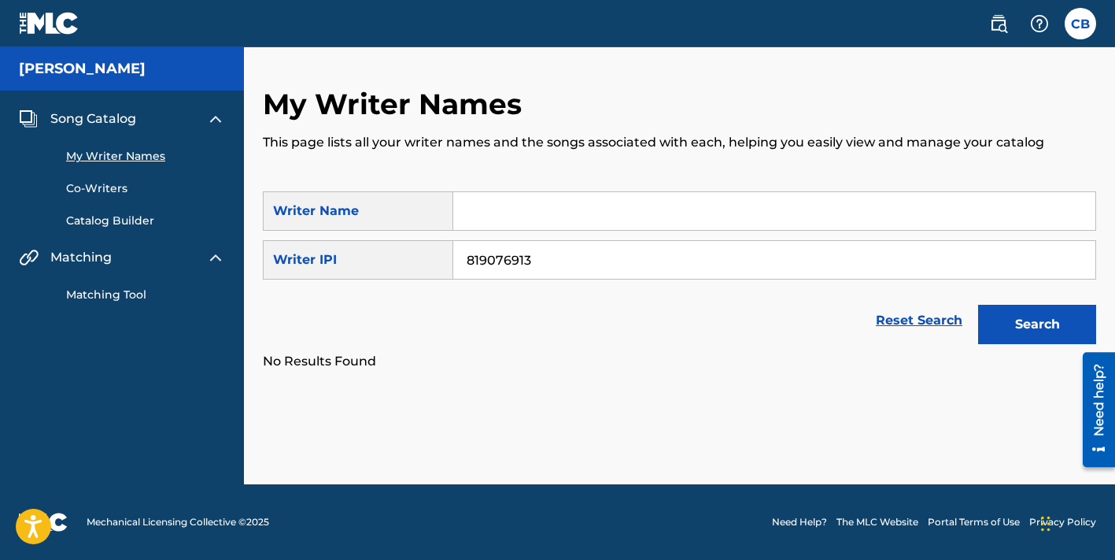
click at [113, 222] on link "Catalog Builder" at bounding box center [145, 220] width 159 height 17
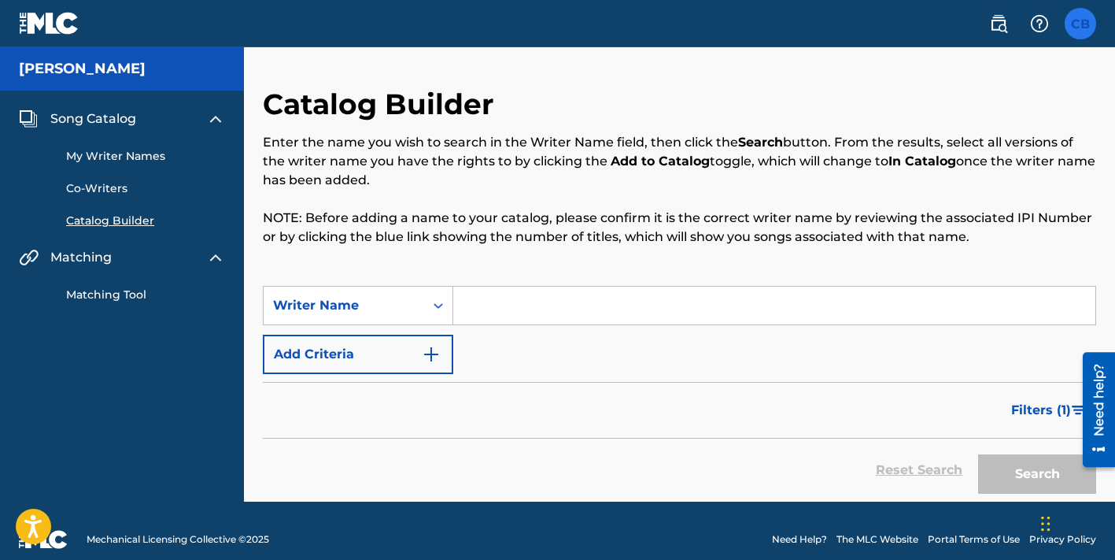
click at [1079, 31] on label at bounding box center [1080, 23] width 31 height 31
click at [1081, 24] on input "CB [PERSON_NAME] [EMAIL_ADDRESS][DOMAIN_NAME] Notification Preferences Profile …" at bounding box center [1081, 24] width 0 height 0
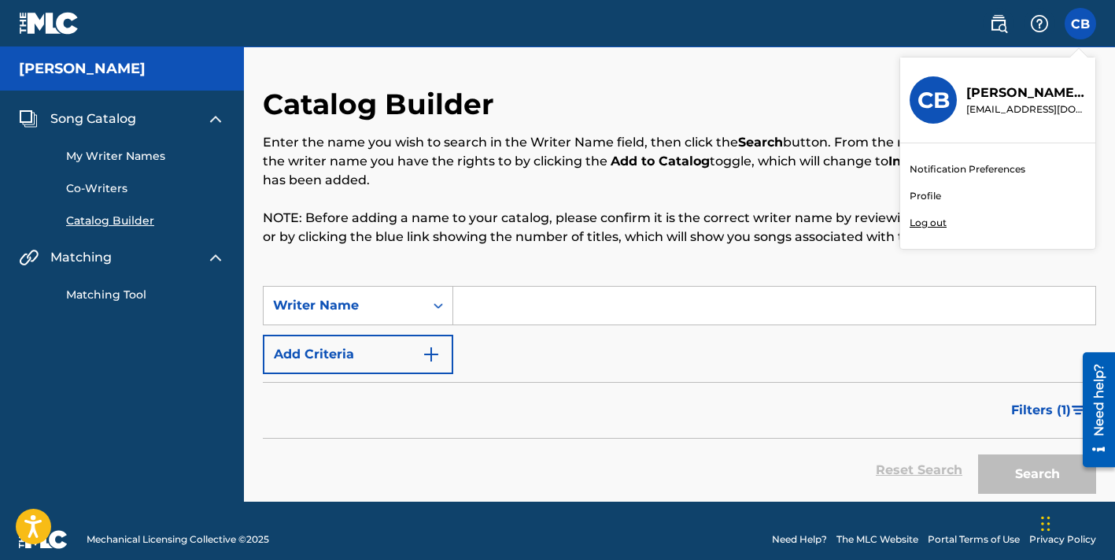
click at [927, 196] on link "Profile" at bounding box center [925, 196] width 31 height 14
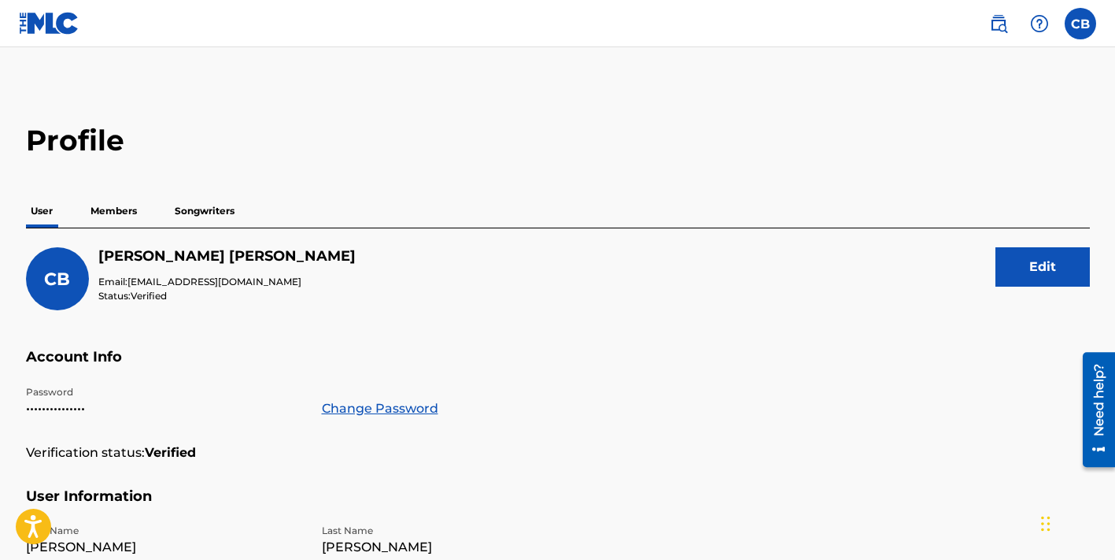
click at [201, 210] on p "Songwriters" at bounding box center [204, 210] width 69 height 33
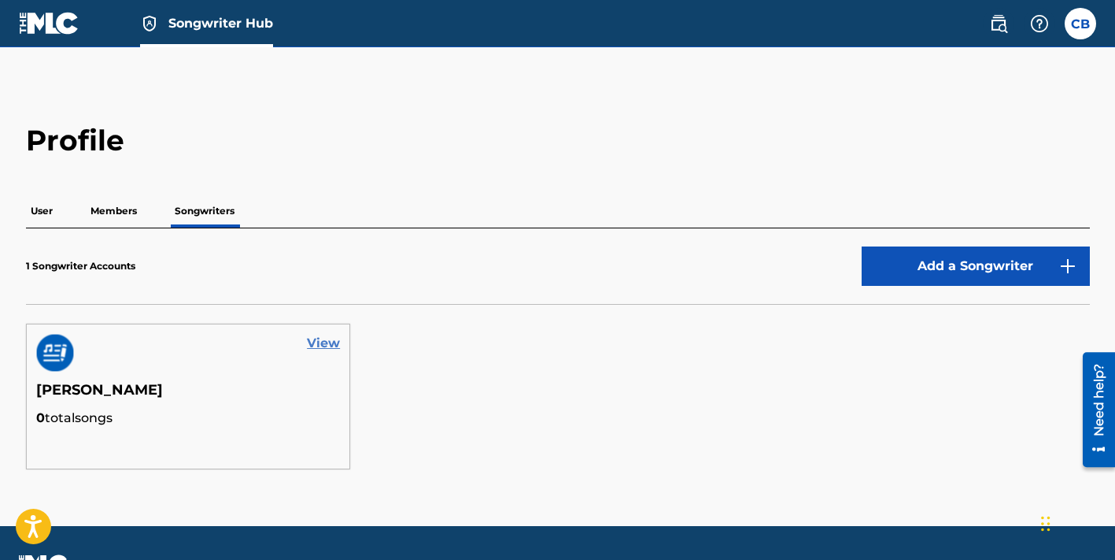
click at [334, 349] on link "View" at bounding box center [323, 343] width 33 height 19
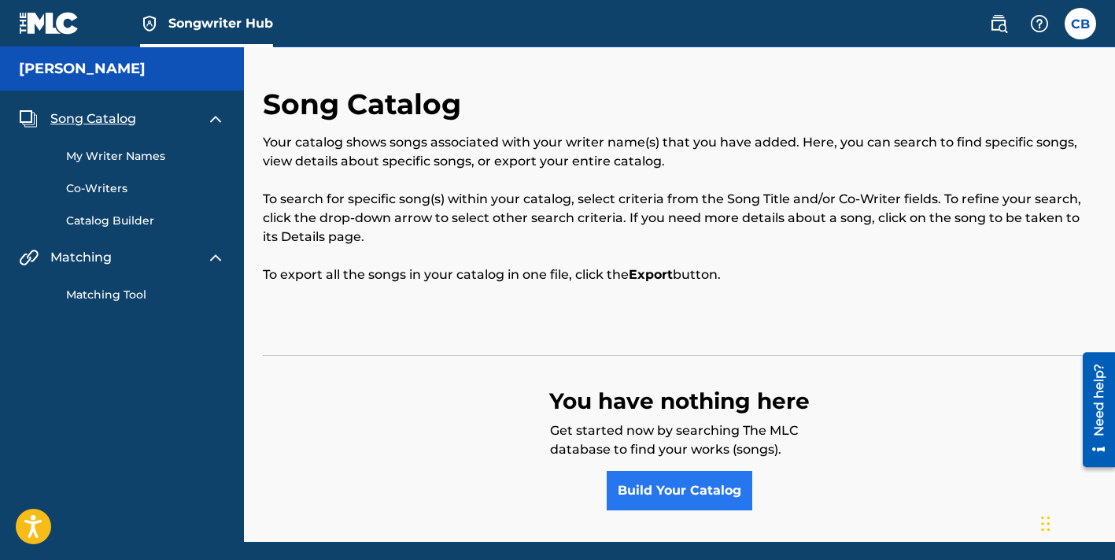
scroll to position [57, 0]
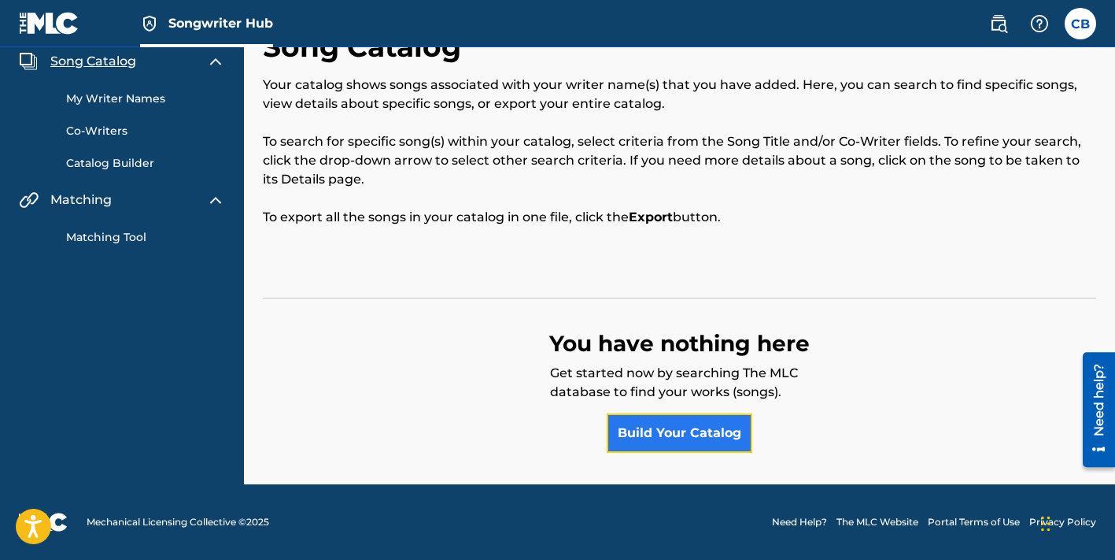
click at [705, 435] on link "Build Your Catalog" at bounding box center [680, 432] width 146 height 39
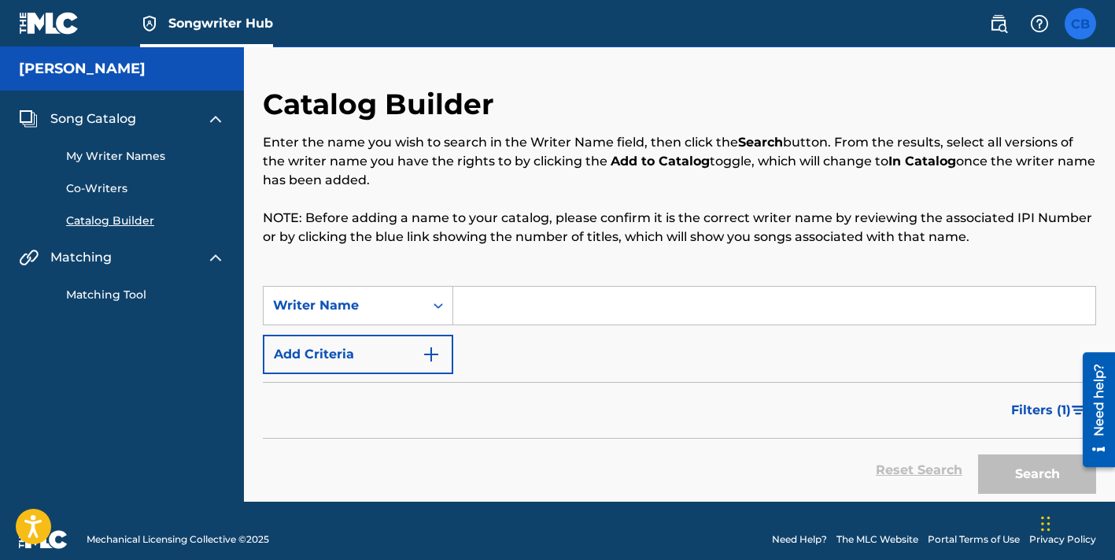
click at [1081, 27] on label at bounding box center [1080, 23] width 31 height 31
click at [1081, 24] on input "CB [PERSON_NAME] [EMAIL_ADDRESS][DOMAIN_NAME] Notification Preferences Profile …" at bounding box center [1081, 24] width 0 height 0
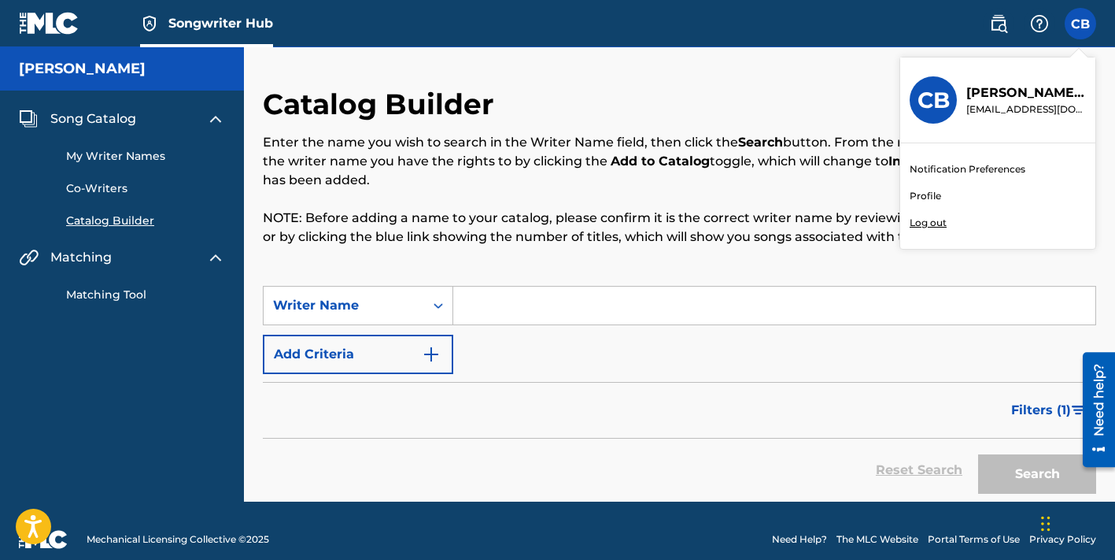
click at [931, 195] on link "Profile" at bounding box center [925, 196] width 31 height 14
